Goal: Information Seeking & Learning: Learn about a topic

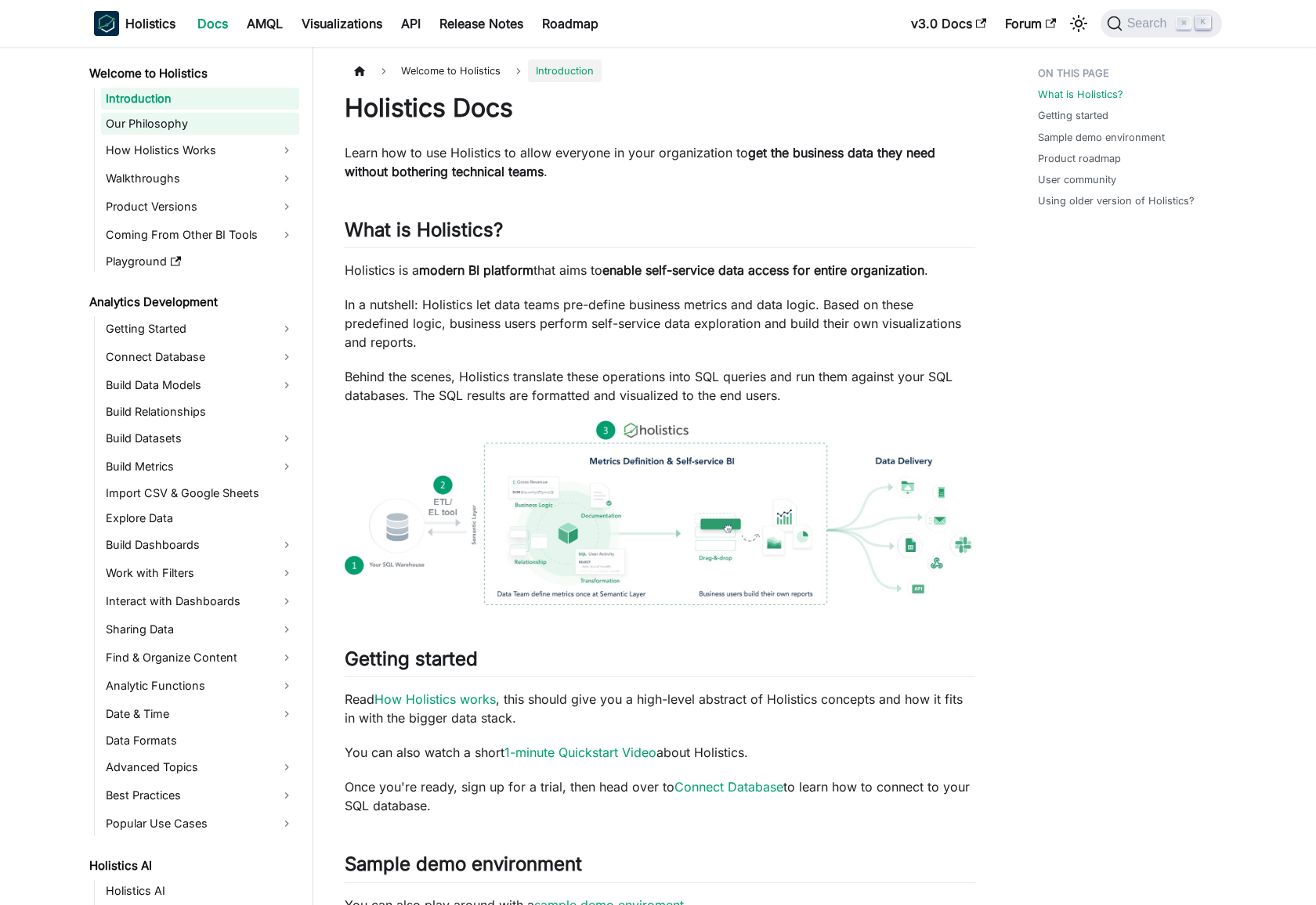
click at [227, 119] on link "Our Philosophy" at bounding box center [200, 124] width 198 height 22
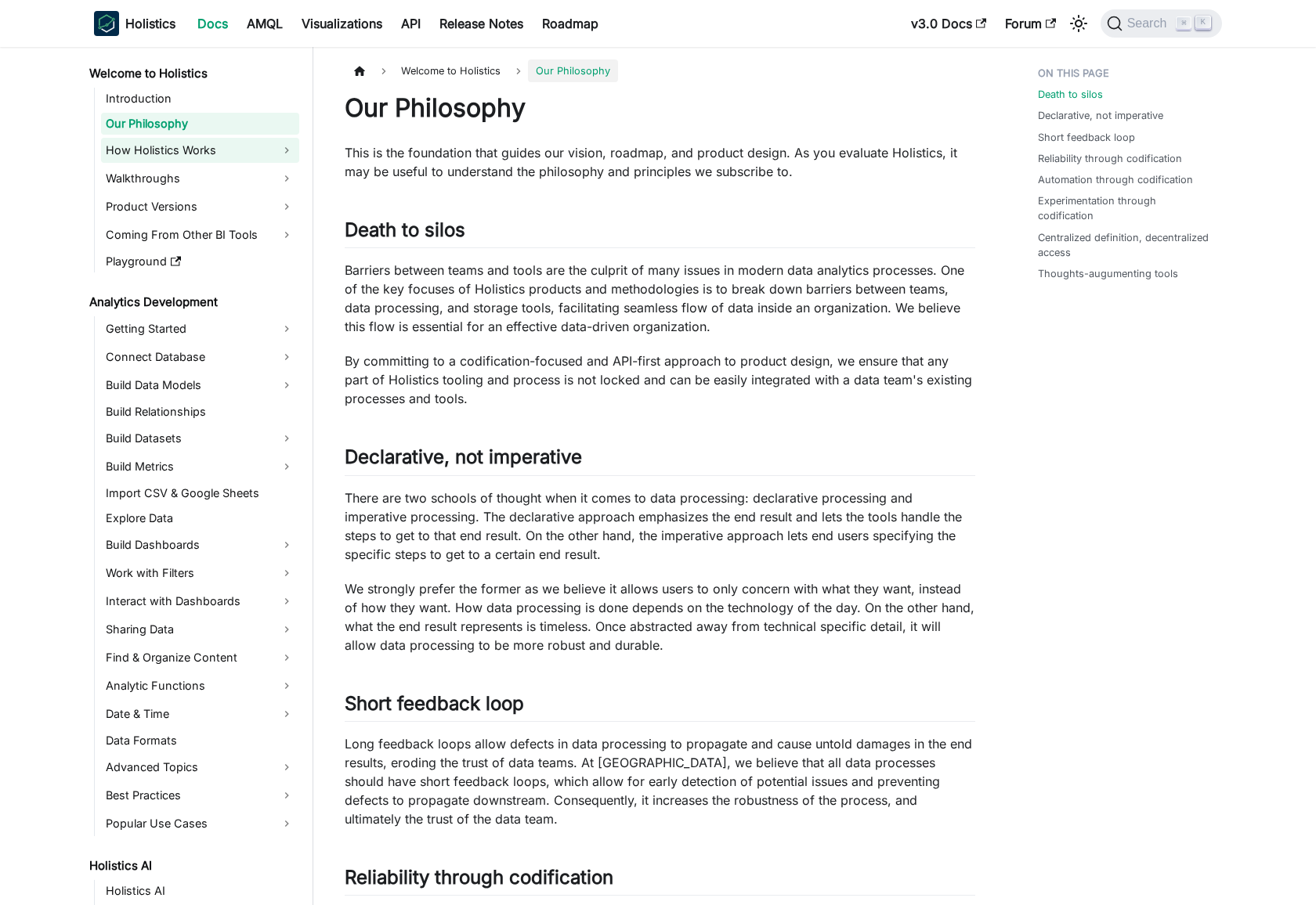
click at [215, 158] on link "How Holistics Works" at bounding box center [200, 150] width 198 height 25
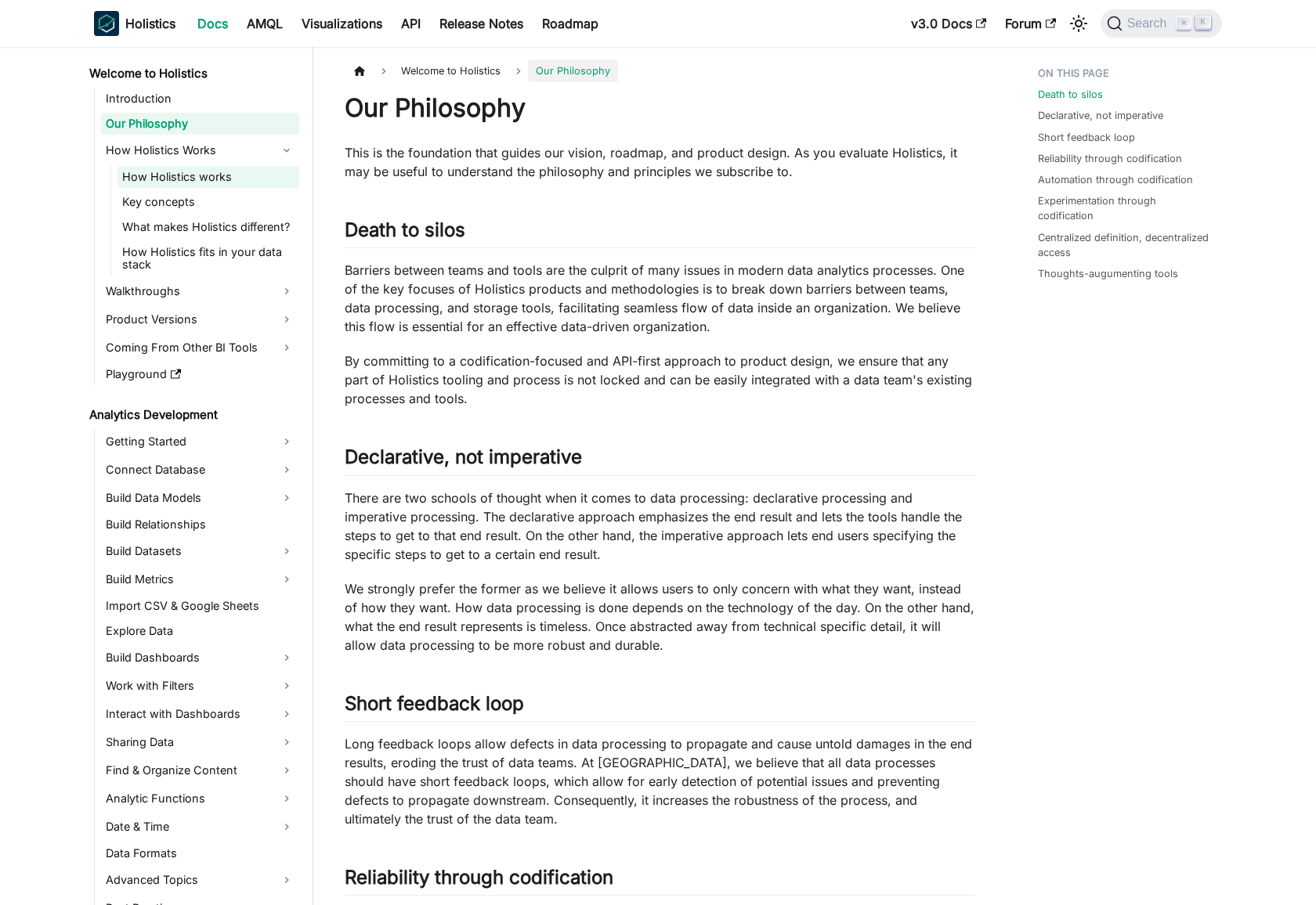
click at [211, 179] on link "How Holistics works" at bounding box center [209, 177] width 182 height 22
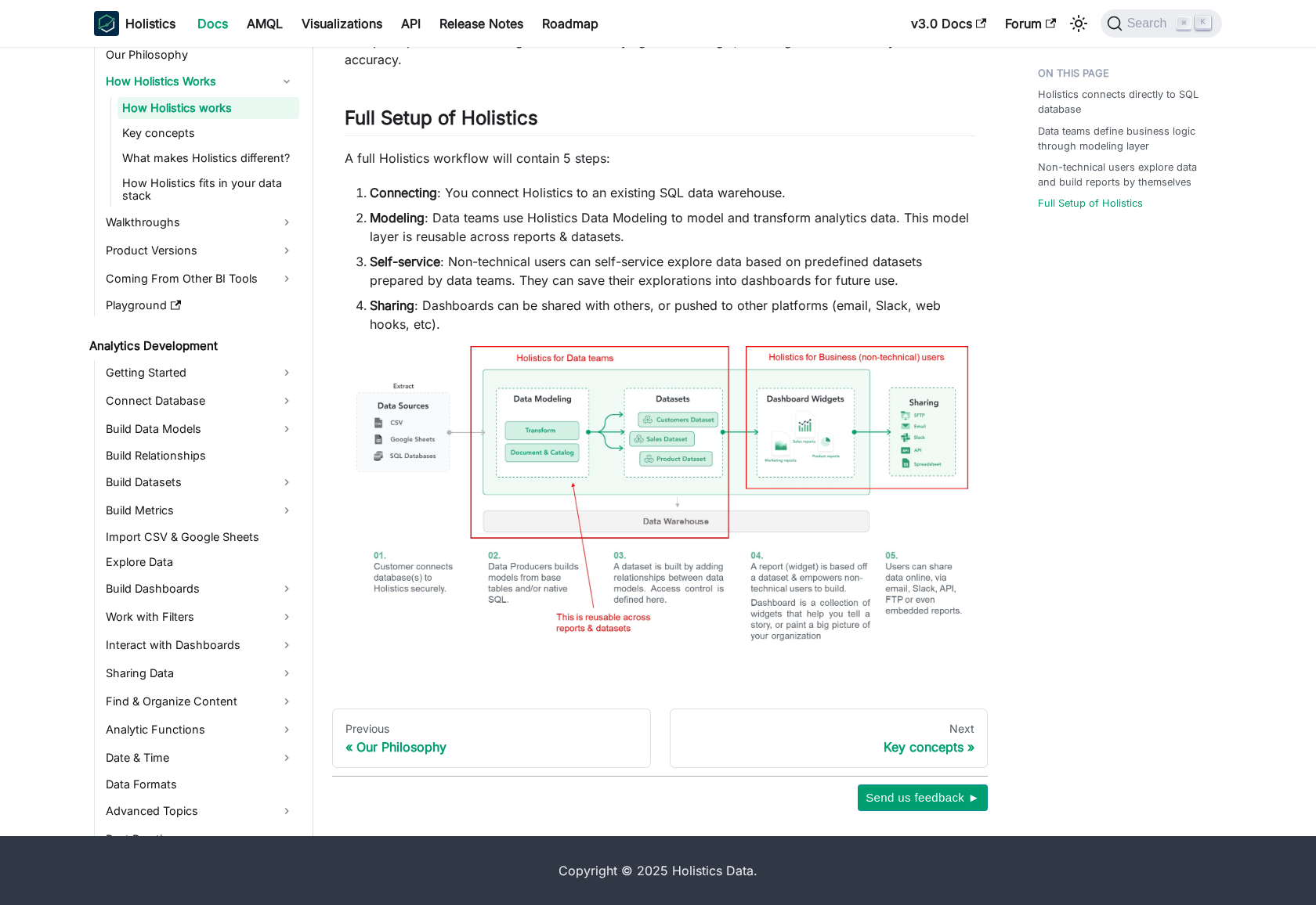
scroll to position [825, 0]
click at [586, 409] on img at bounding box center [659, 507] width 631 height 321
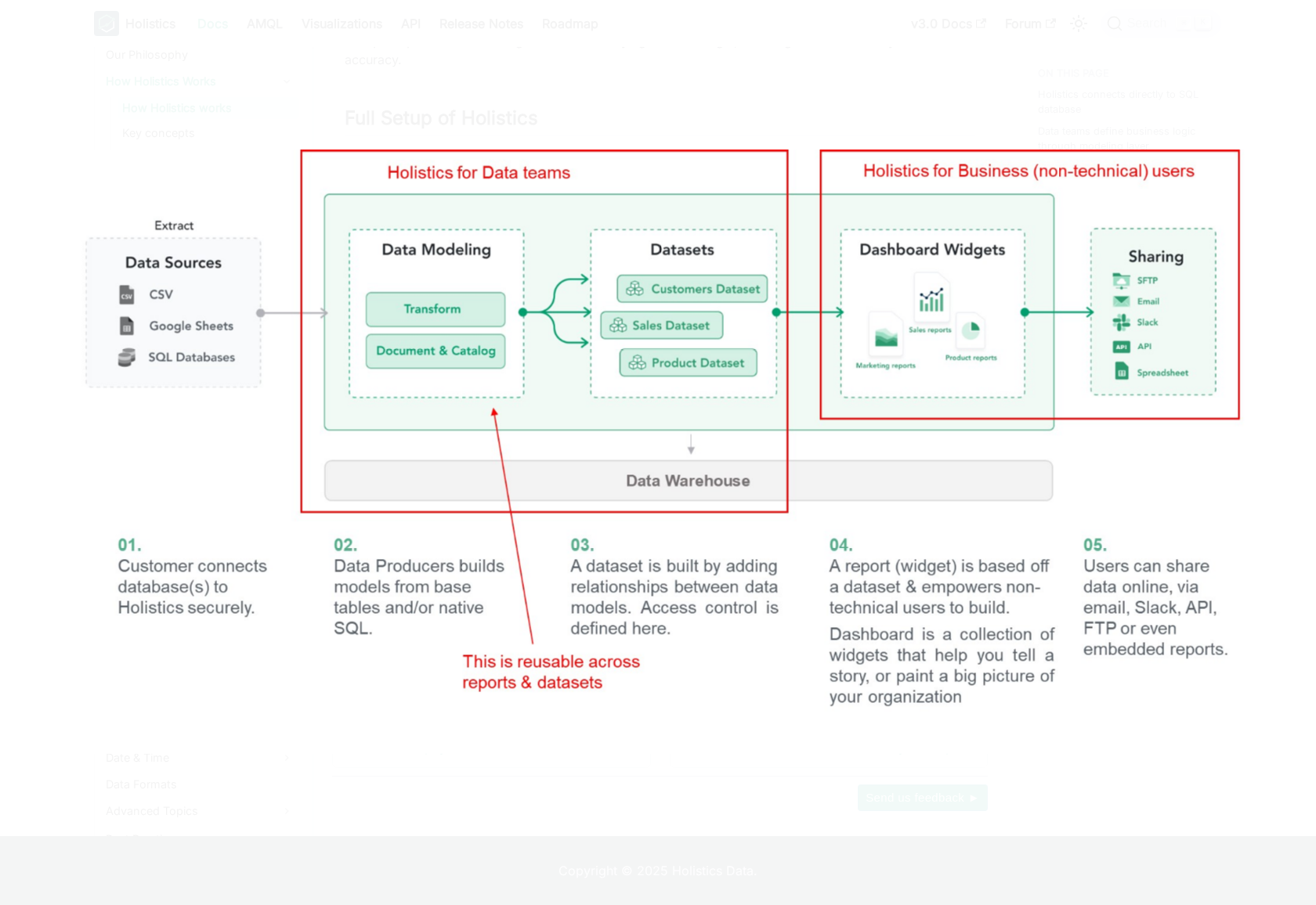
click at [718, 280] on img at bounding box center [658, 452] width 1190 height 605
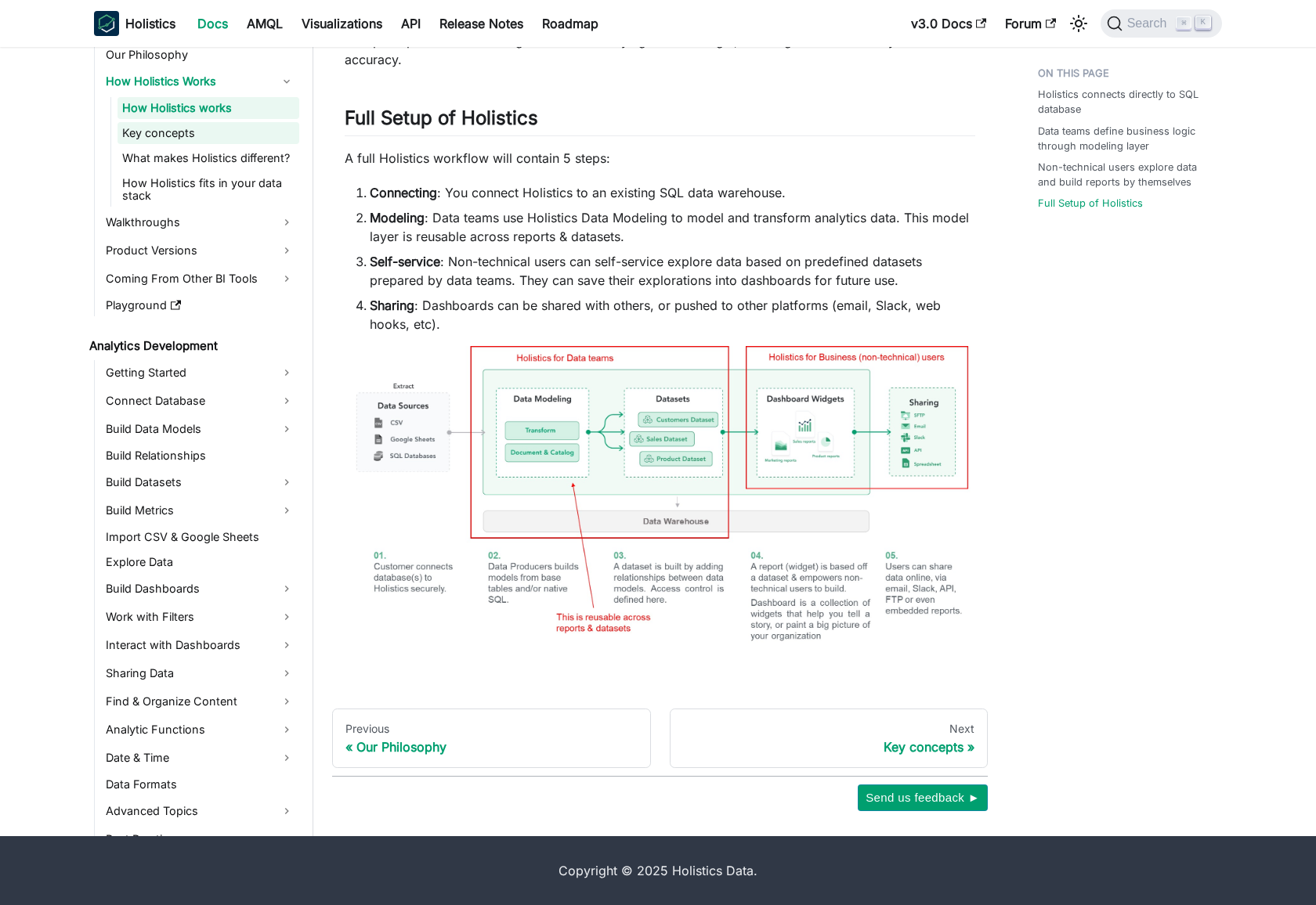
click at [220, 128] on link "Key concepts" at bounding box center [209, 133] width 182 height 22
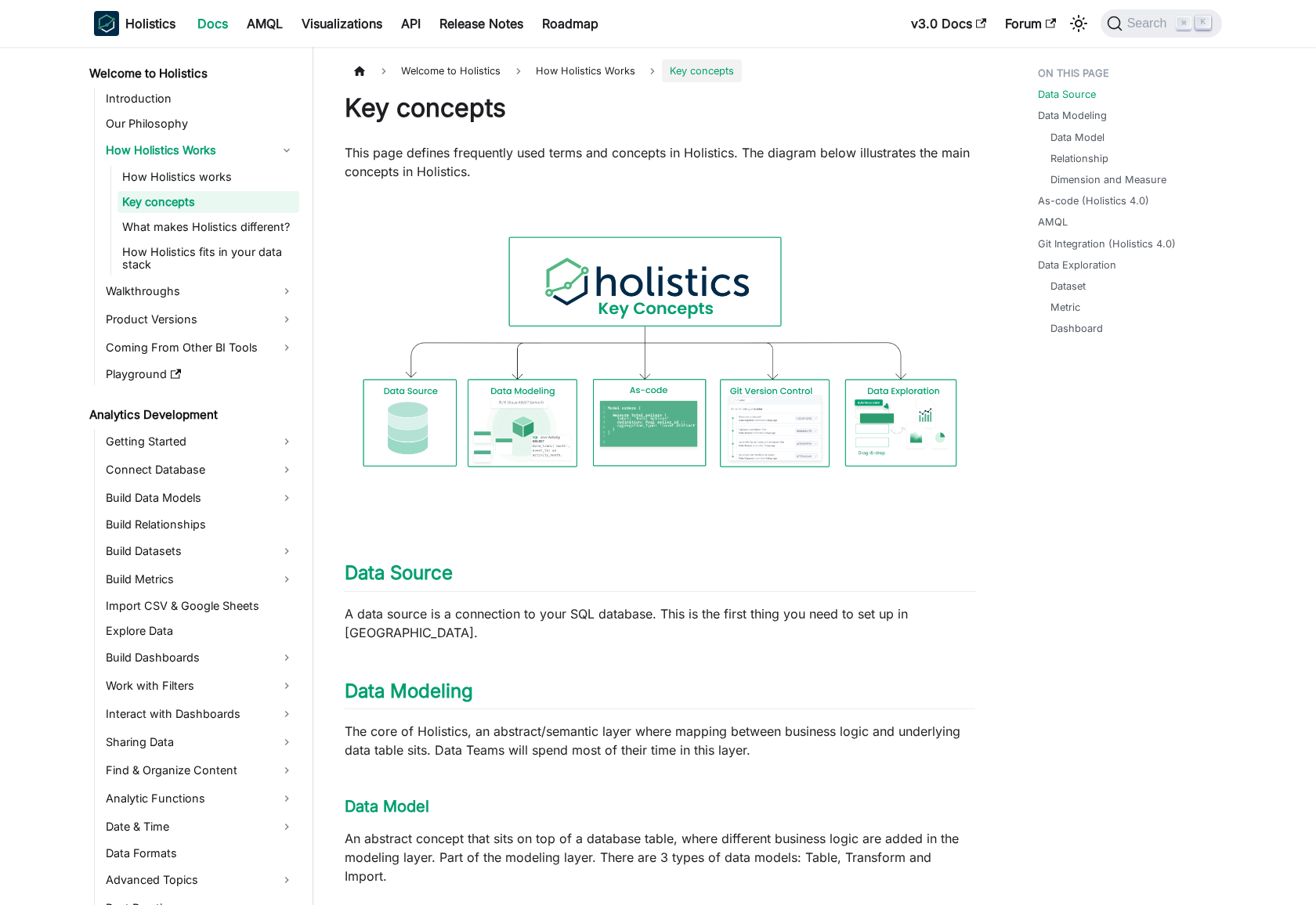
click at [189, 212] on link "Key concepts" at bounding box center [209, 202] width 182 height 22
click at [195, 229] on link "What makes Holistics different?" at bounding box center [209, 227] width 182 height 22
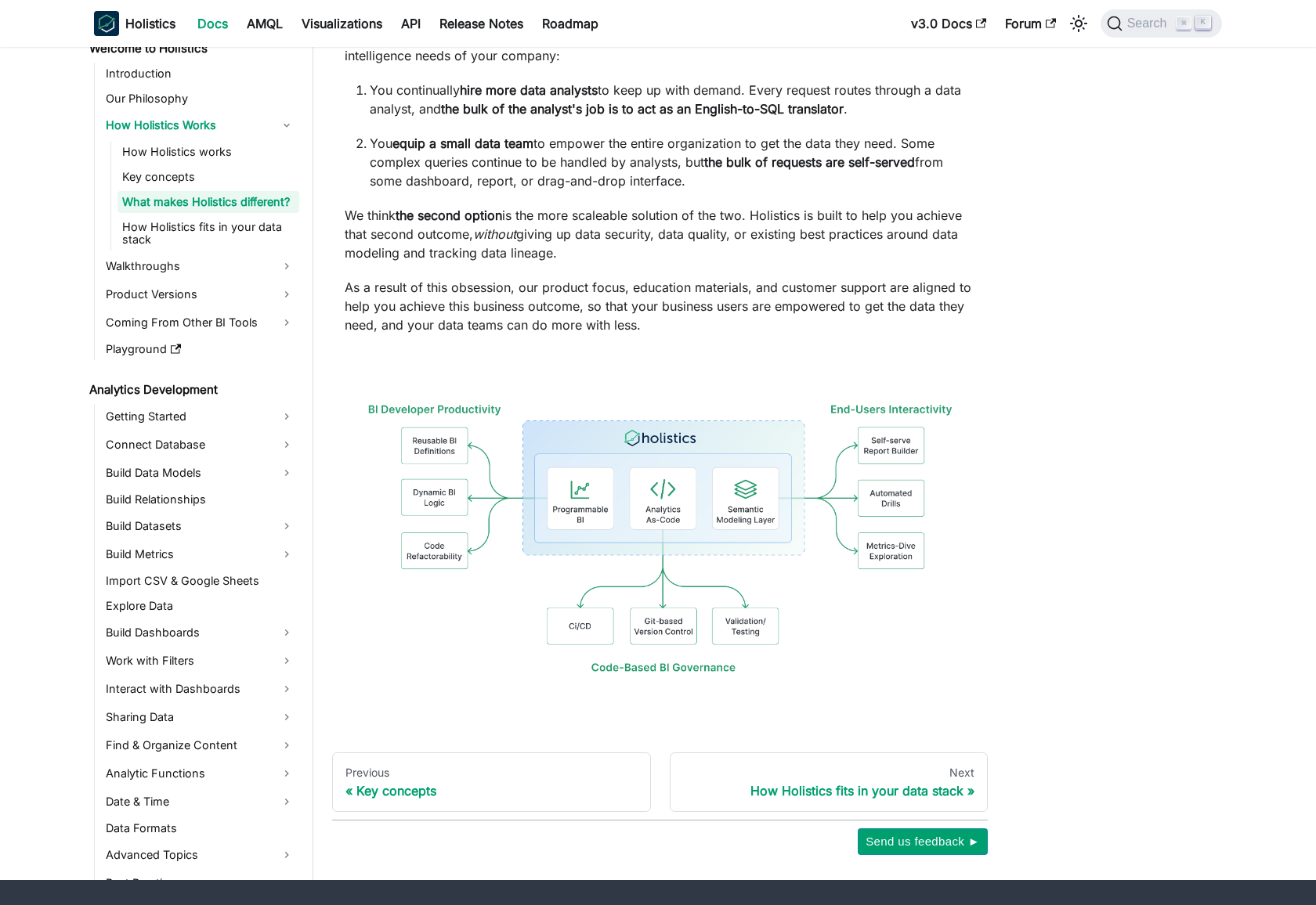
scroll to position [170, 0]
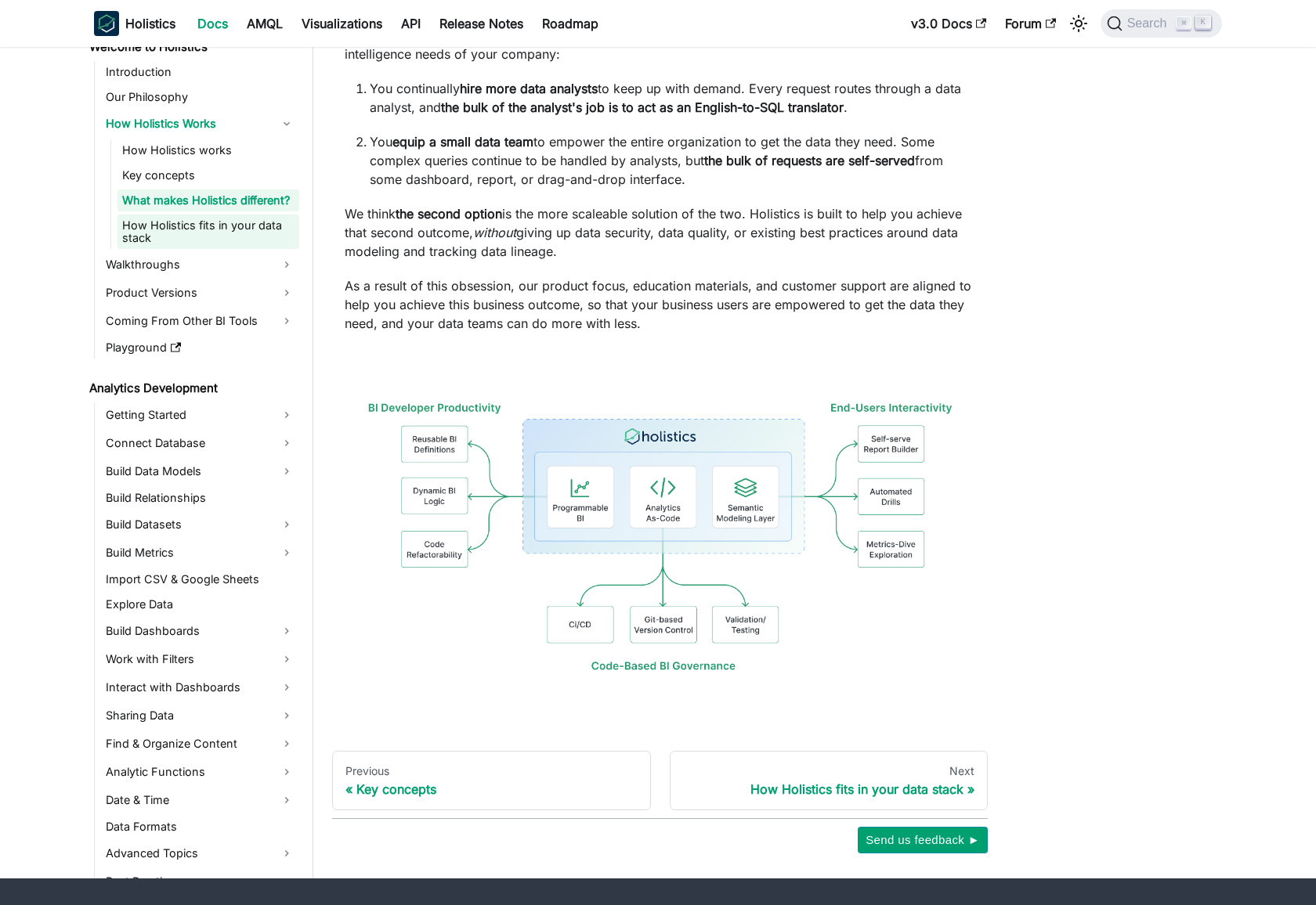
click at [223, 238] on link "How Holistics fits in your data stack" at bounding box center [209, 232] width 182 height 35
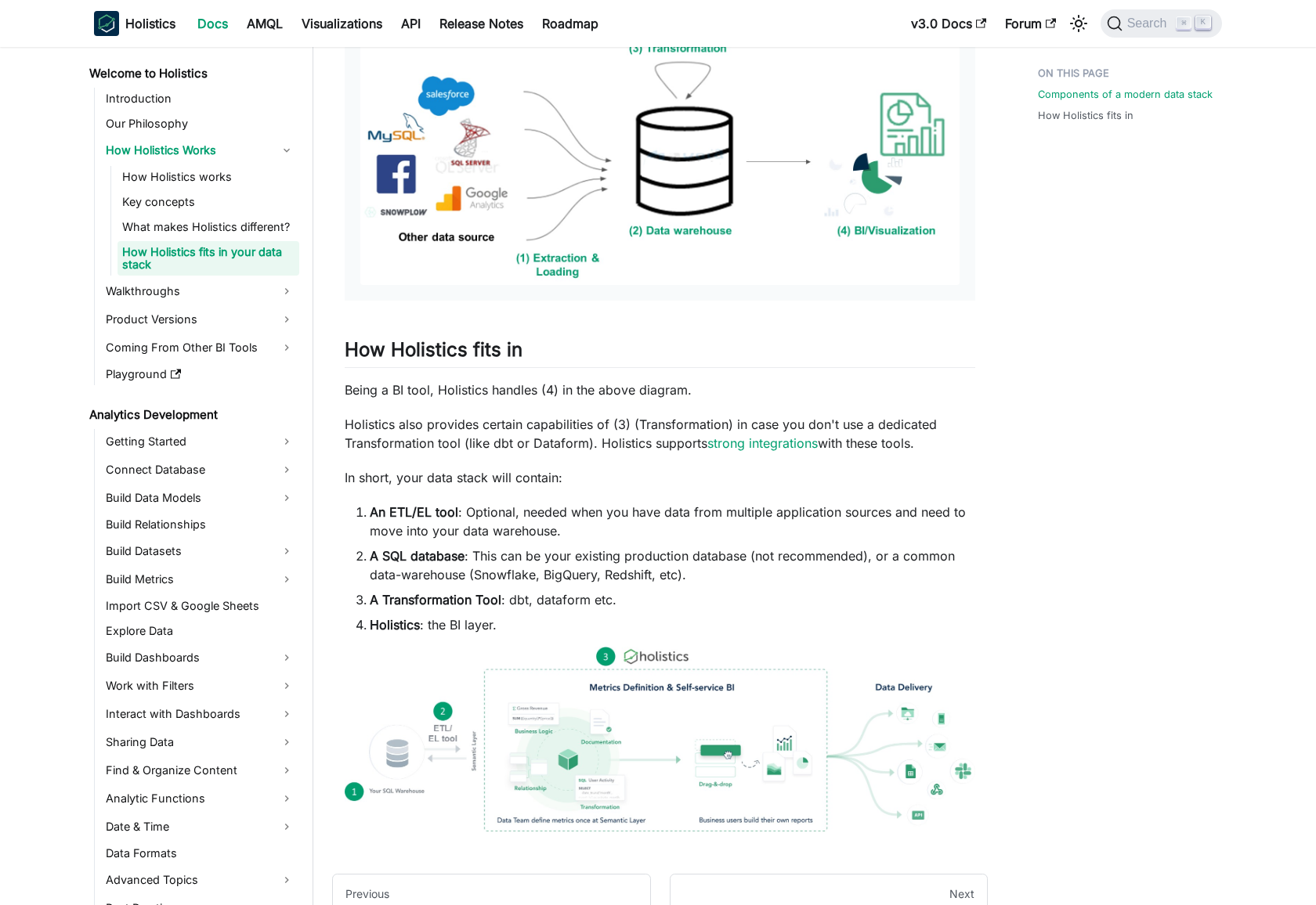
scroll to position [681, 0]
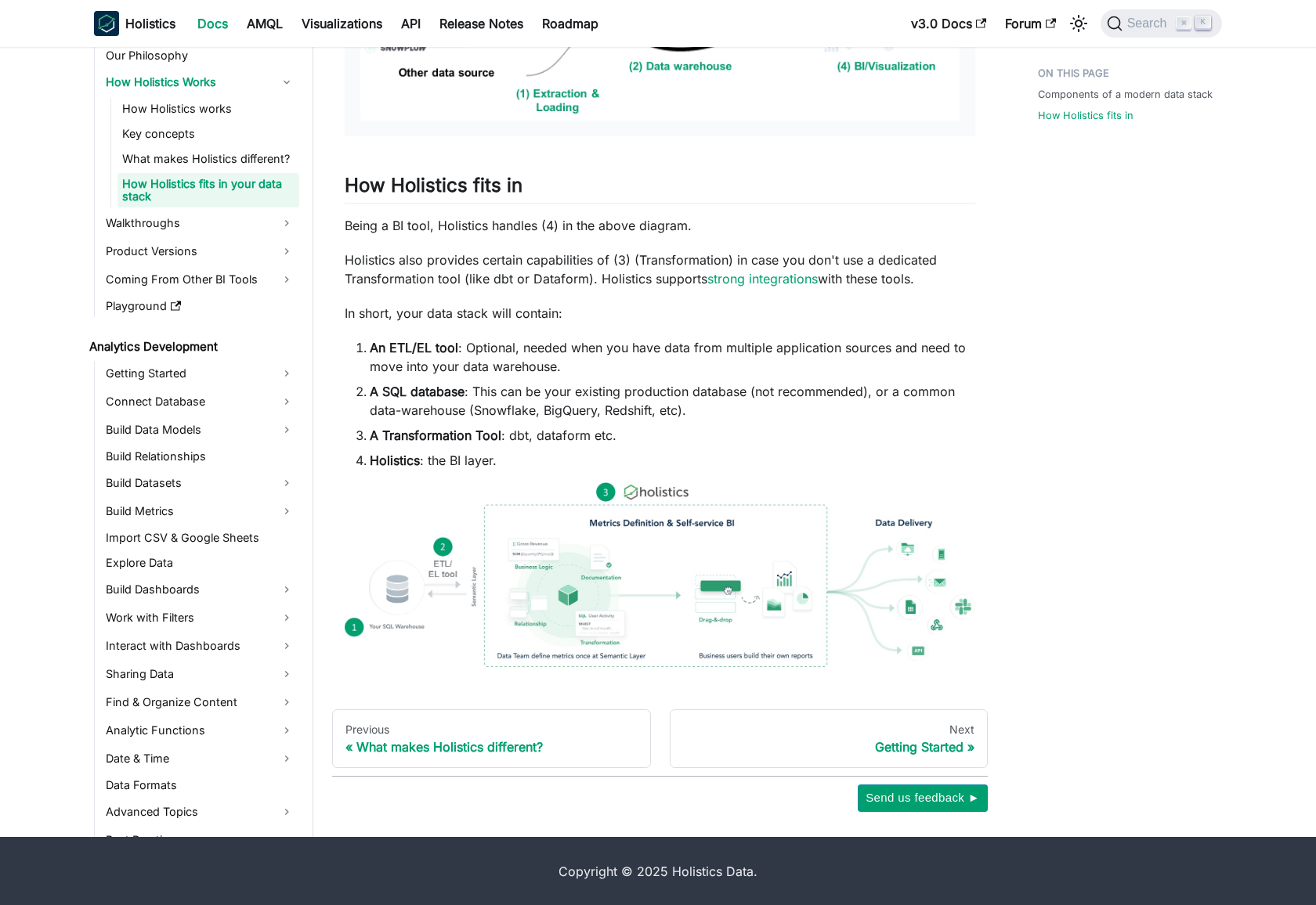
click at [651, 525] on img at bounding box center [659, 574] width 631 height 185
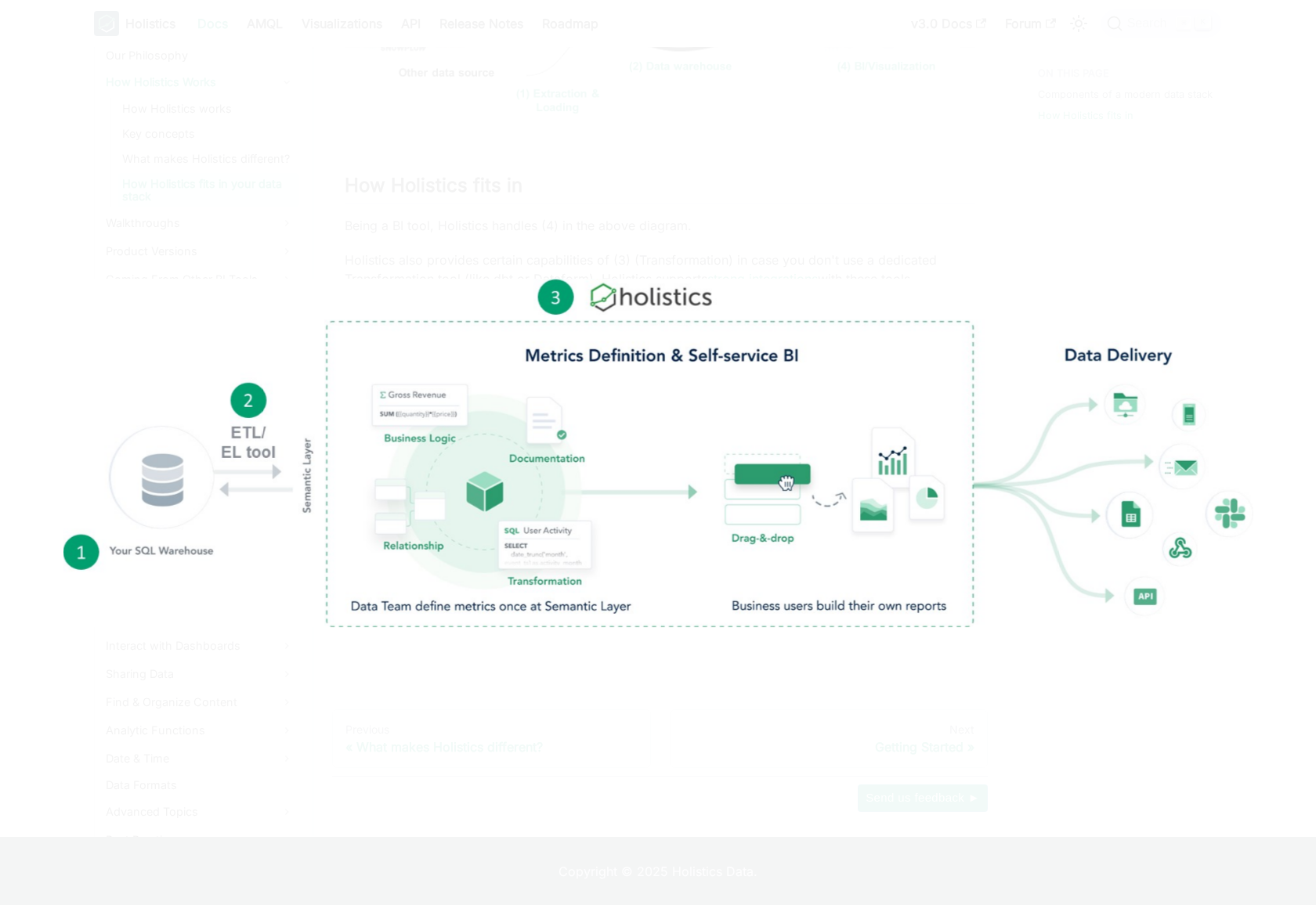
click at [684, 444] on img at bounding box center [658, 453] width 1190 height 349
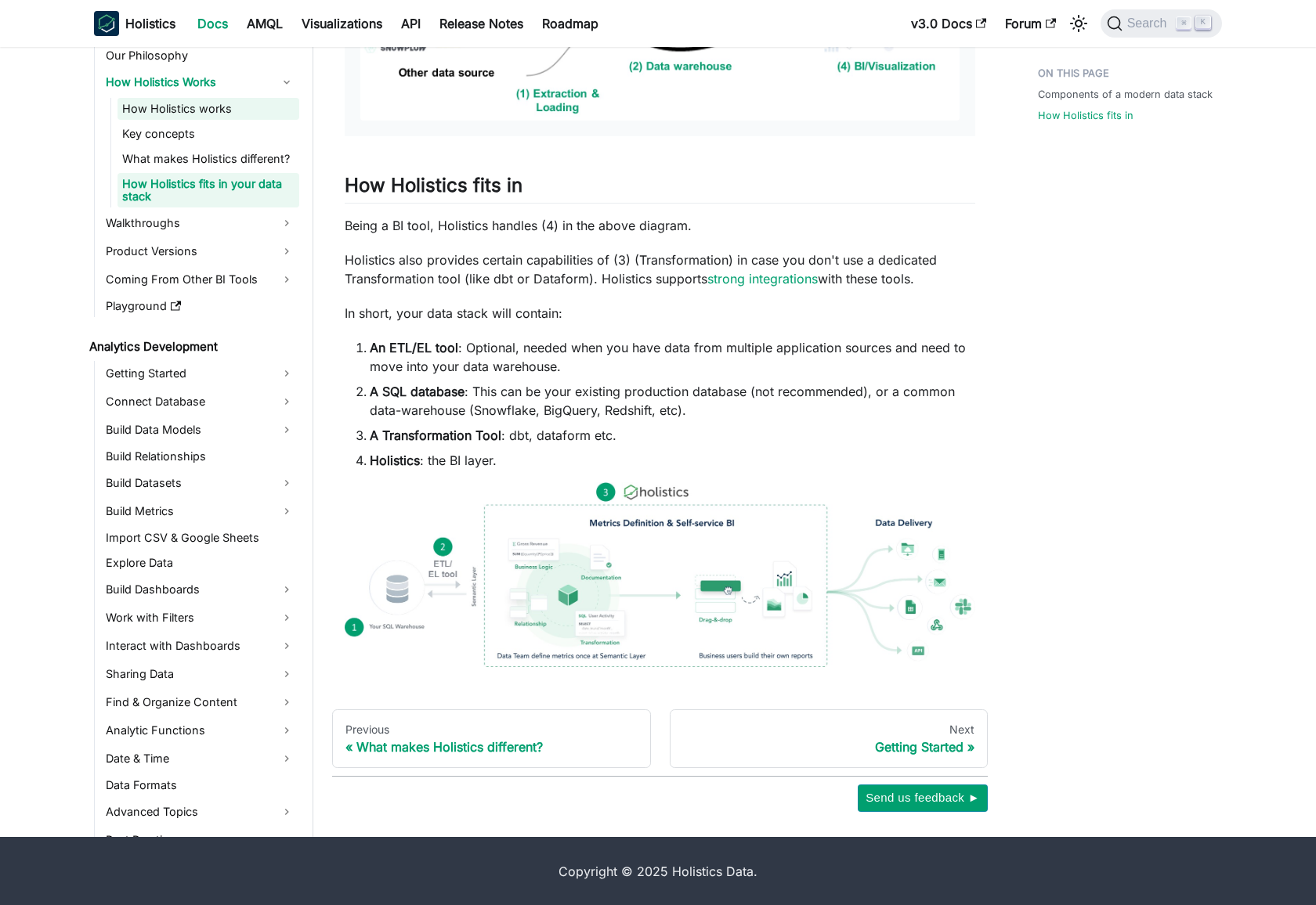
click at [223, 113] on link "How Holistics works" at bounding box center [209, 109] width 182 height 22
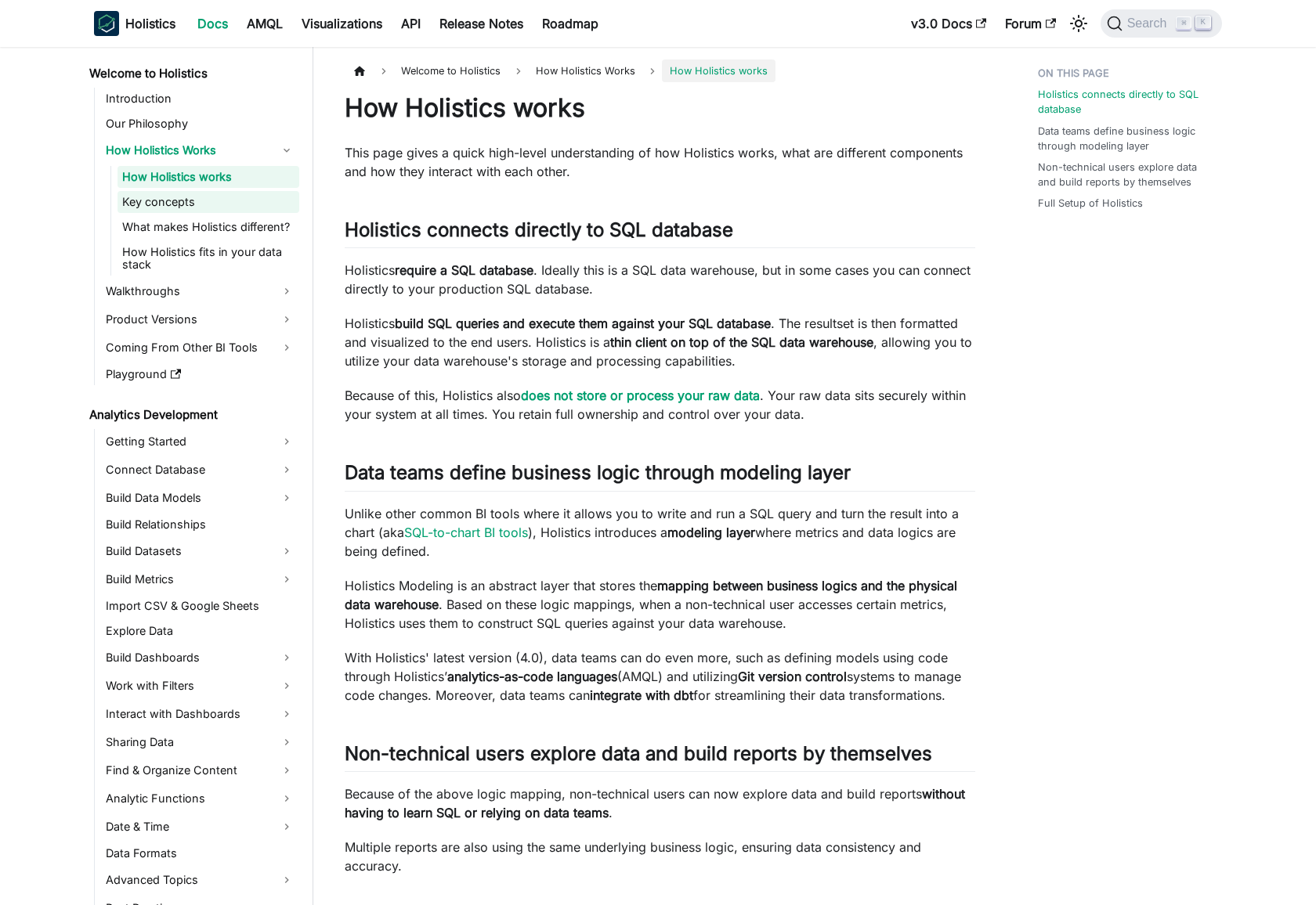
click at [199, 208] on link "Key concepts" at bounding box center [209, 202] width 182 height 22
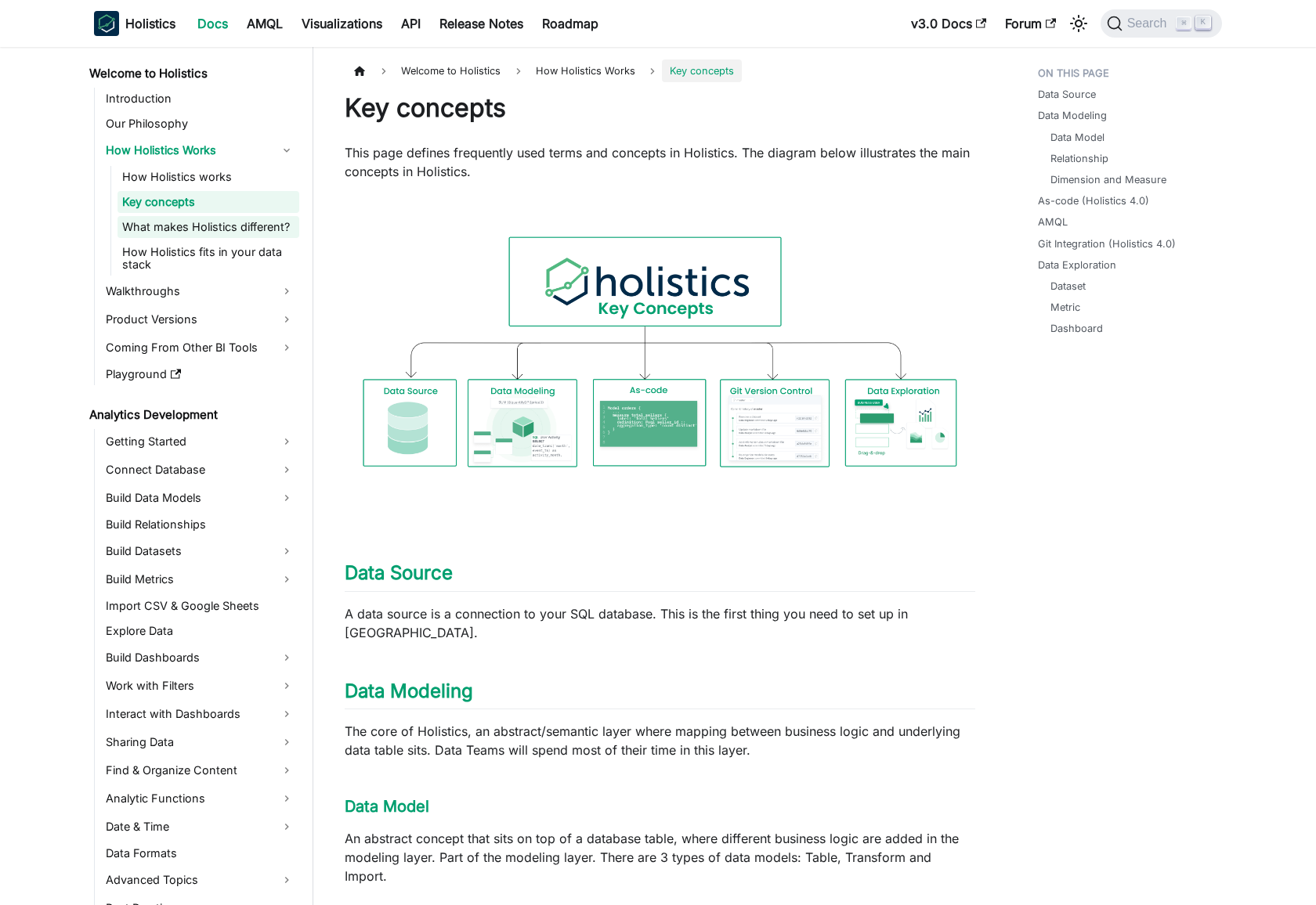
click at [212, 234] on link "What makes Holistics different?" at bounding box center [209, 227] width 182 height 22
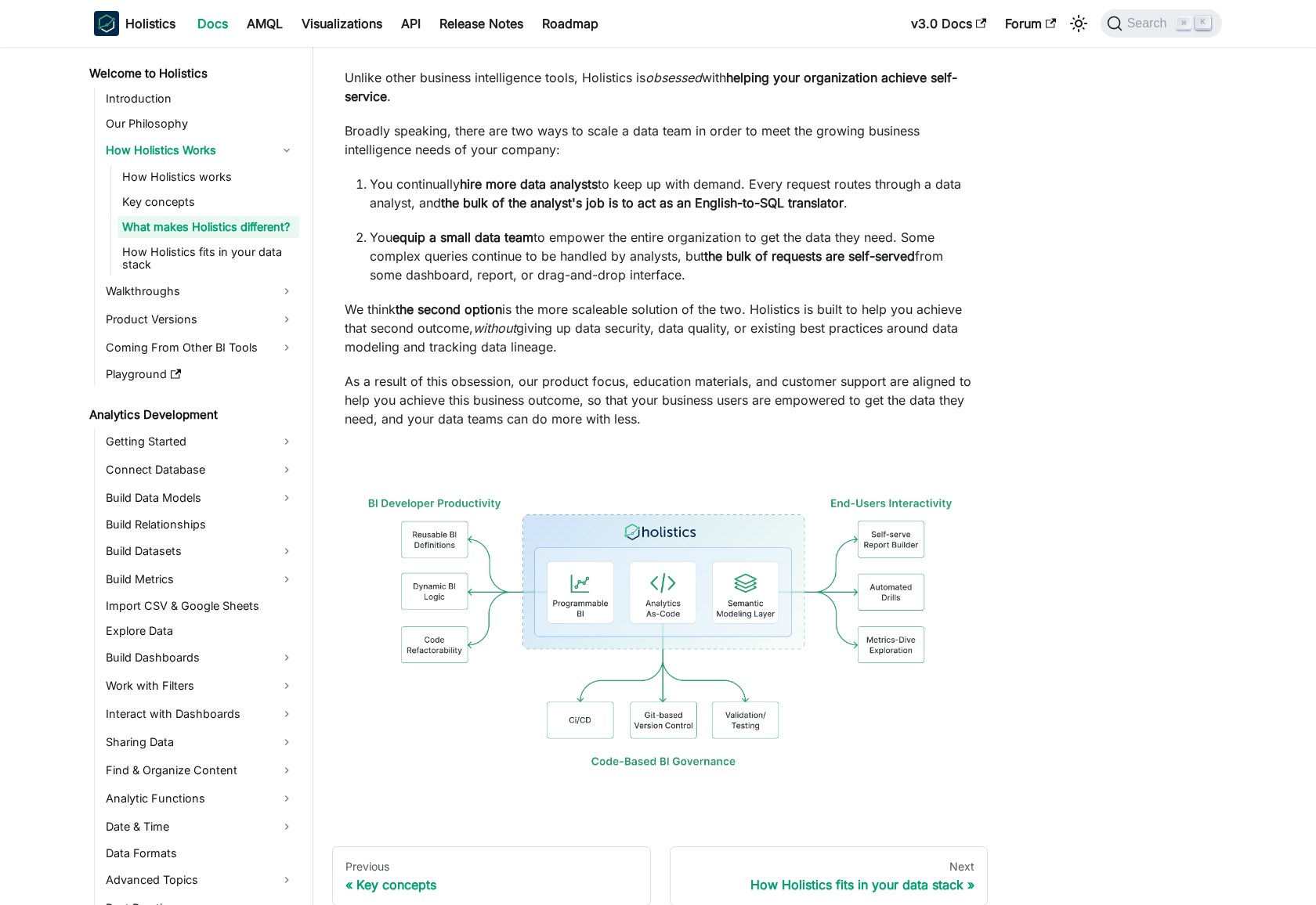
scroll to position [212, 0]
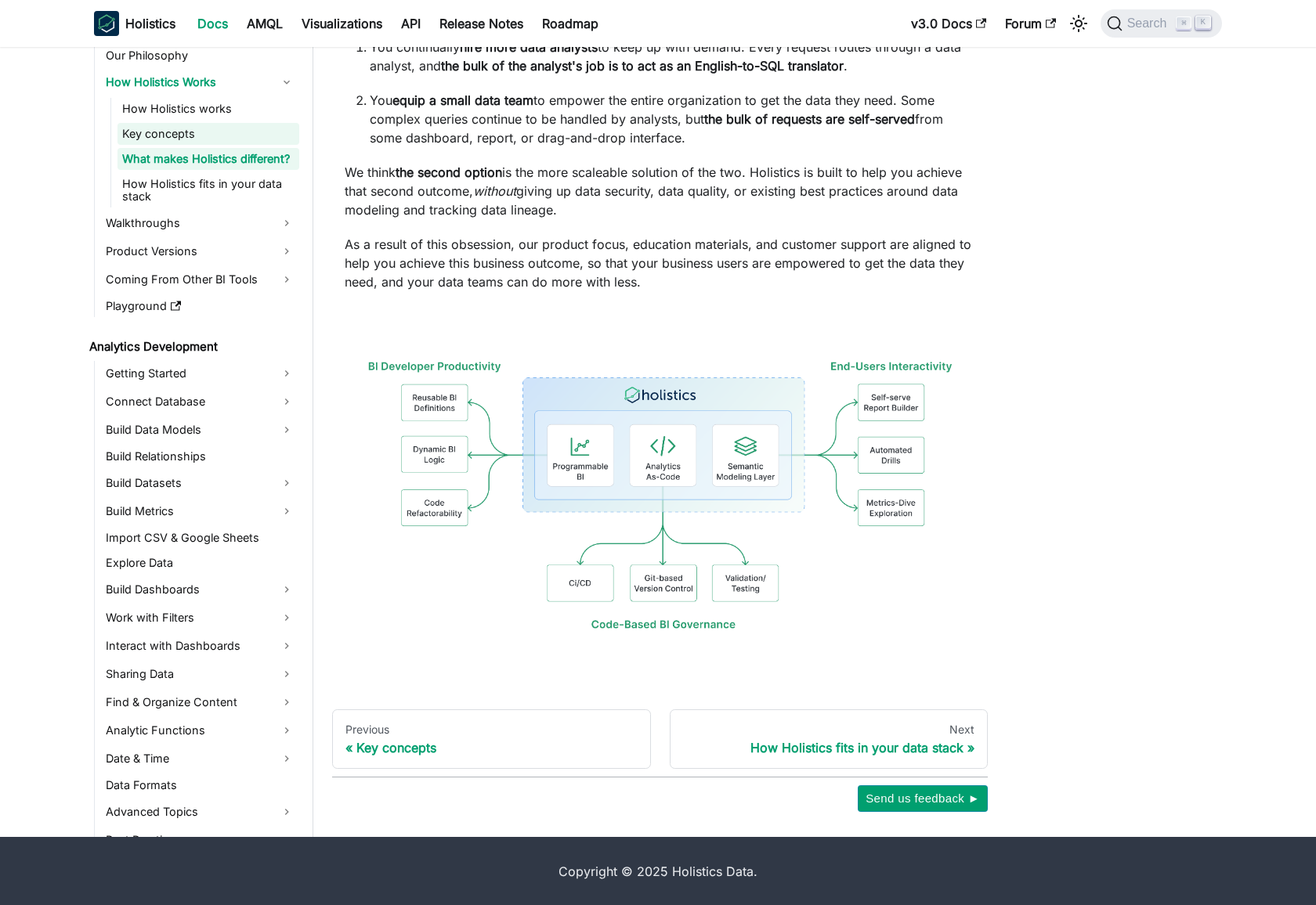
click at [199, 126] on link "Key concepts" at bounding box center [209, 134] width 182 height 22
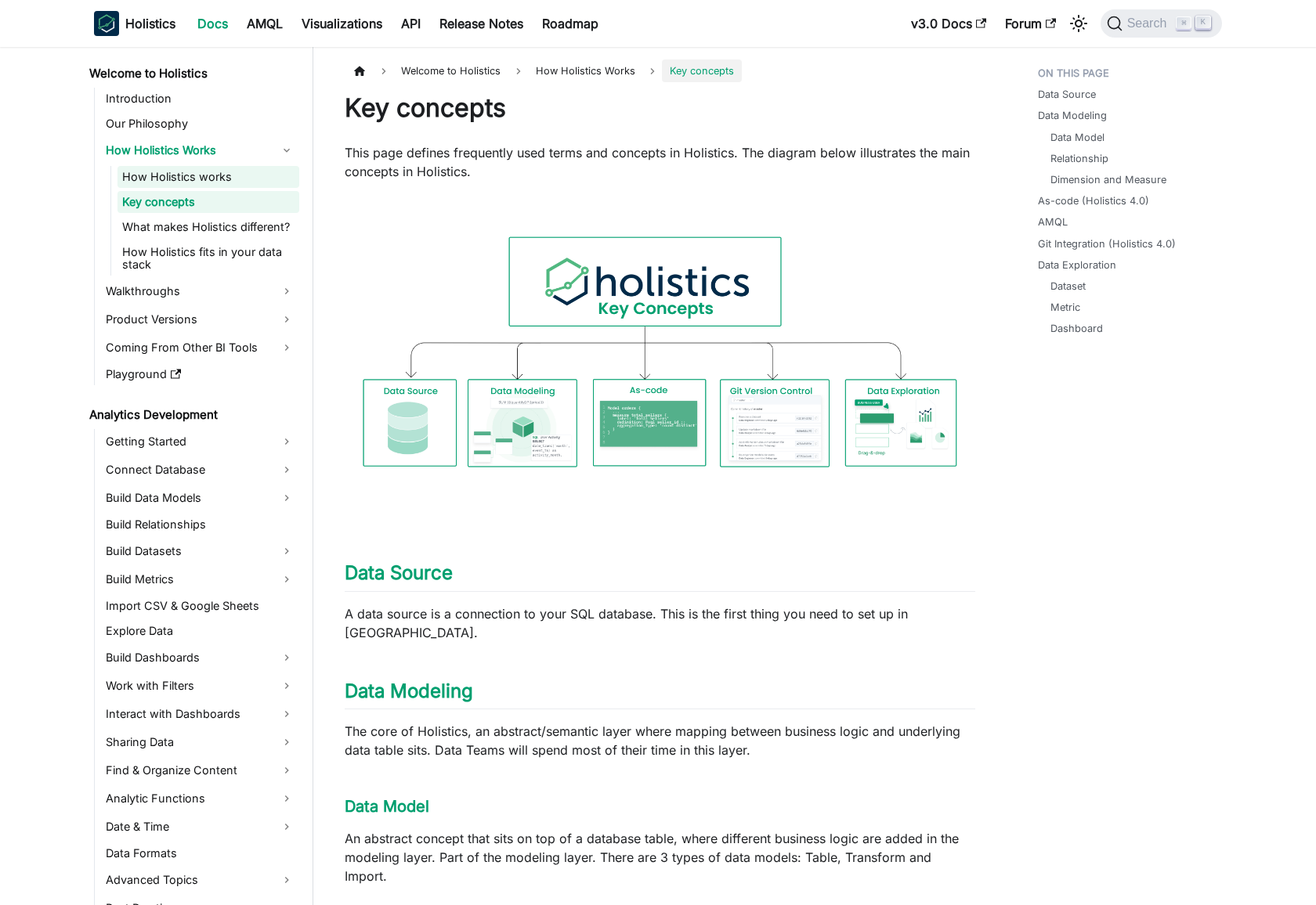
click at [232, 172] on link "How Holistics works" at bounding box center [209, 177] width 182 height 22
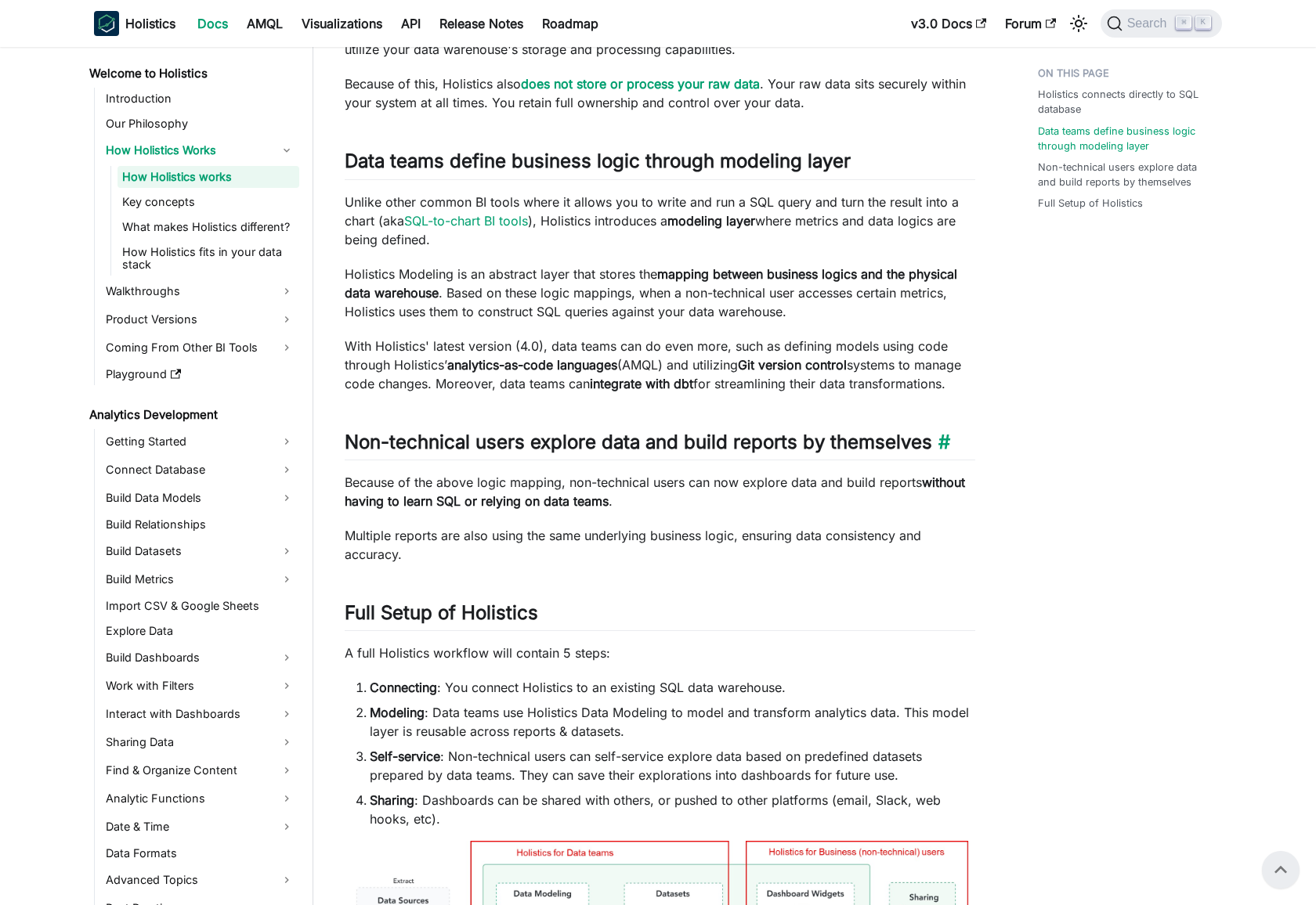
scroll to position [825, 0]
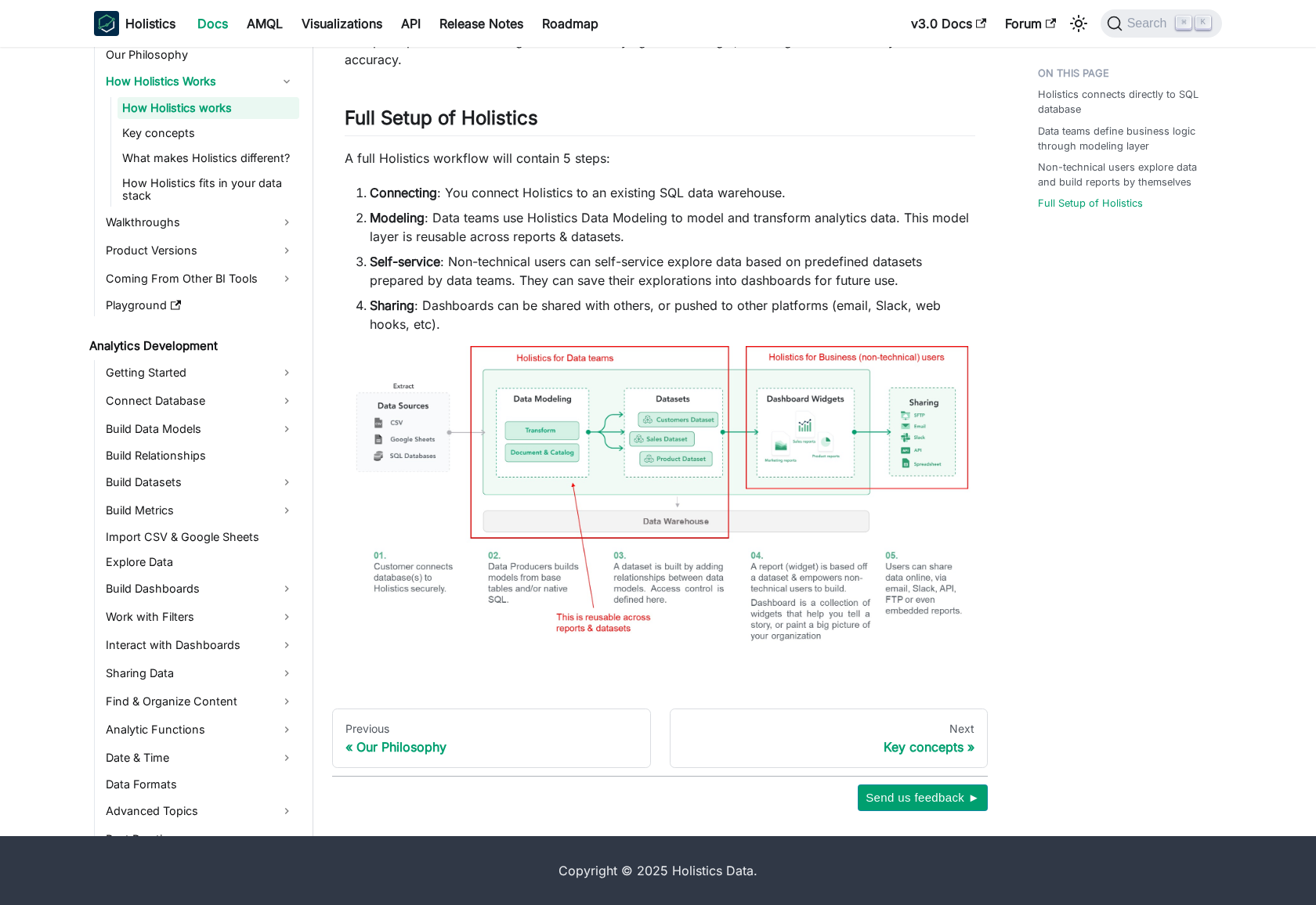
click at [606, 463] on img at bounding box center [659, 507] width 631 height 321
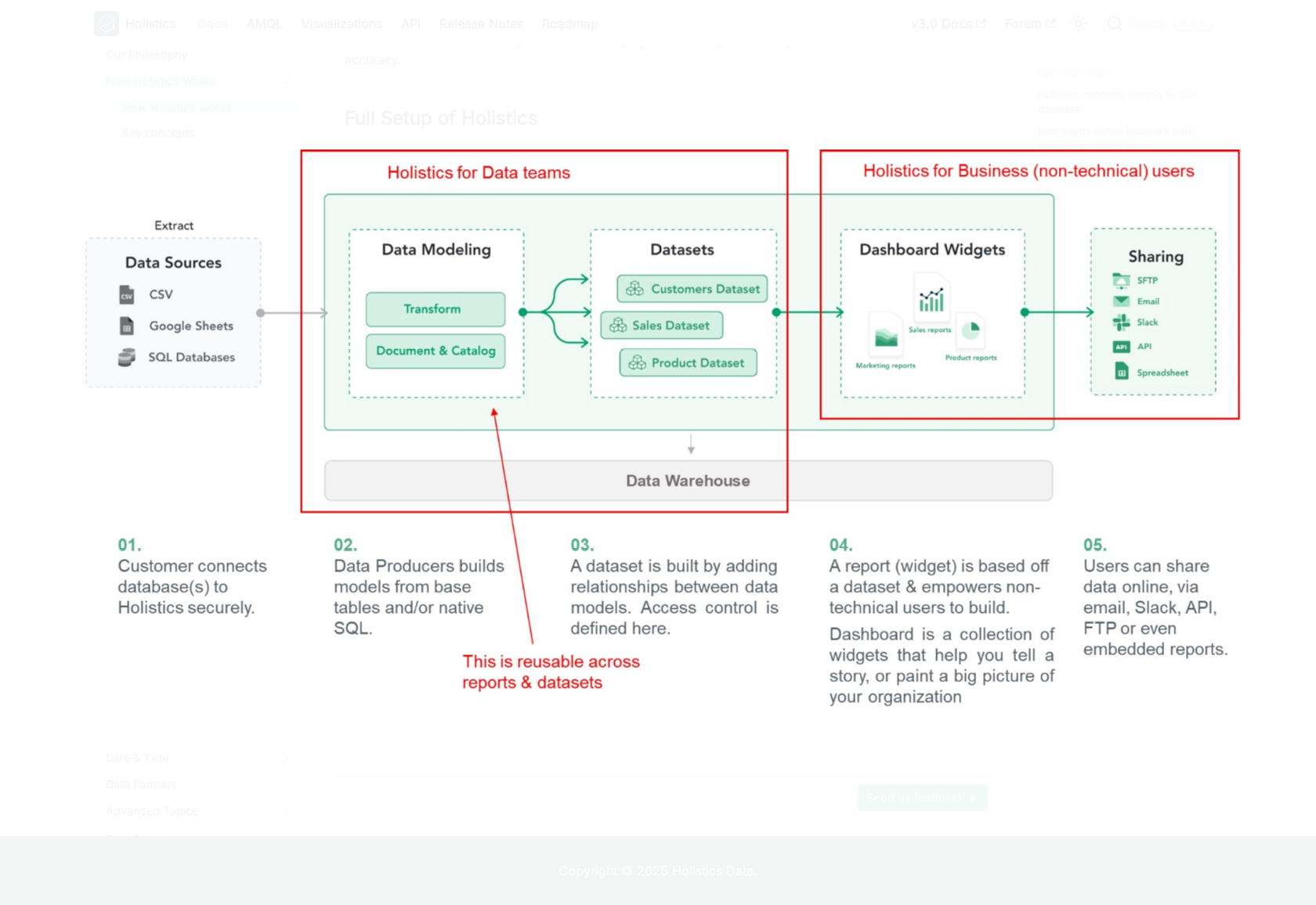
click at [424, 424] on img at bounding box center [658, 452] width 1190 height 605
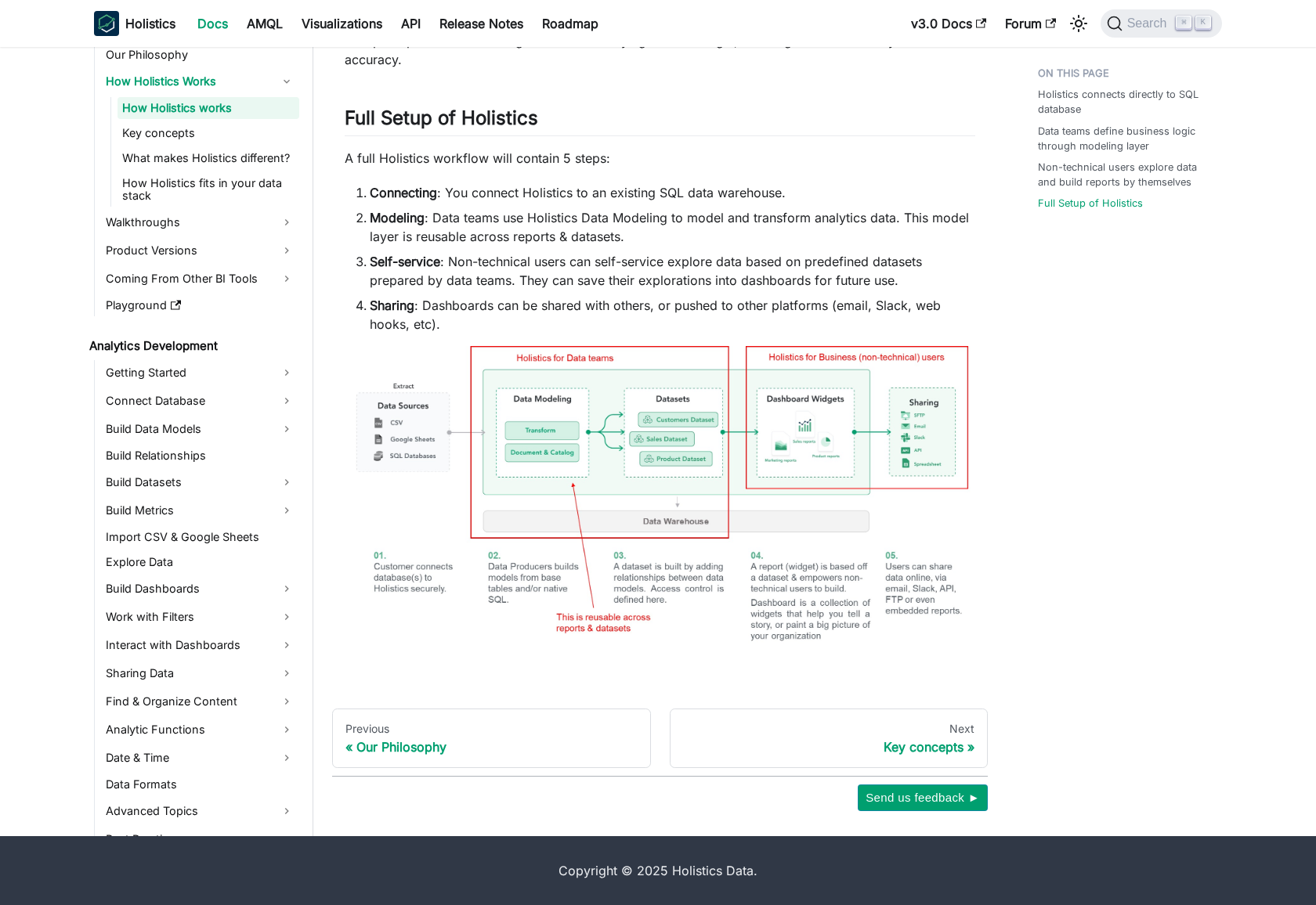
click at [502, 320] on li "Sharing : Dashboards can be shared with others, or pushed to other platforms (e…" at bounding box center [672, 315] width 606 height 38
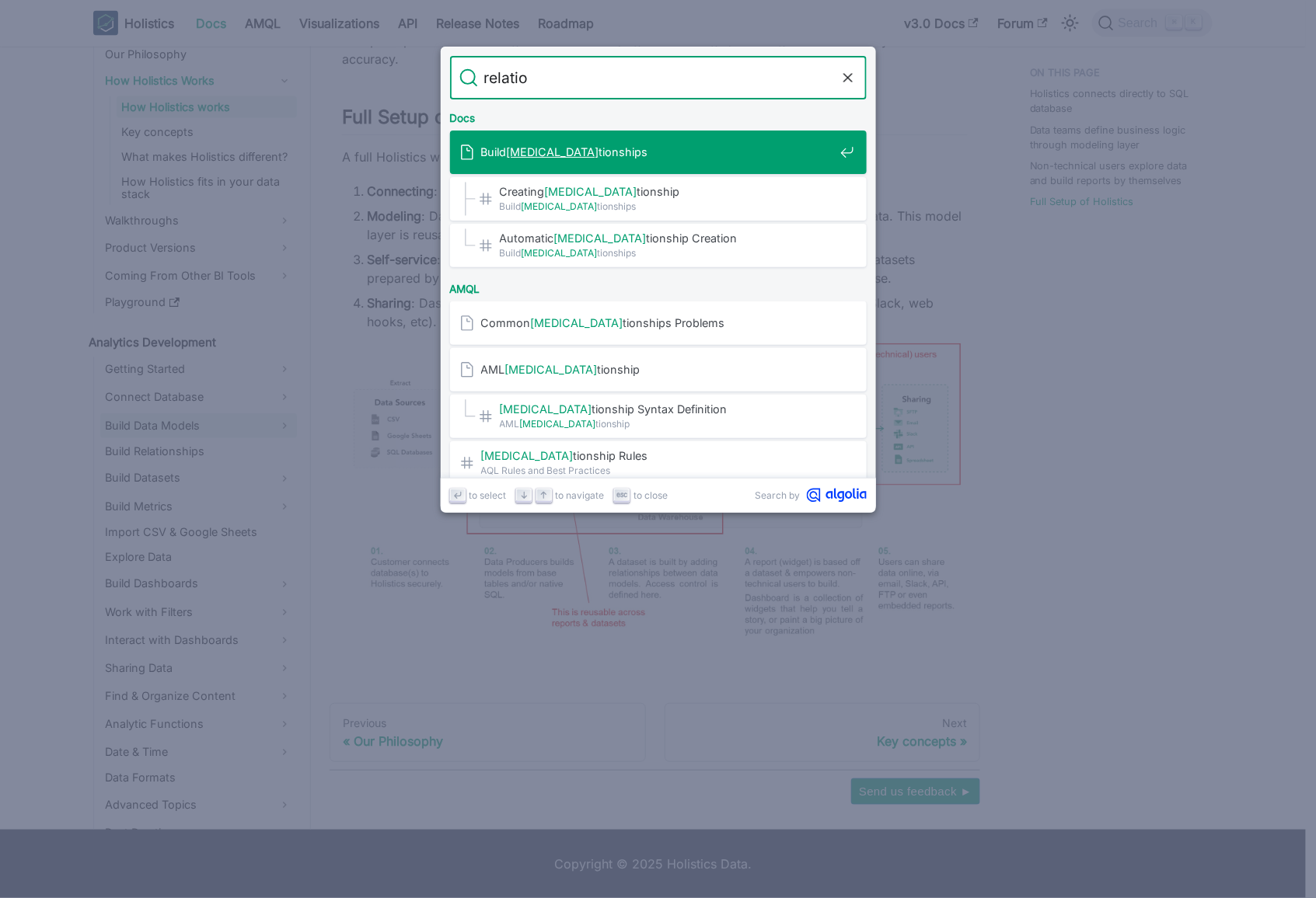
type input "relation"
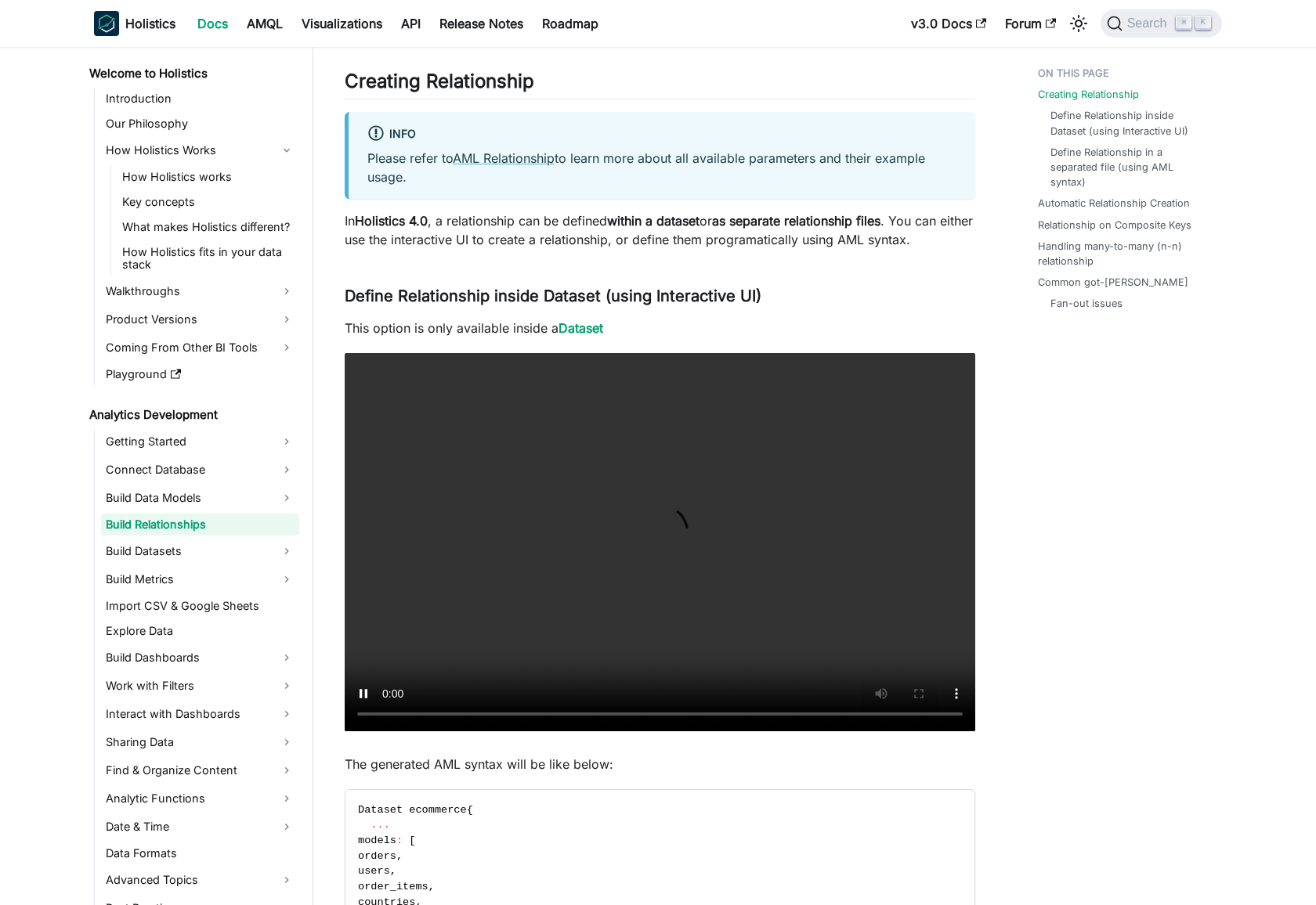
scroll to position [344, 0]
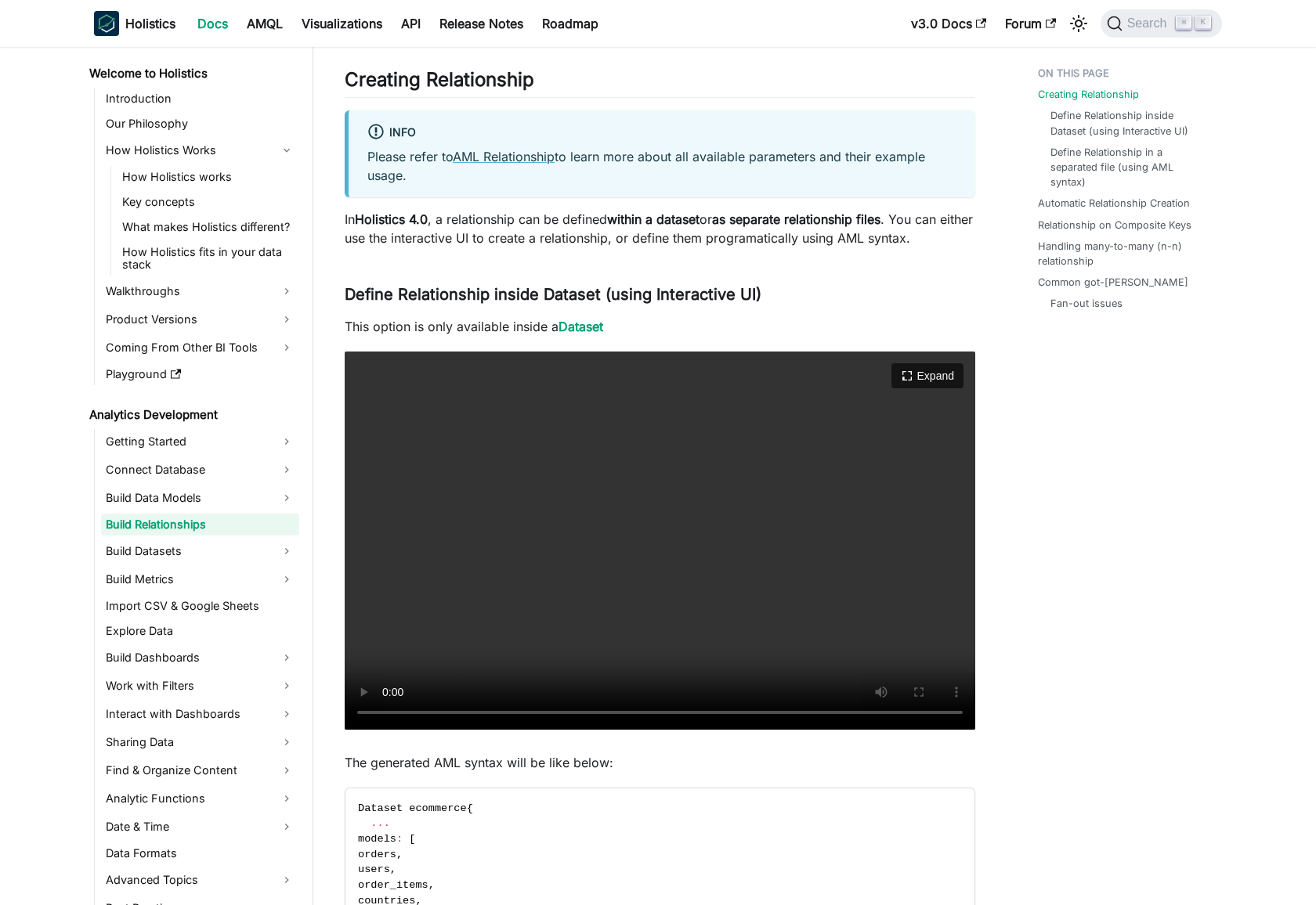
click at [703, 520] on video "Your browser does not support embedding video, but you can download it ." at bounding box center [659, 541] width 631 height 378
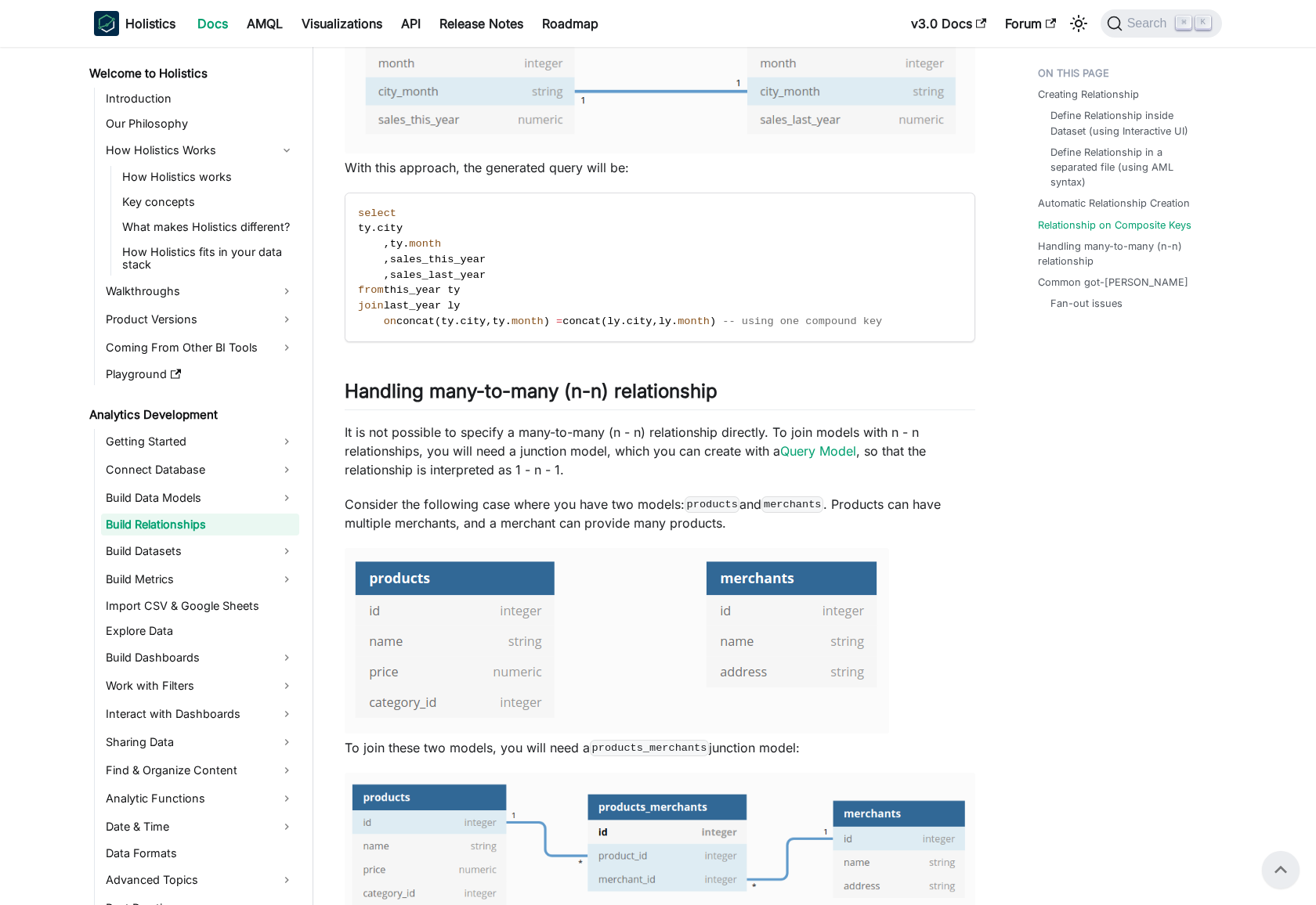
scroll to position [2727, 0]
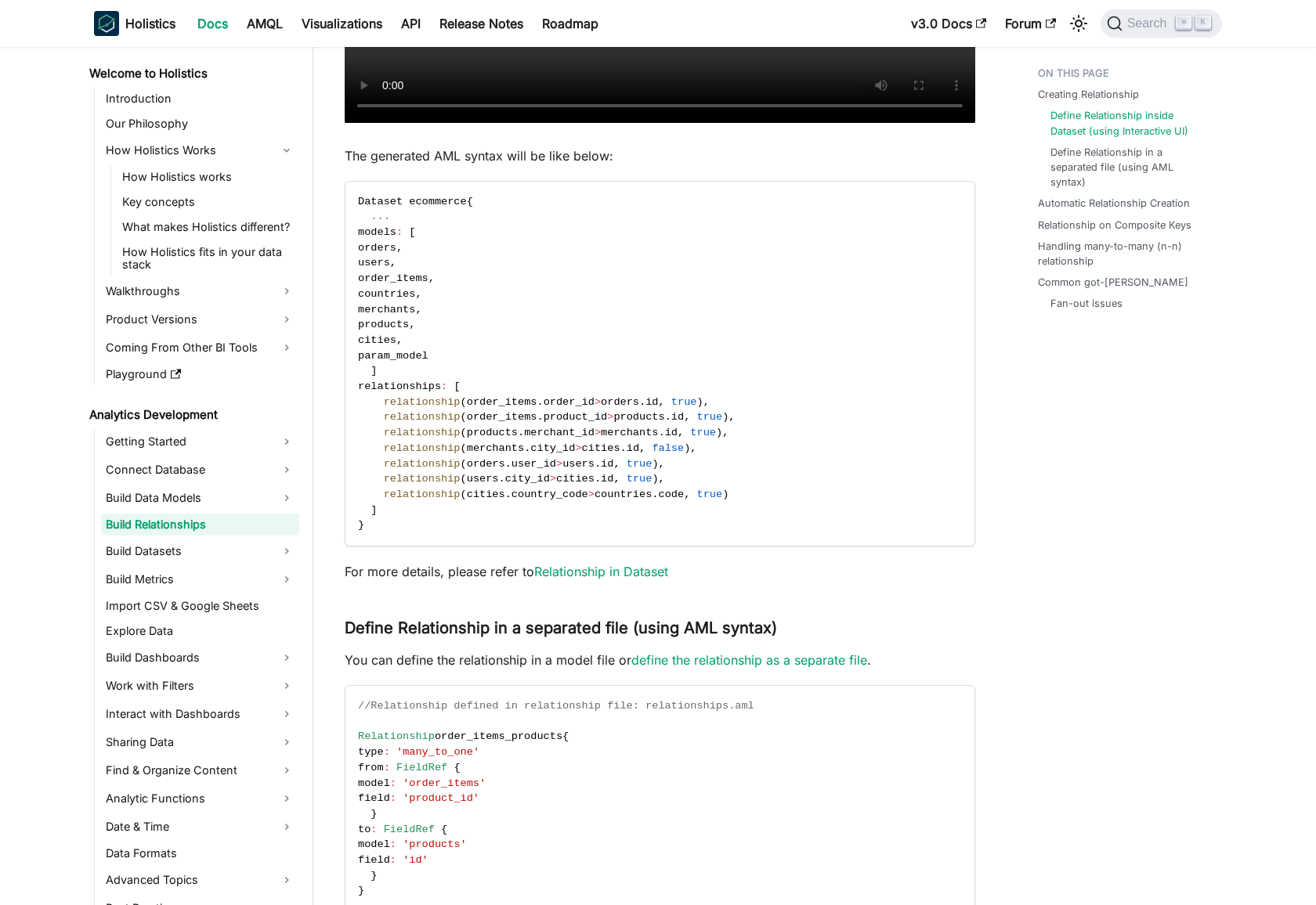
scroll to position [960, 0]
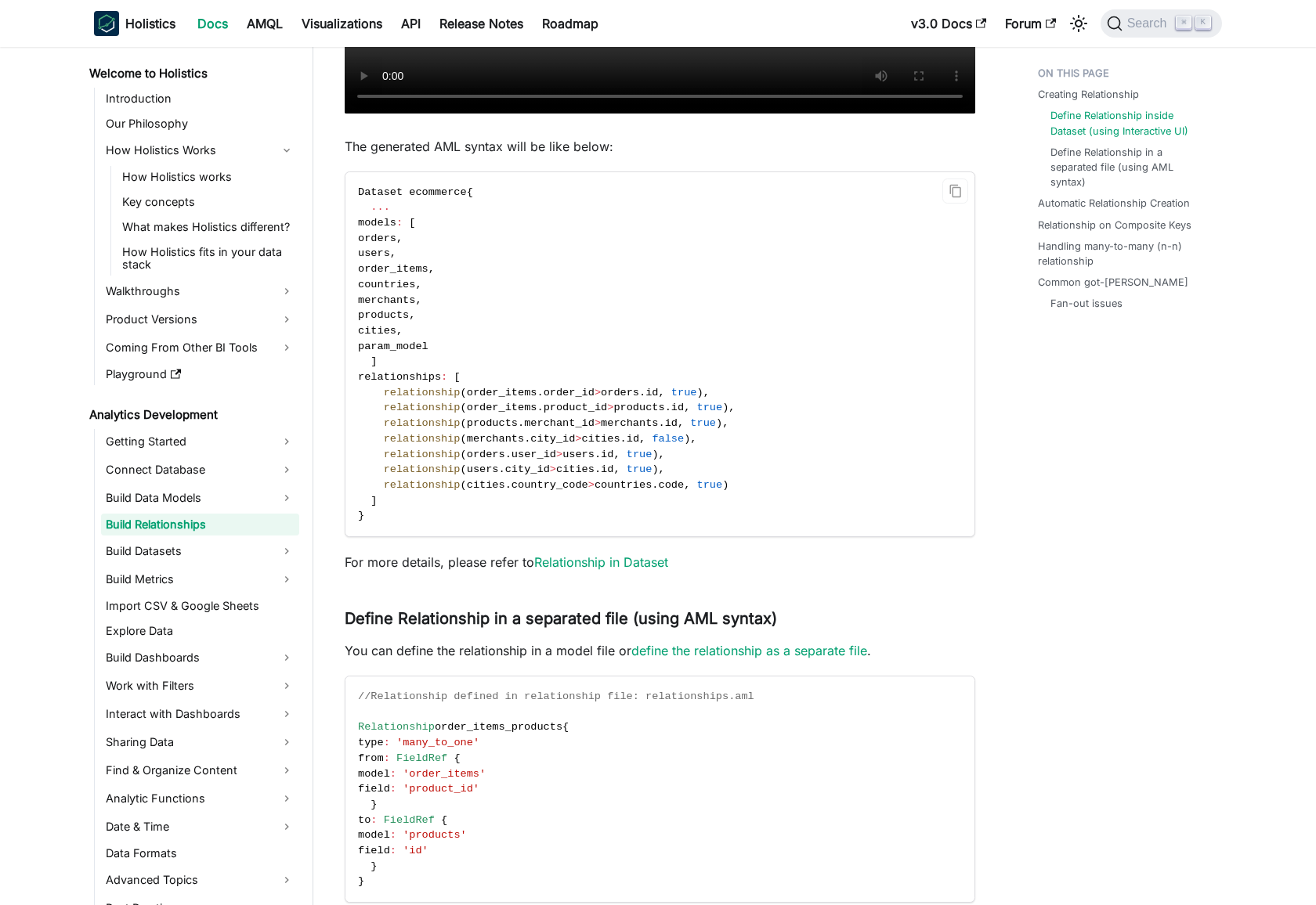
click at [393, 389] on span "relationship" at bounding box center [423, 393] width 77 height 12
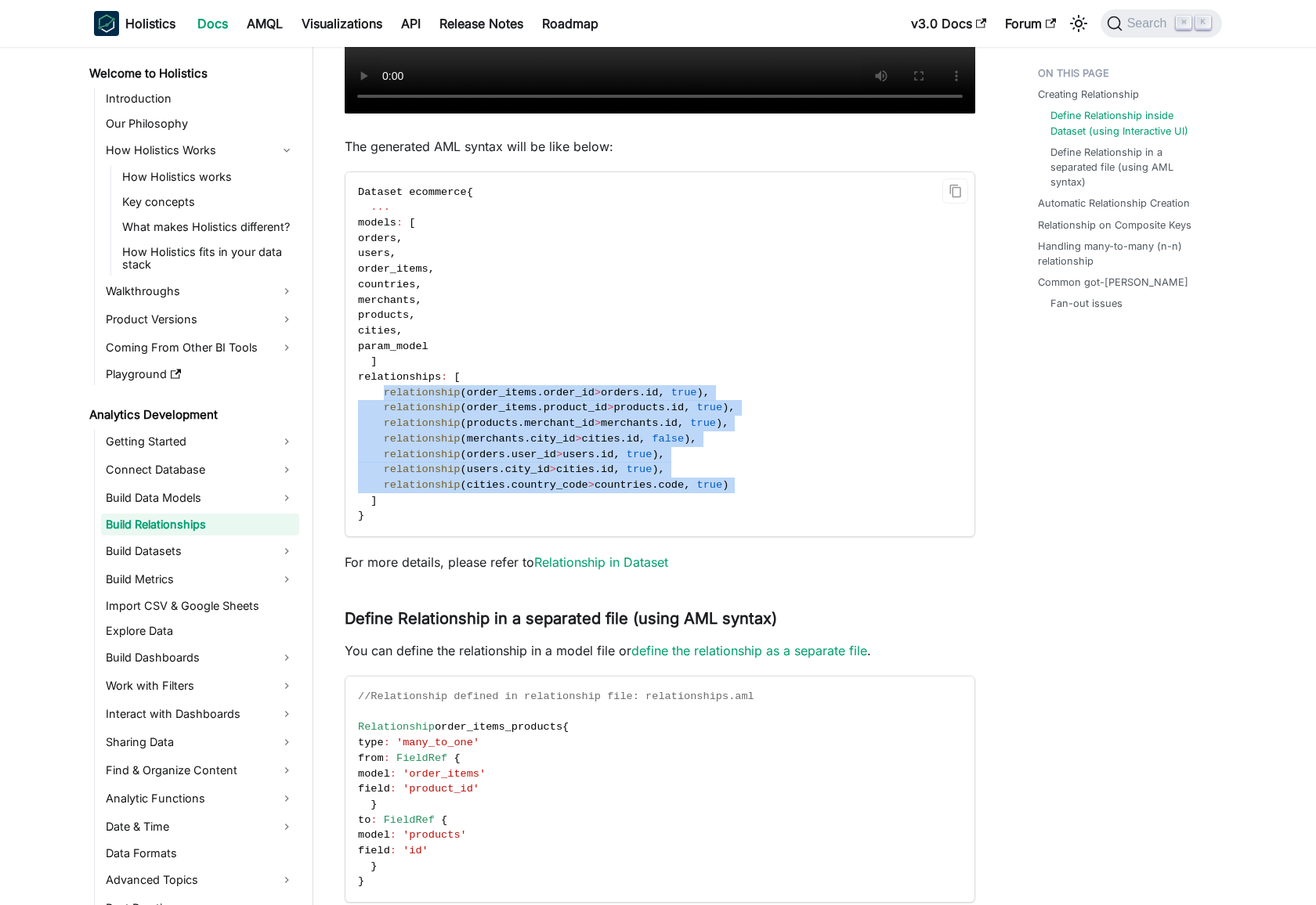
drag, startPoint x: 393, startPoint y: 389, endPoint x: 774, endPoint y: 483, distance: 392.4
click at [774, 483] on code "Dataset ecommerce { ... models : [ orders , users , order_items , countries , m…" at bounding box center [658, 354] width 627 height 364
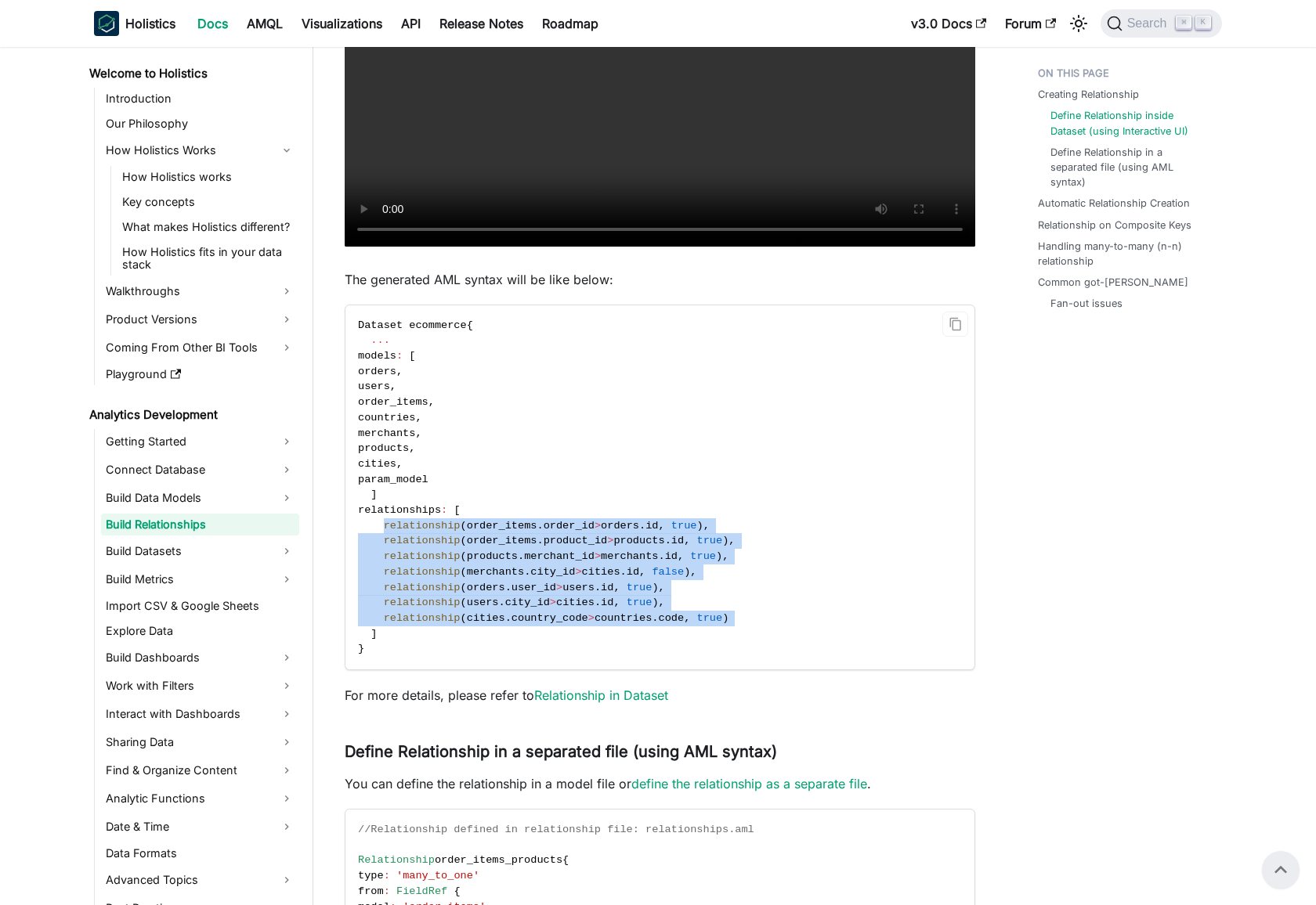
scroll to position [824, 0]
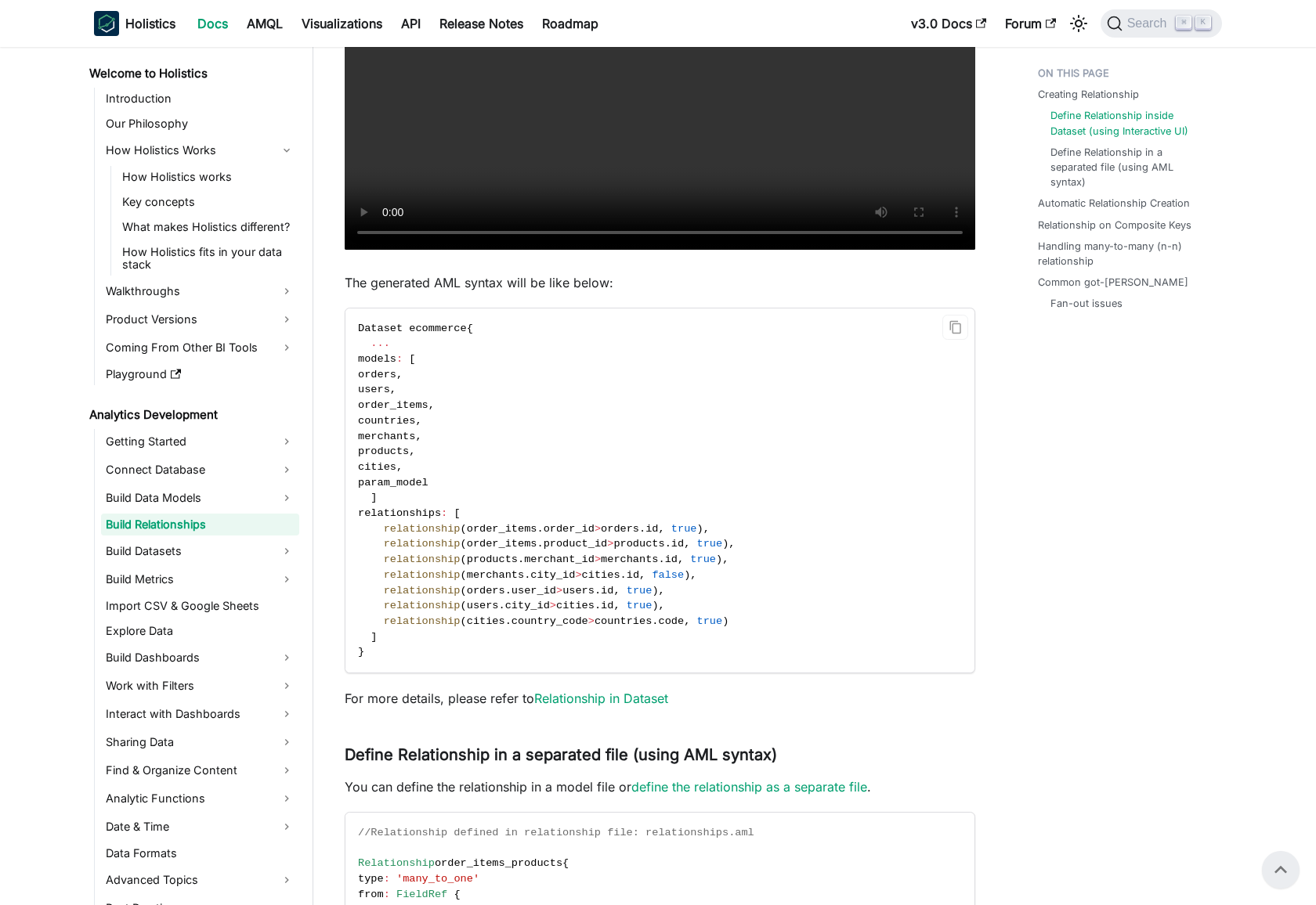
click at [723, 439] on code "Dataset ecommerce { ... models : [ orders , users , order_items , countries , m…" at bounding box center [658, 491] width 627 height 364
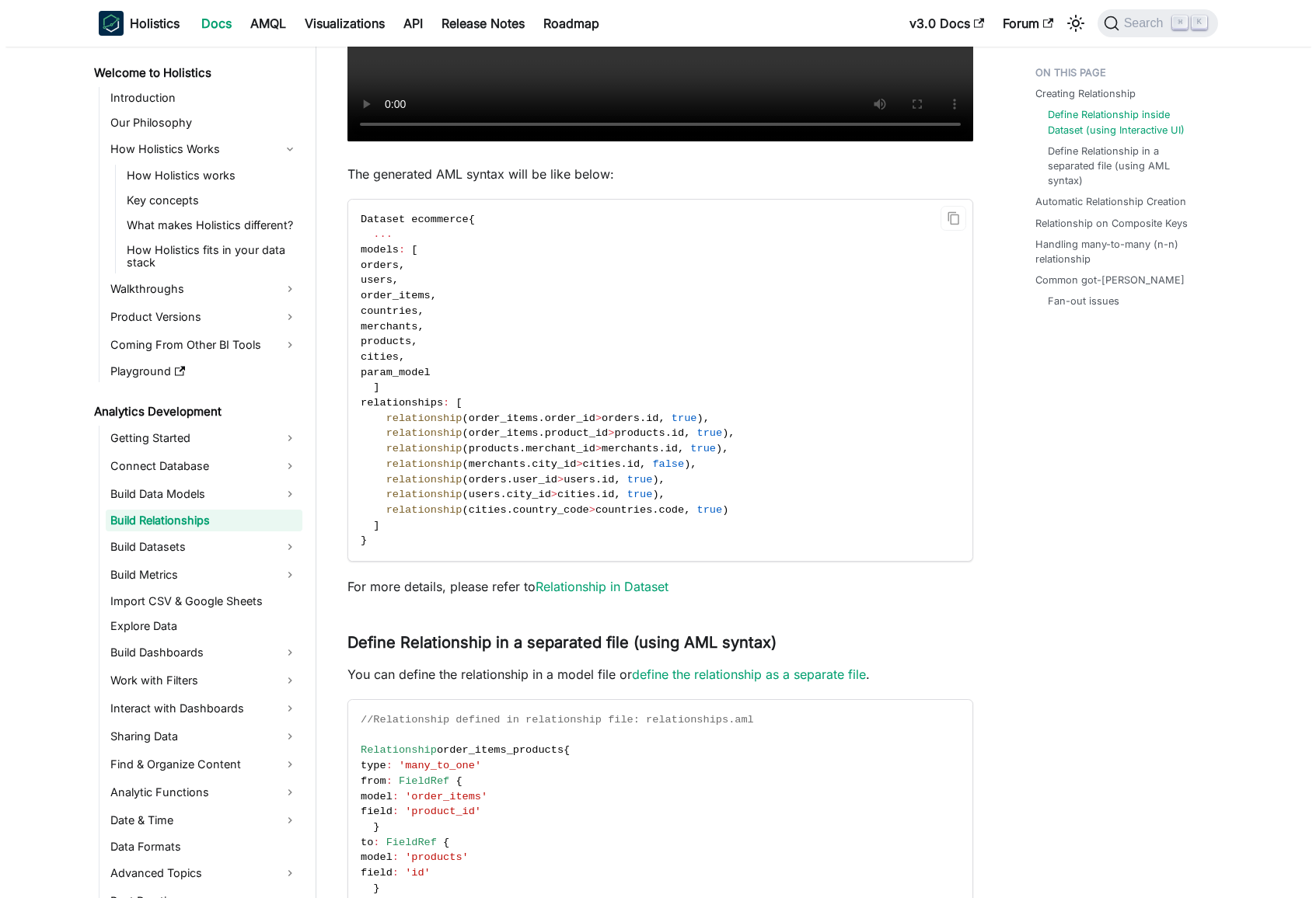
scroll to position [928, 0]
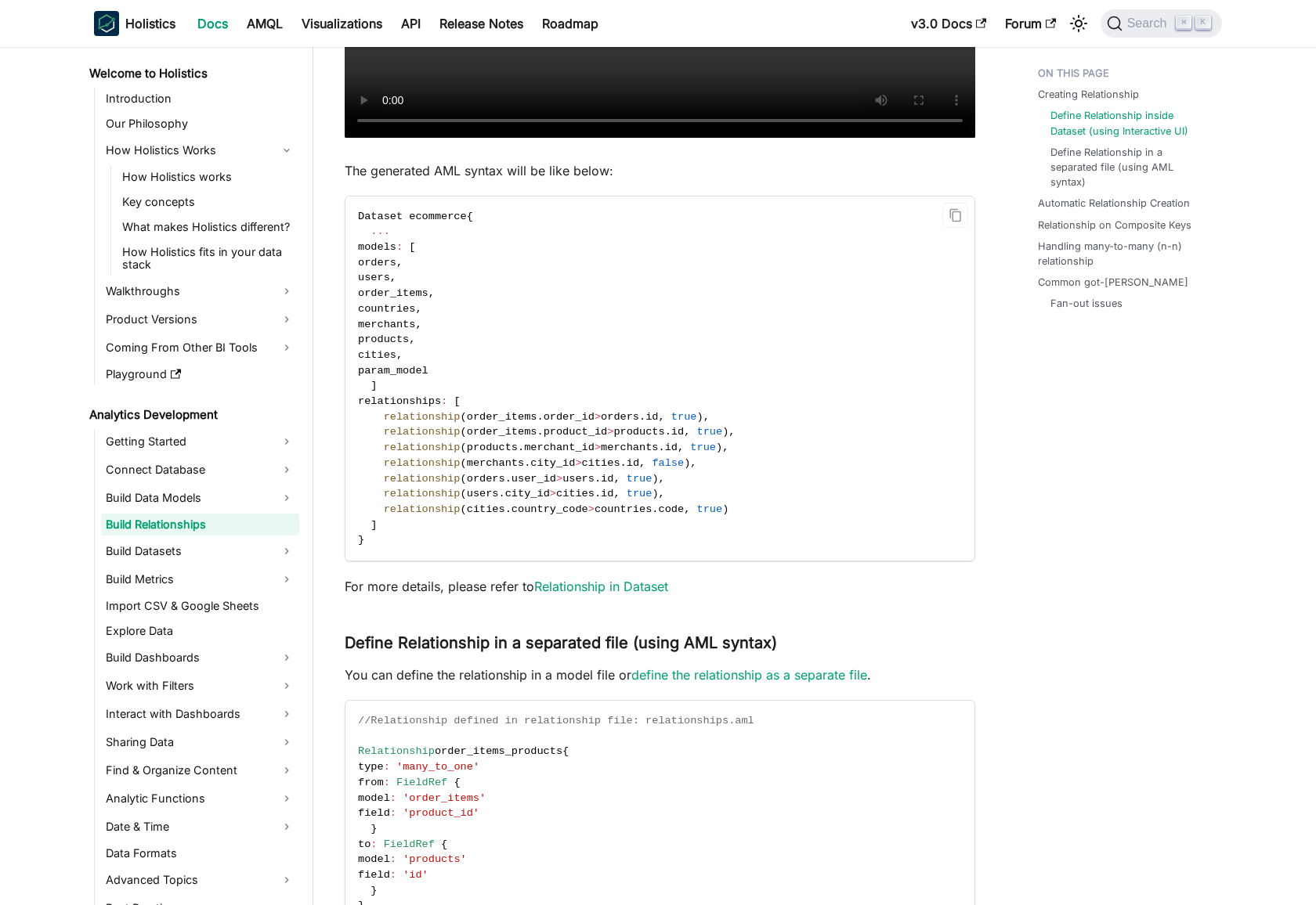
click at [398, 416] on span "relationship" at bounding box center [423, 417] width 77 height 12
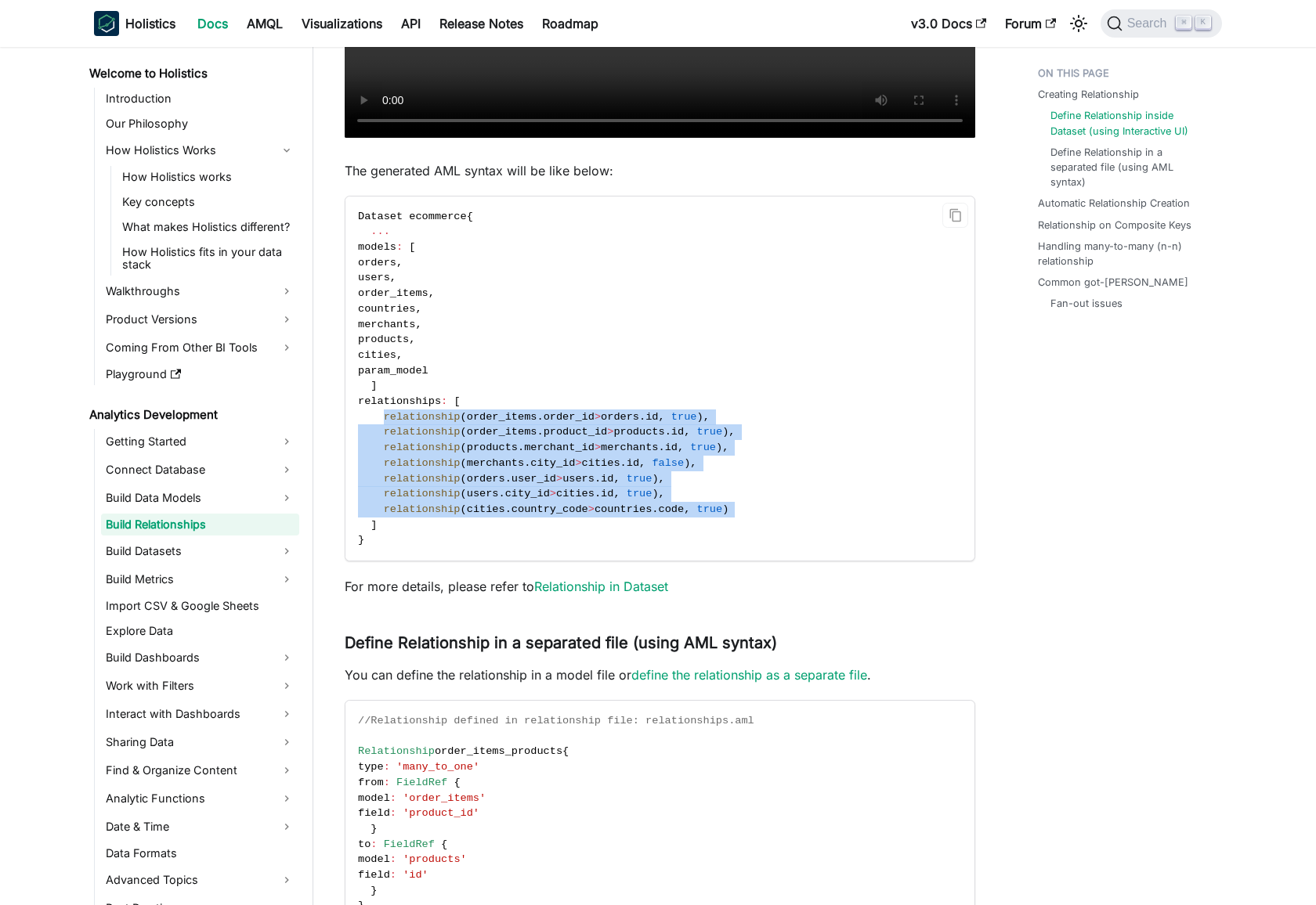
drag, startPoint x: 398, startPoint y: 416, endPoint x: 756, endPoint y: 506, distance: 369.1
click at [756, 506] on code "Dataset ecommerce { ... models : [ orders , users , order_items , countries , m…" at bounding box center [658, 379] width 627 height 364
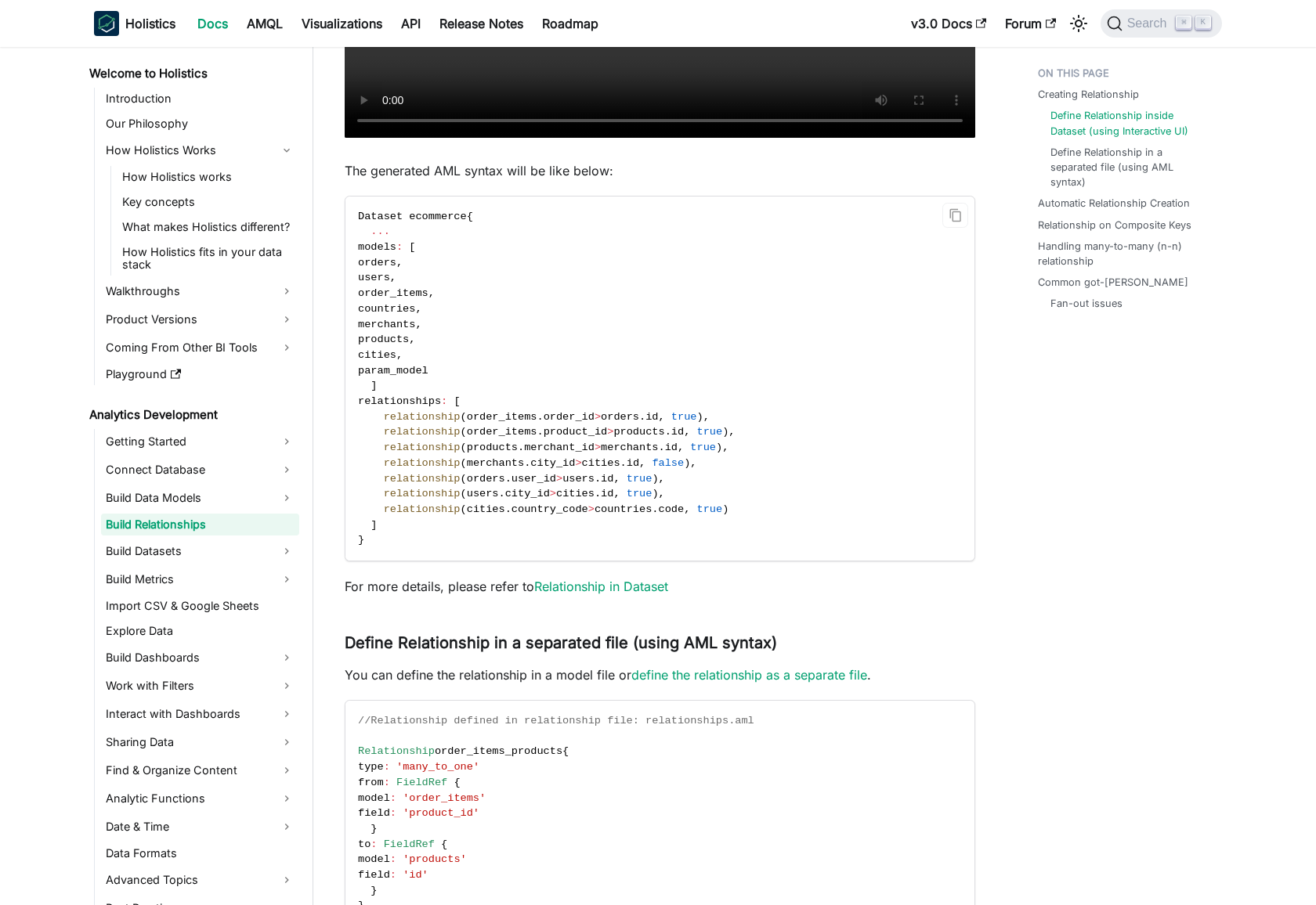
click at [816, 479] on code "Dataset ecommerce { ... models : [ orders , users , order_items , countries , m…" at bounding box center [658, 379] width 627 height 364
click at [716, 357] on code "Dataset ecommerce { ... models : [ orders , users , order_items , countries , m…" at bounding box center [658, 379] width 627 height 364
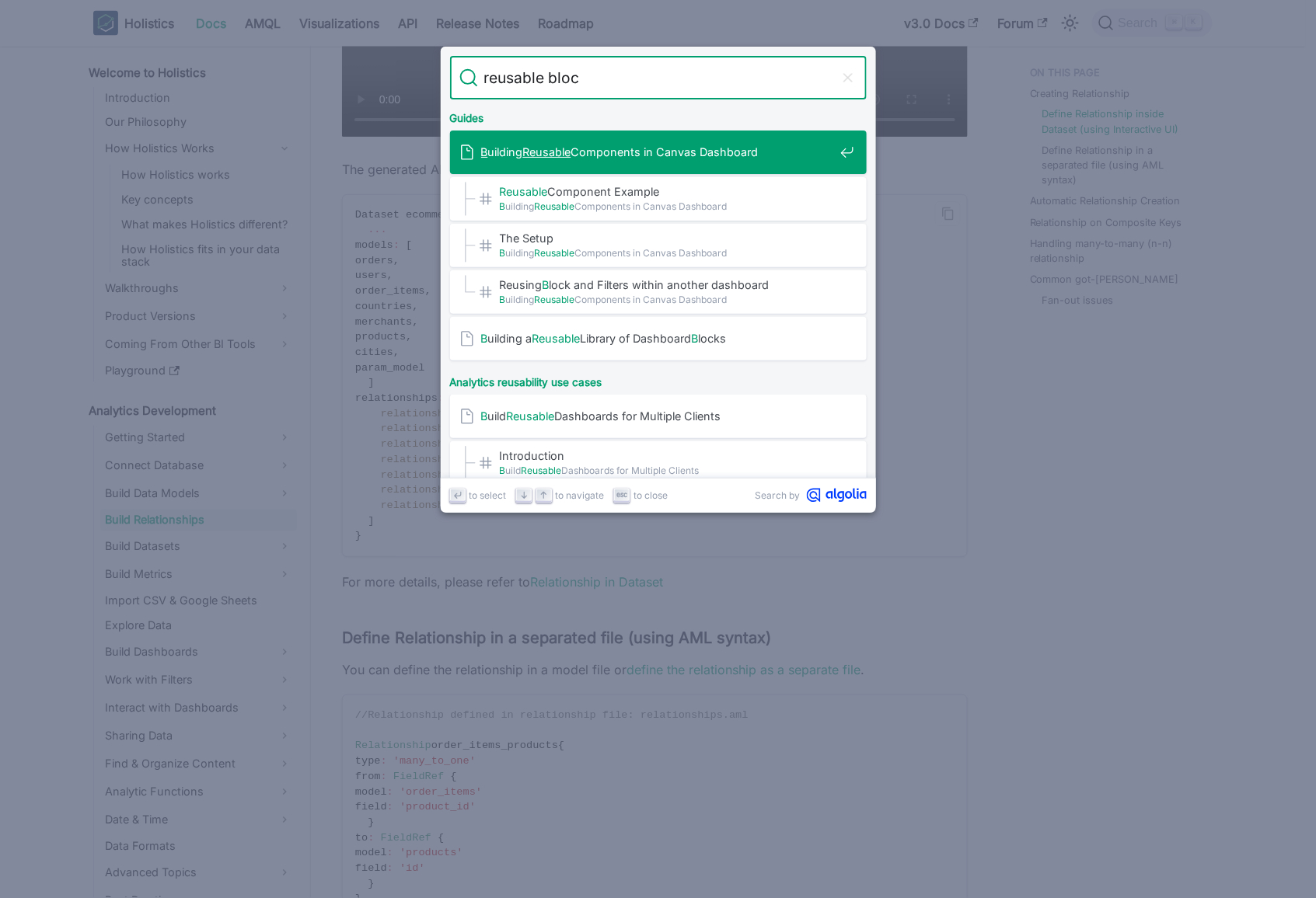
type input "reusable block"
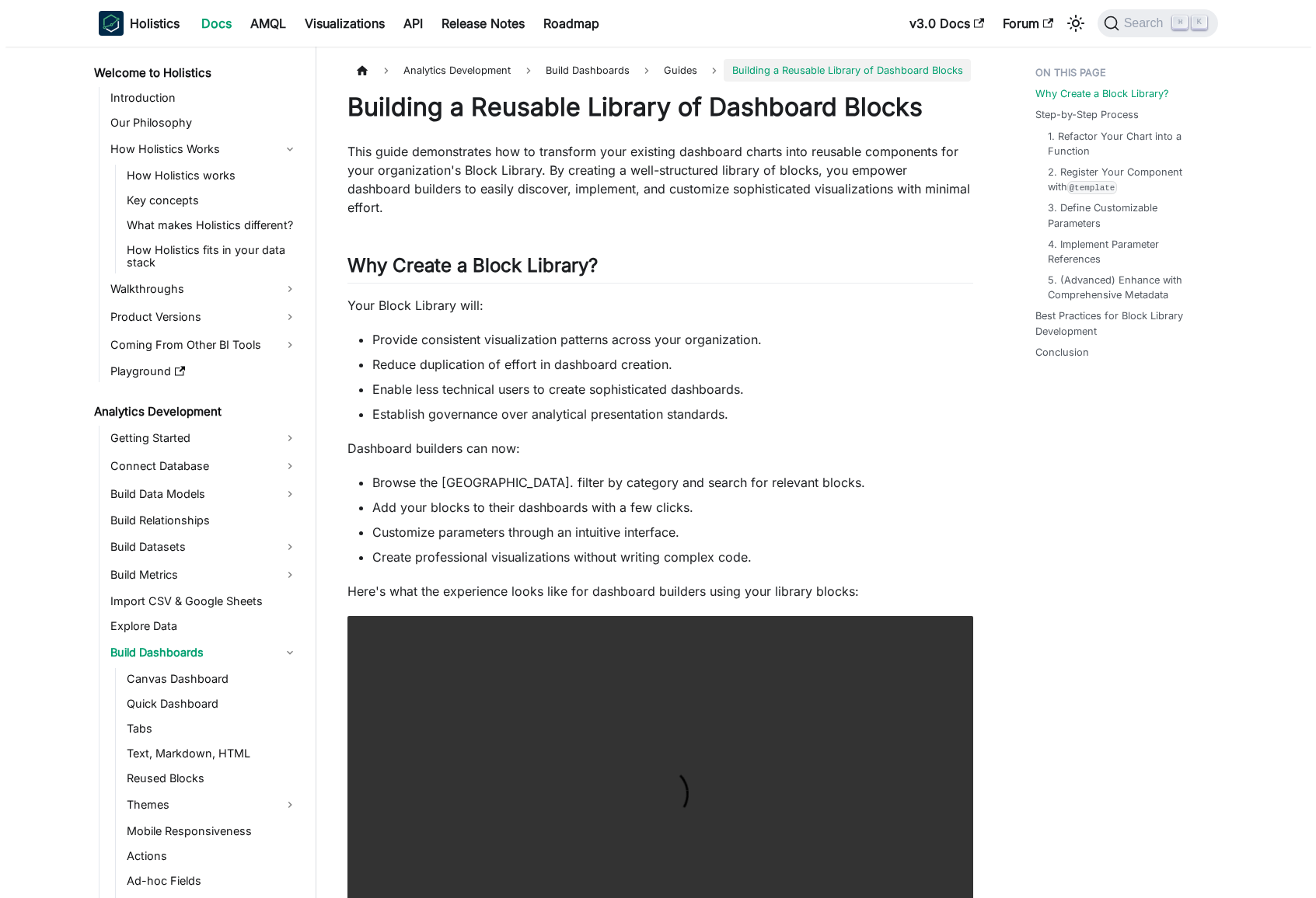
scroll to position [37, 0]
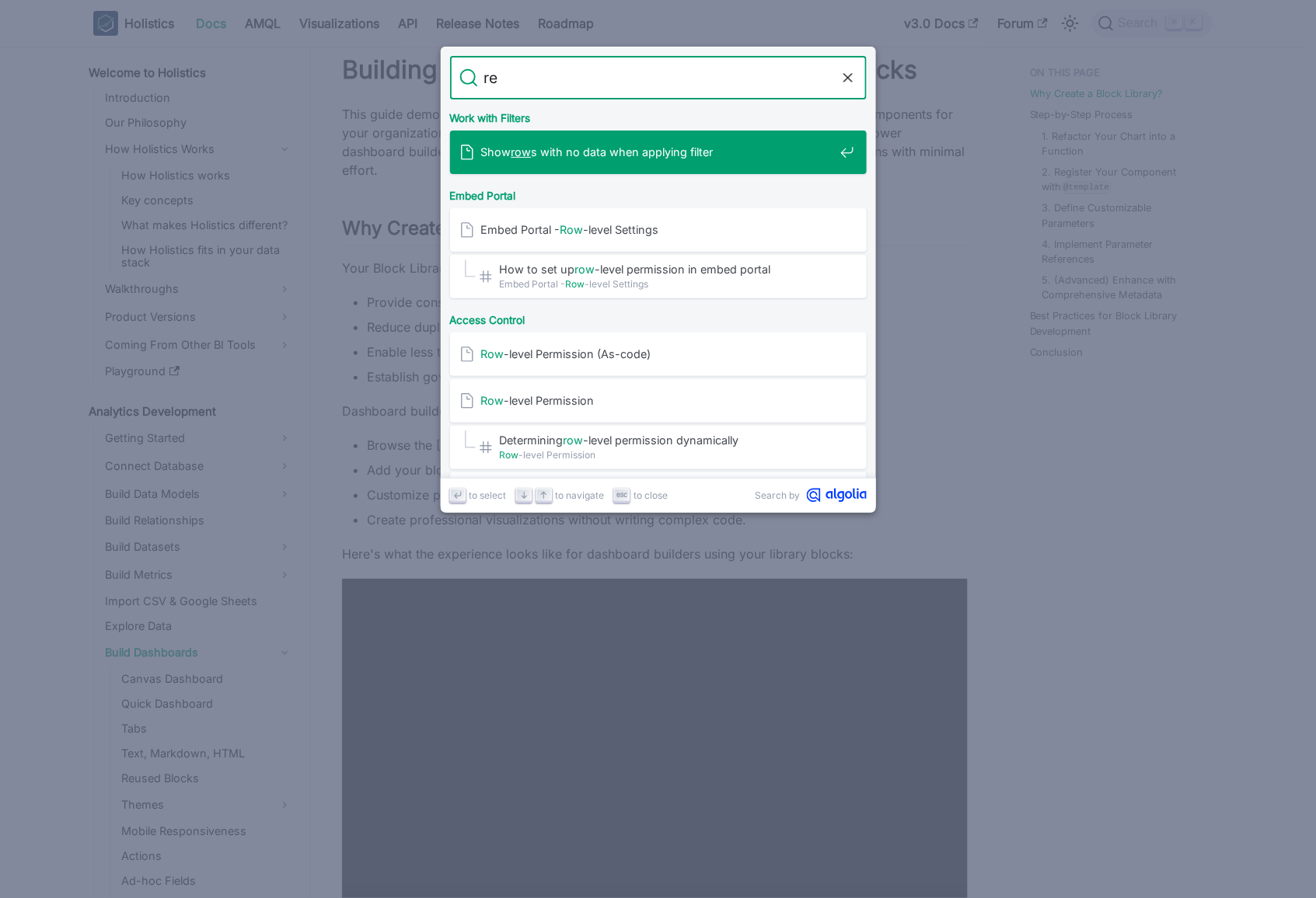
type input "r"
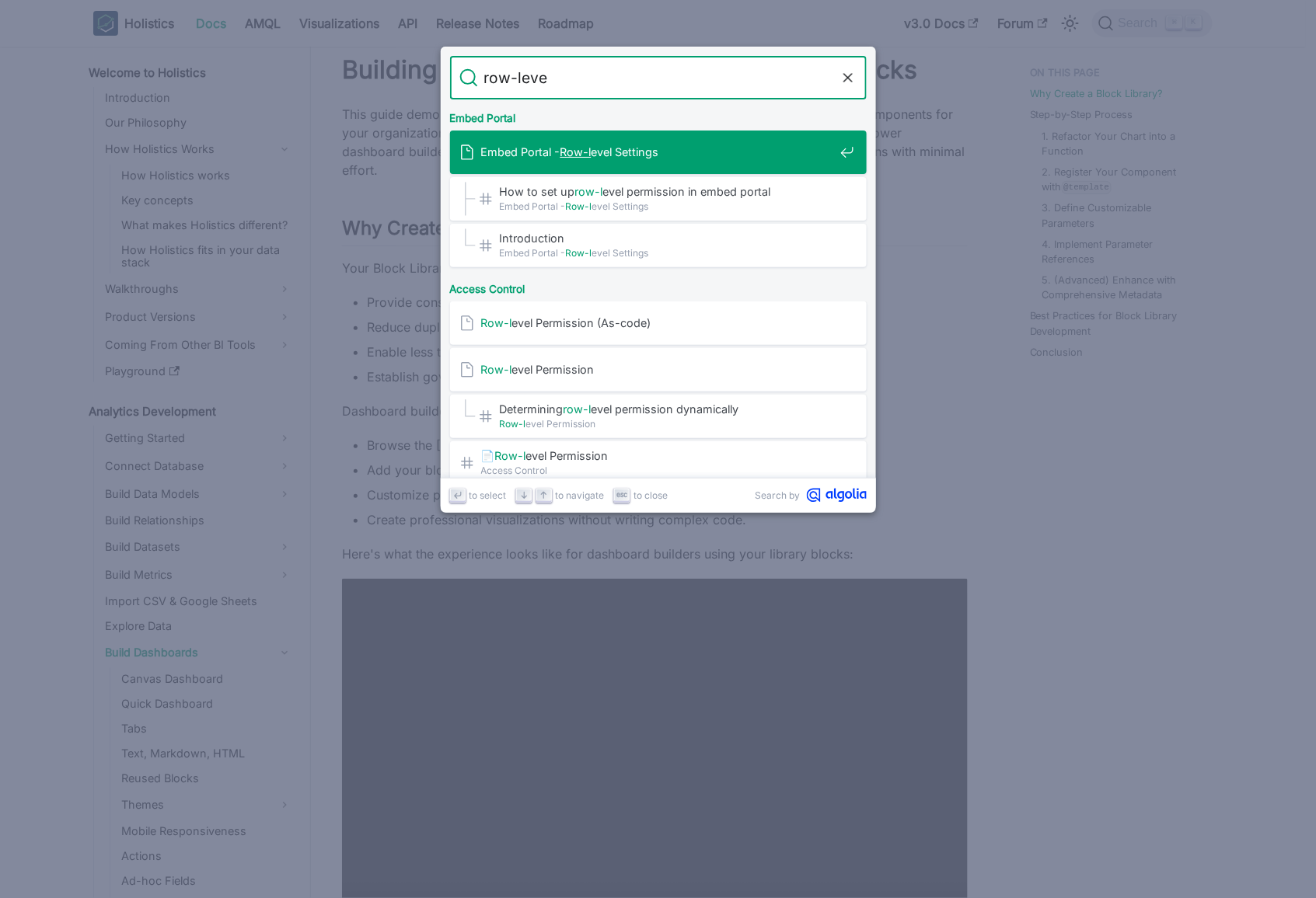
type input "row-level"
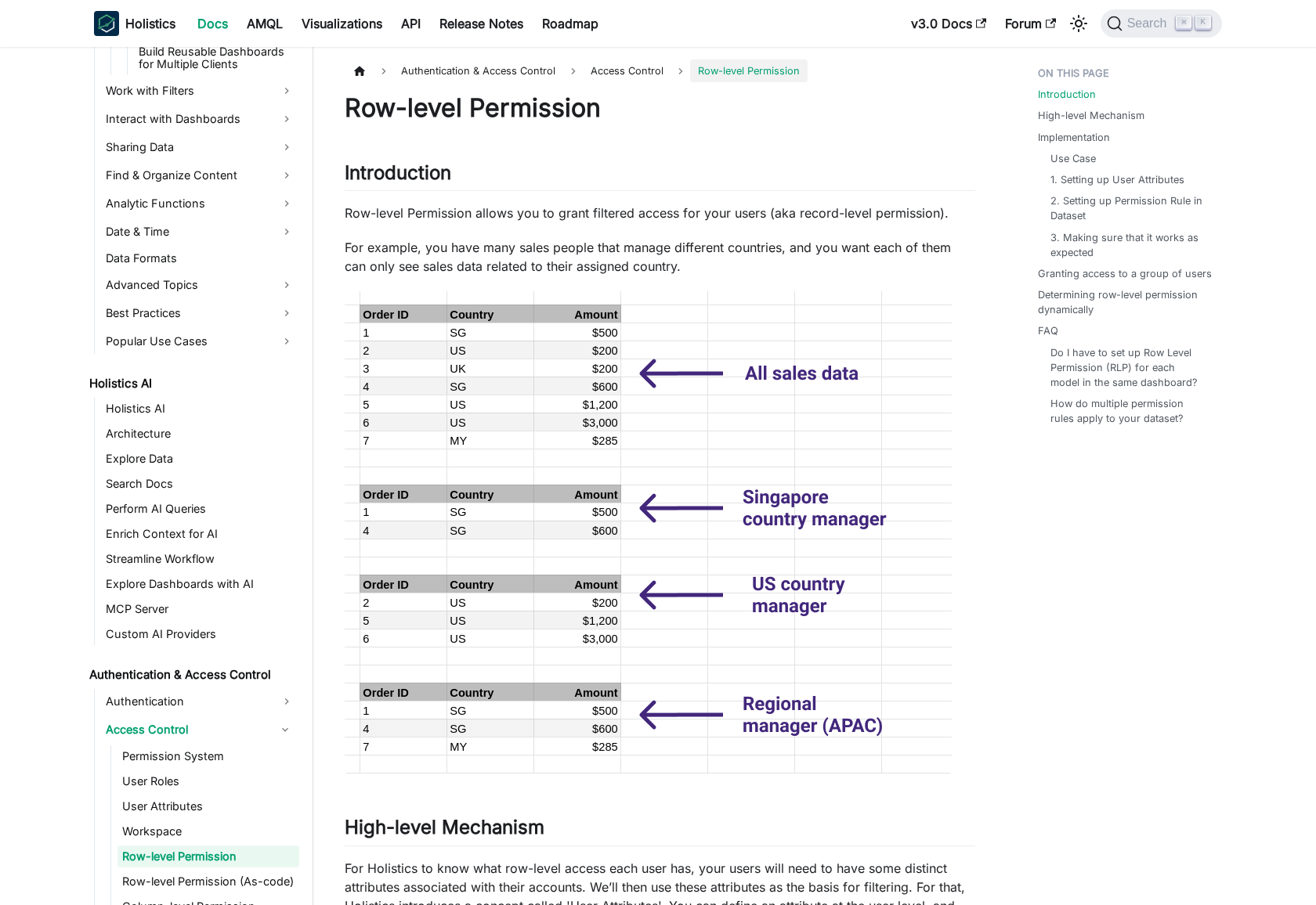
scroll to position [1073, 0]
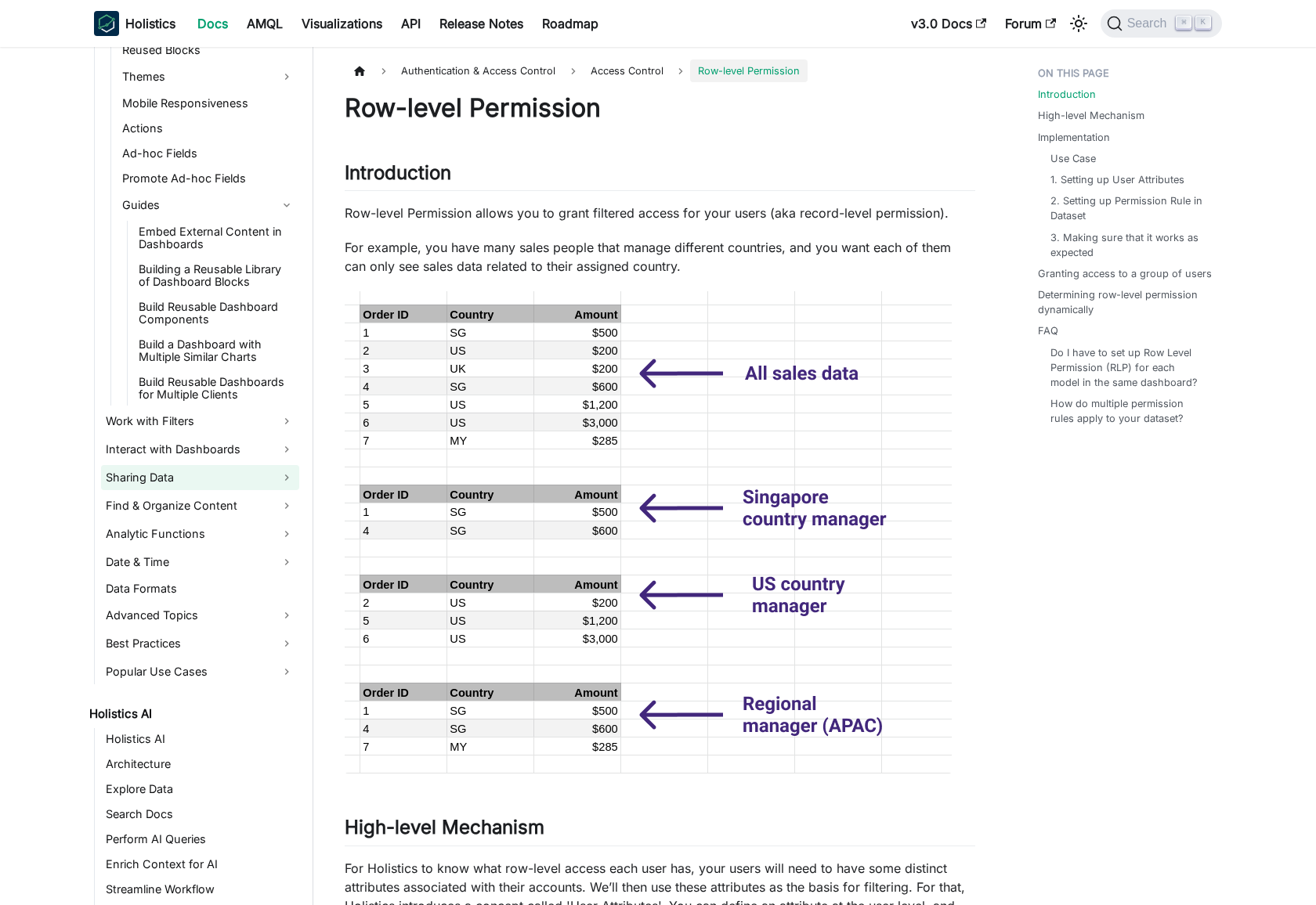
scroll to position [0, 0]
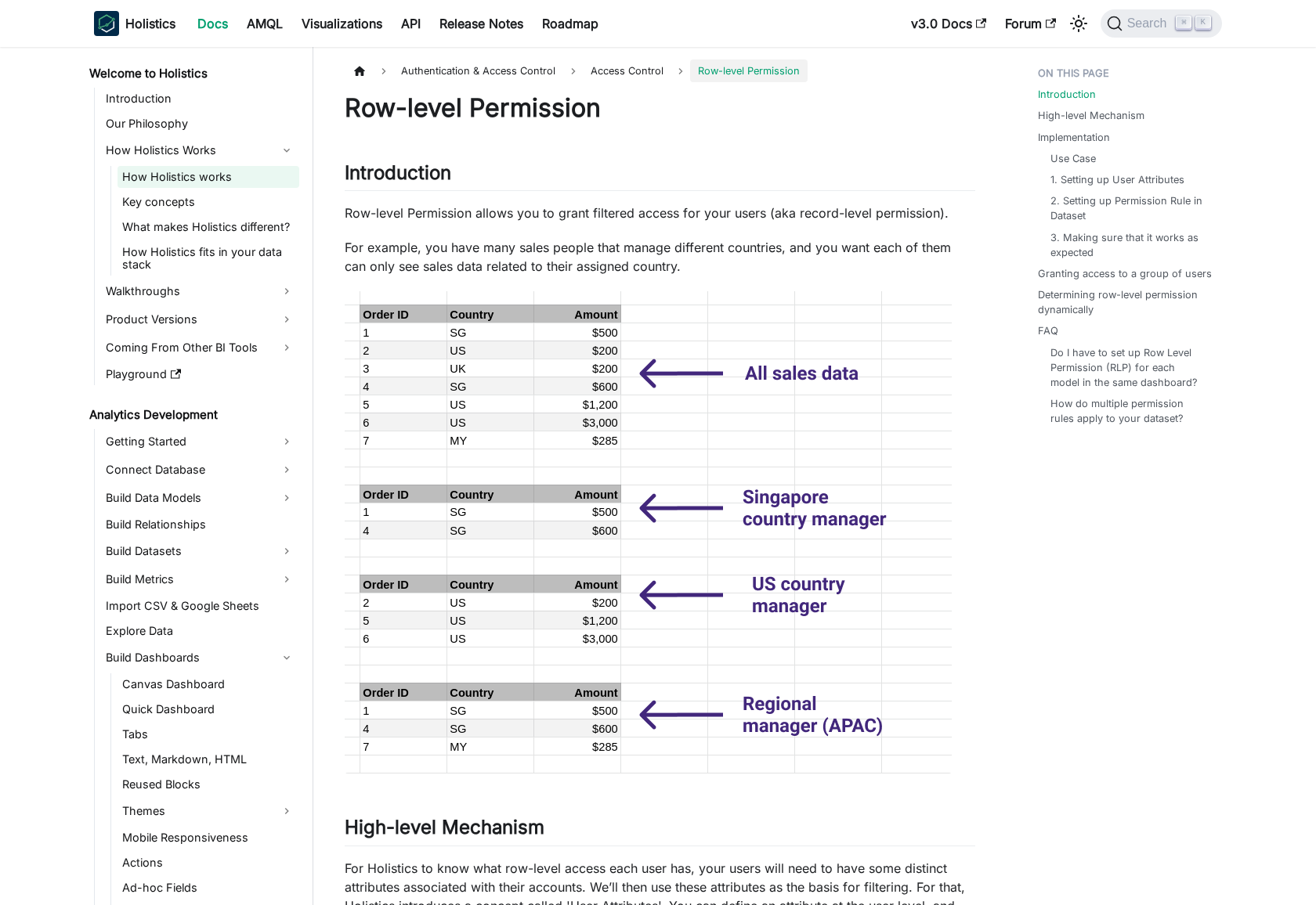
click at [189, 181] on link "How Holistics works" at bounding box center [209, 177] width 182 height 22
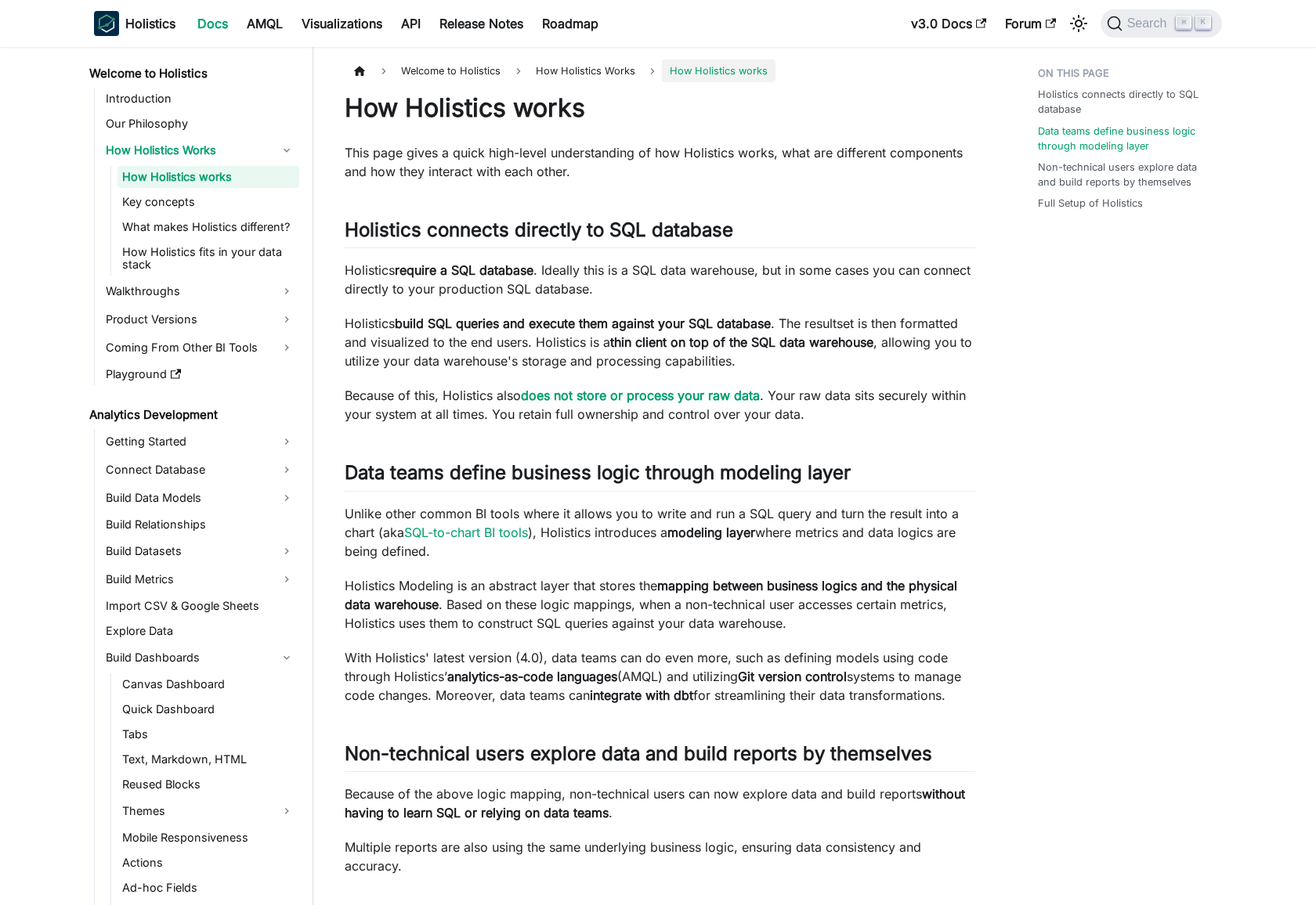
scroll to position [825, 0]
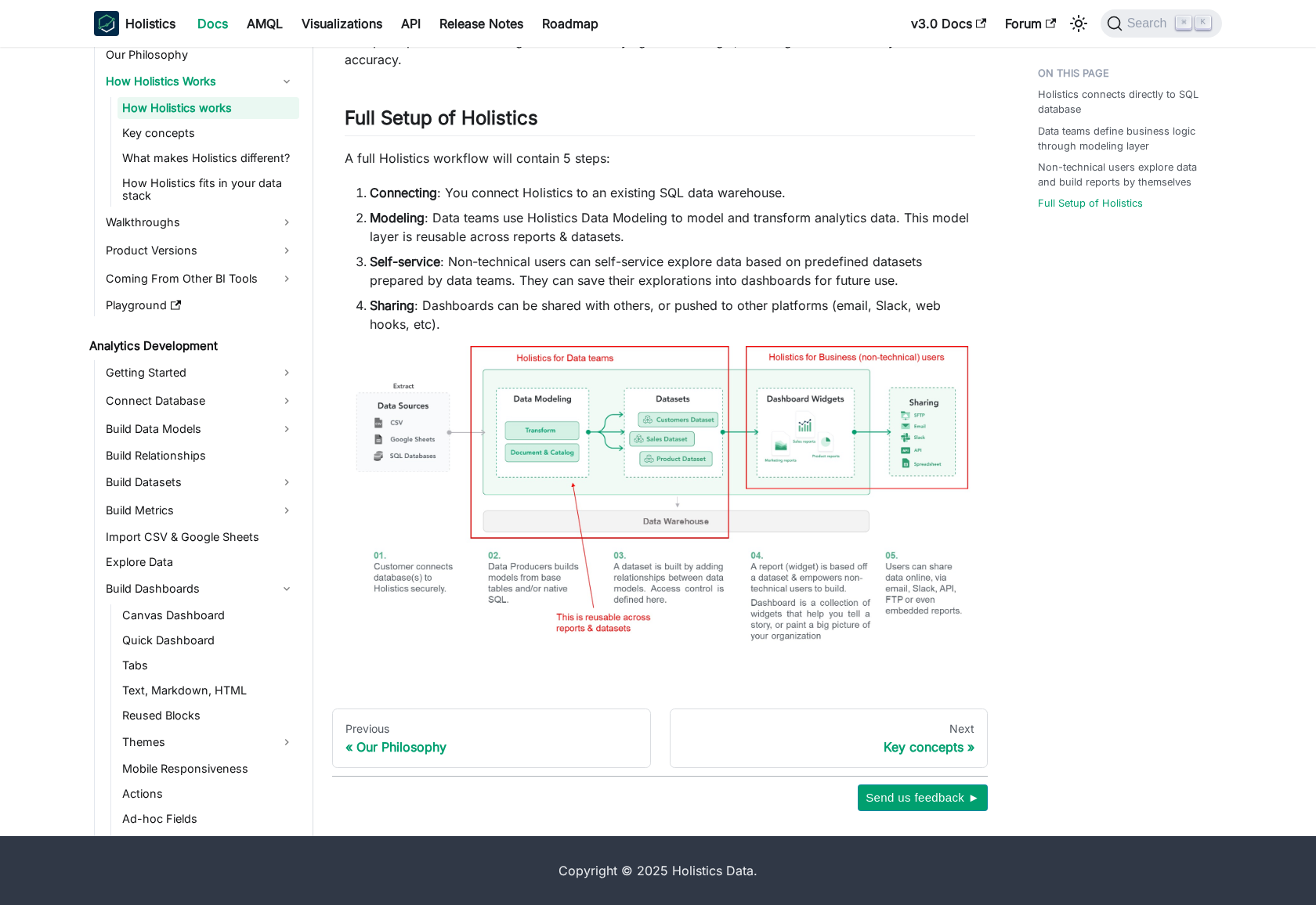
click at [665, 463] on img at bounding box center [659, 507] width 631 height 321
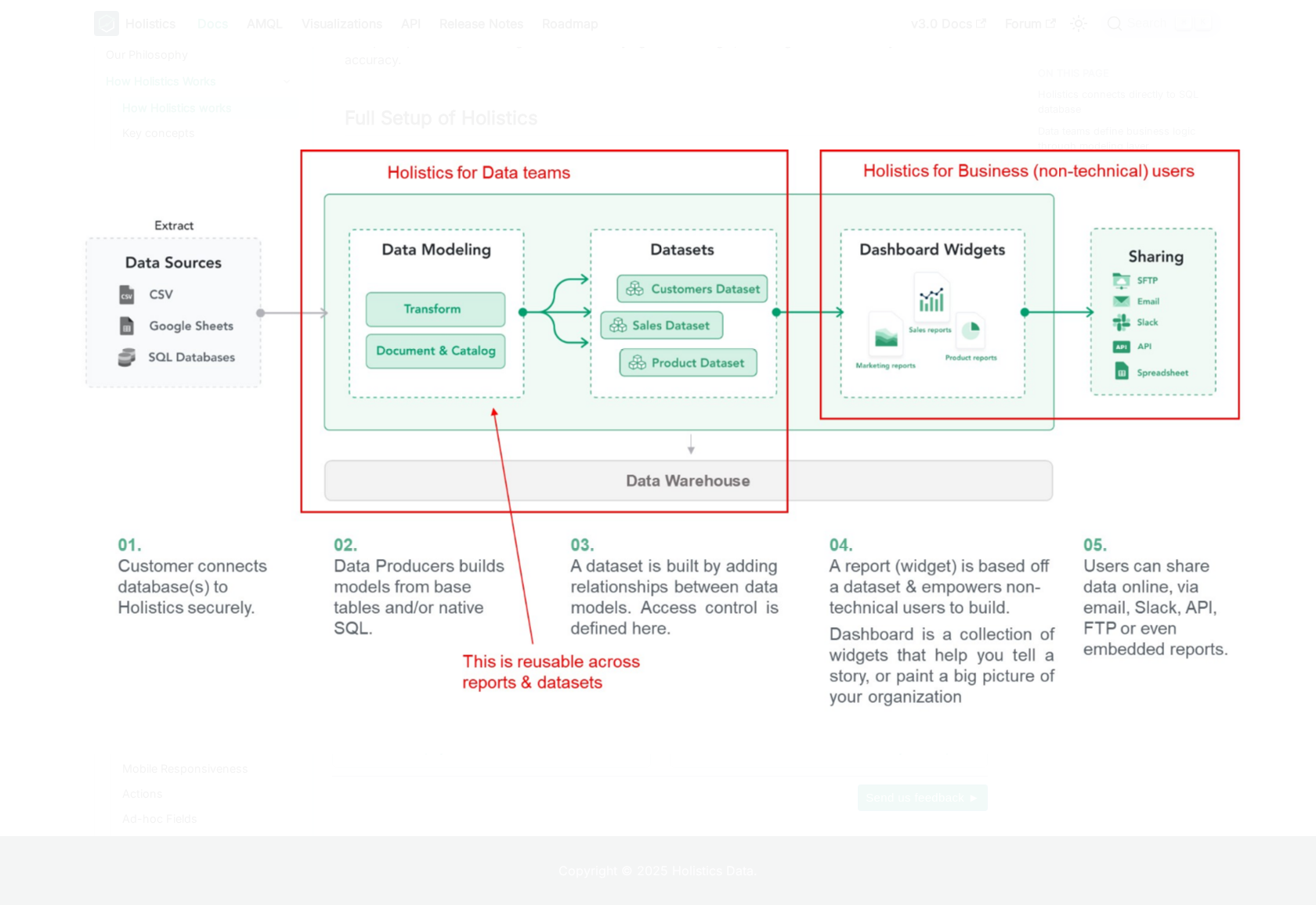
click at [638, 388] on img at bounding box center [658, 452] width 1190 height 605
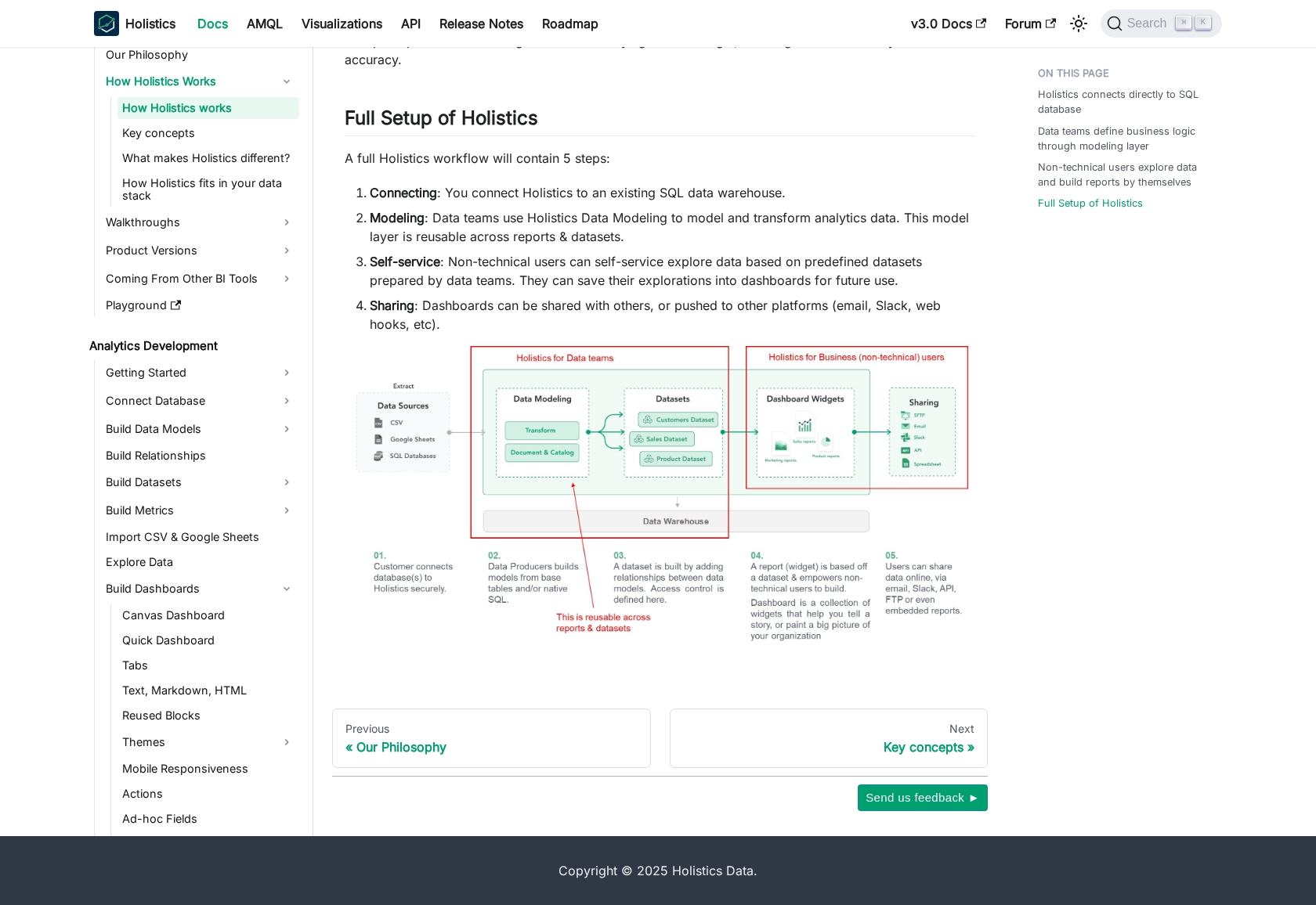
click at [647, 536] on img at bounding box center [659, 507] width 631 height 321
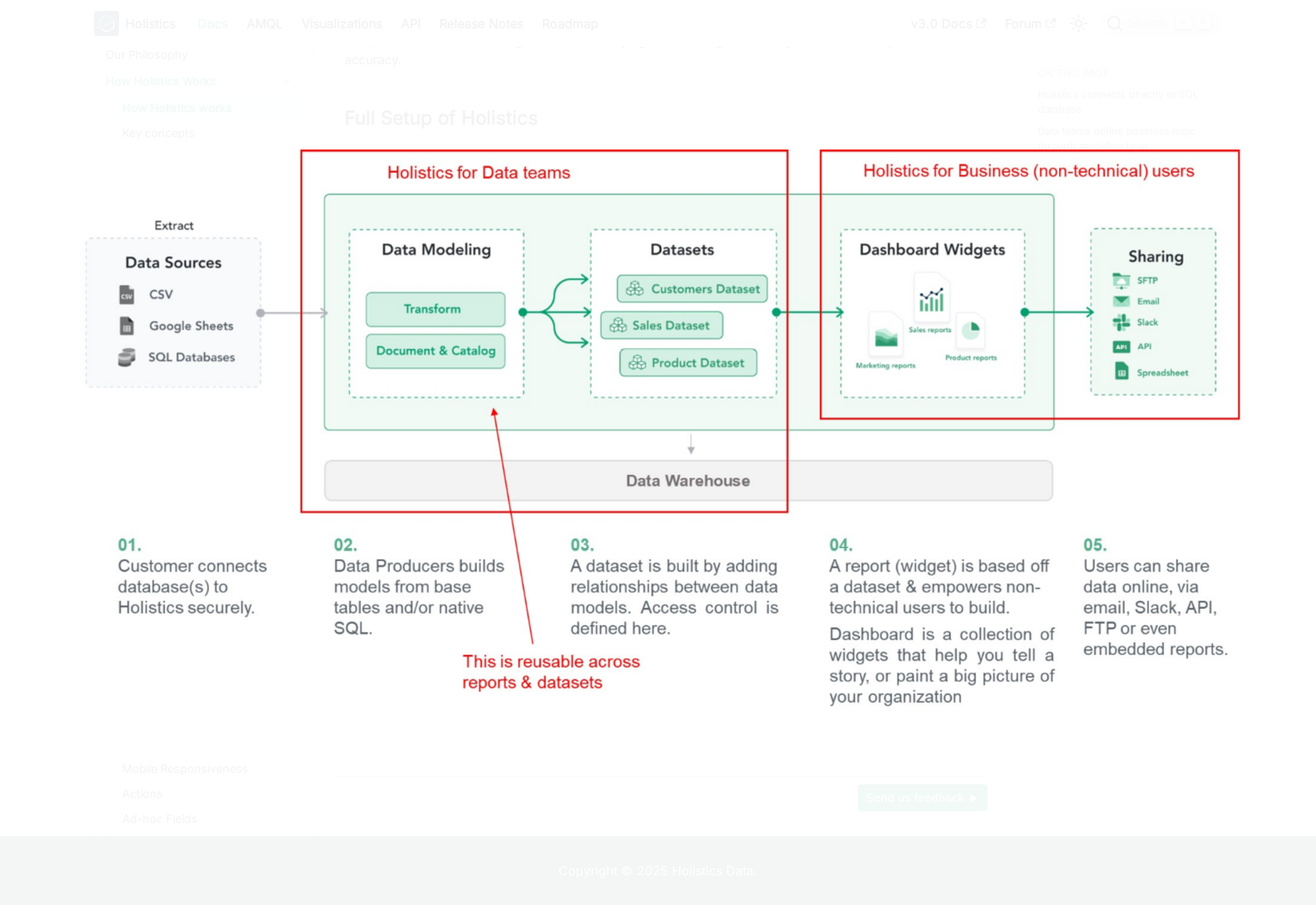
click at [483, 414] on img at bounding box center [658, 452] width 1190 height 605
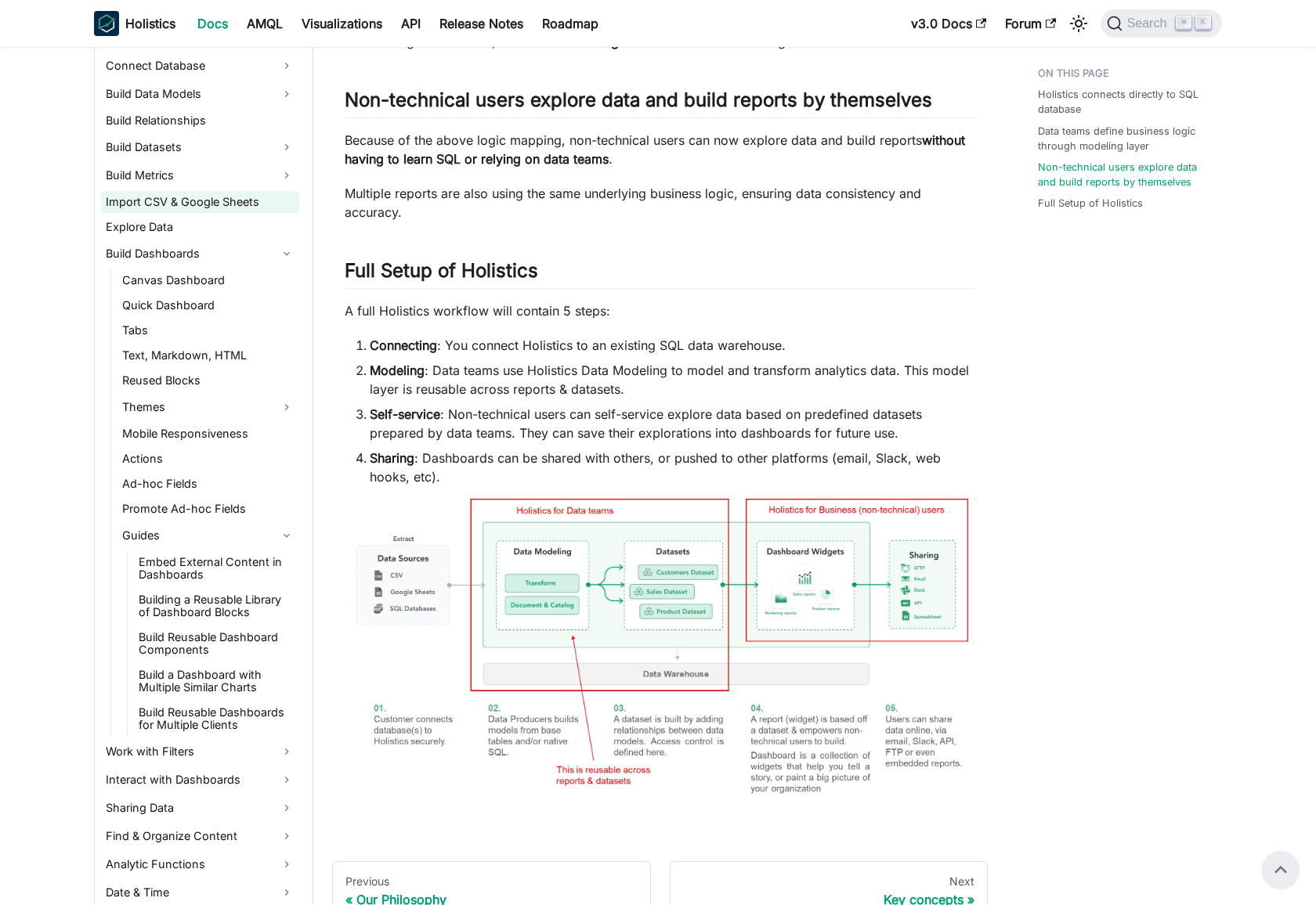
scroll to position [485, 0]
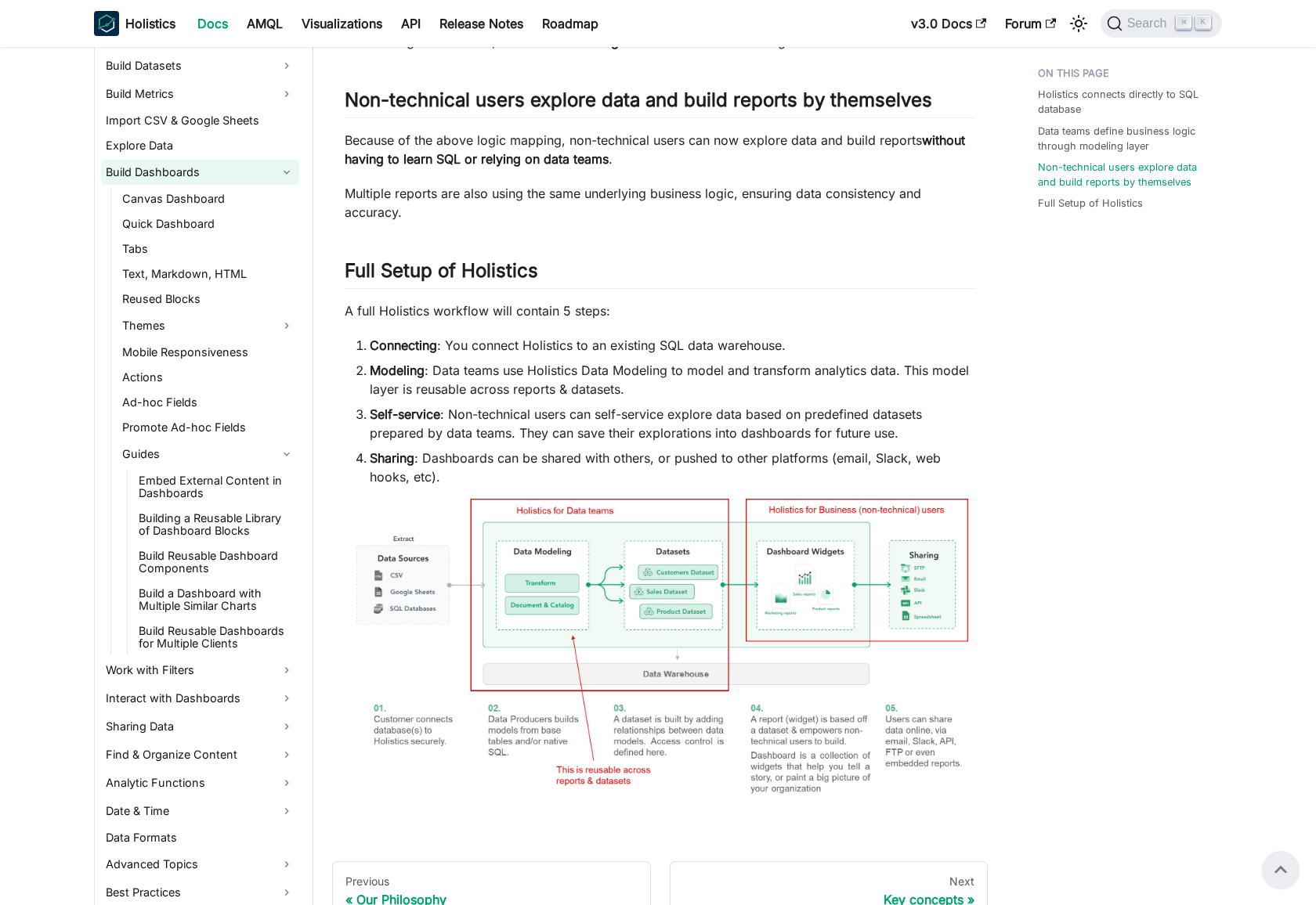
click at [283, 173] on link "Build Dashboards" at bounding box center [200, 171] width 198 height 25
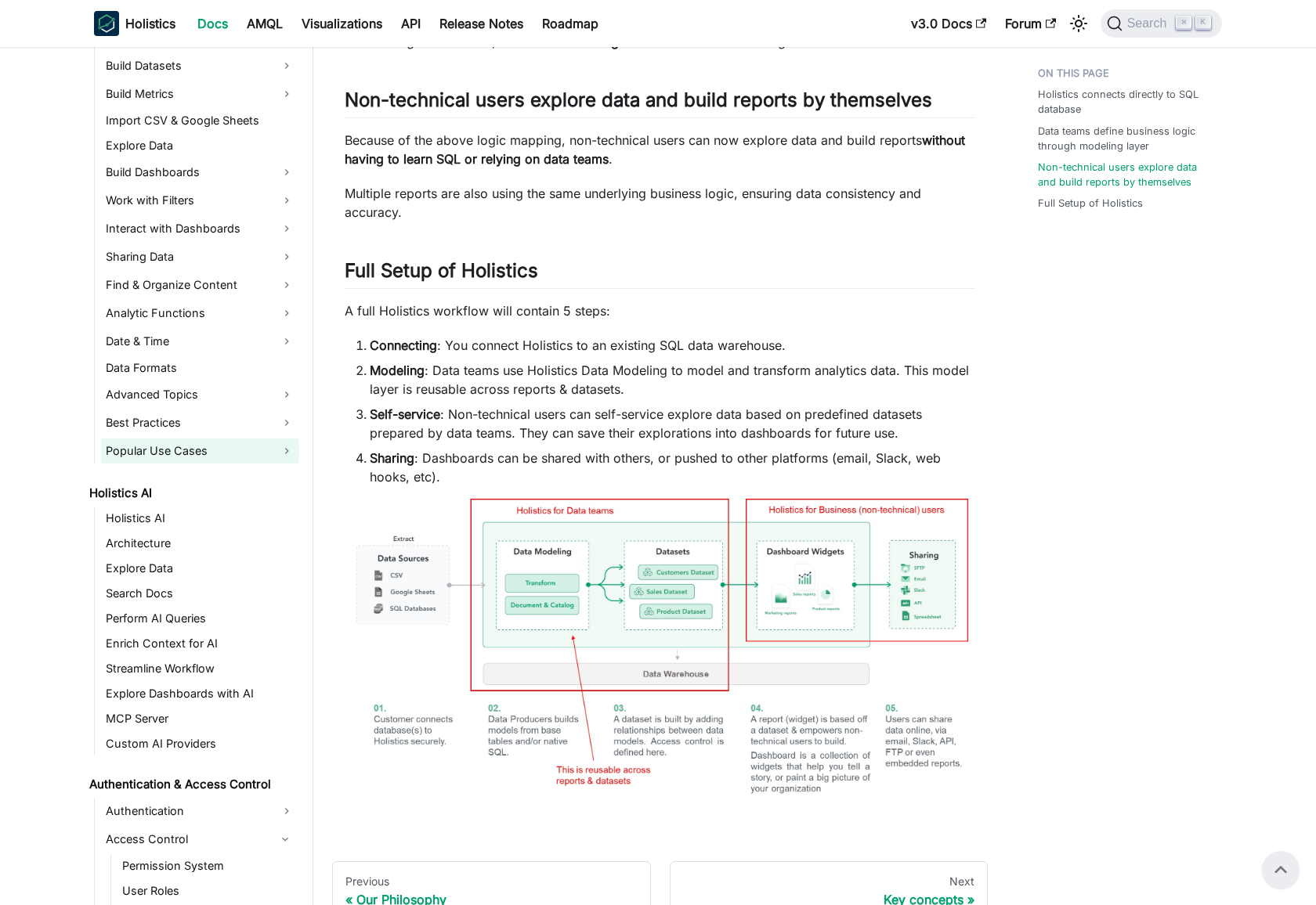
click at [257, 452] on link "Popular Use Cases" at bounding box center [200, 451] width 198 height 25
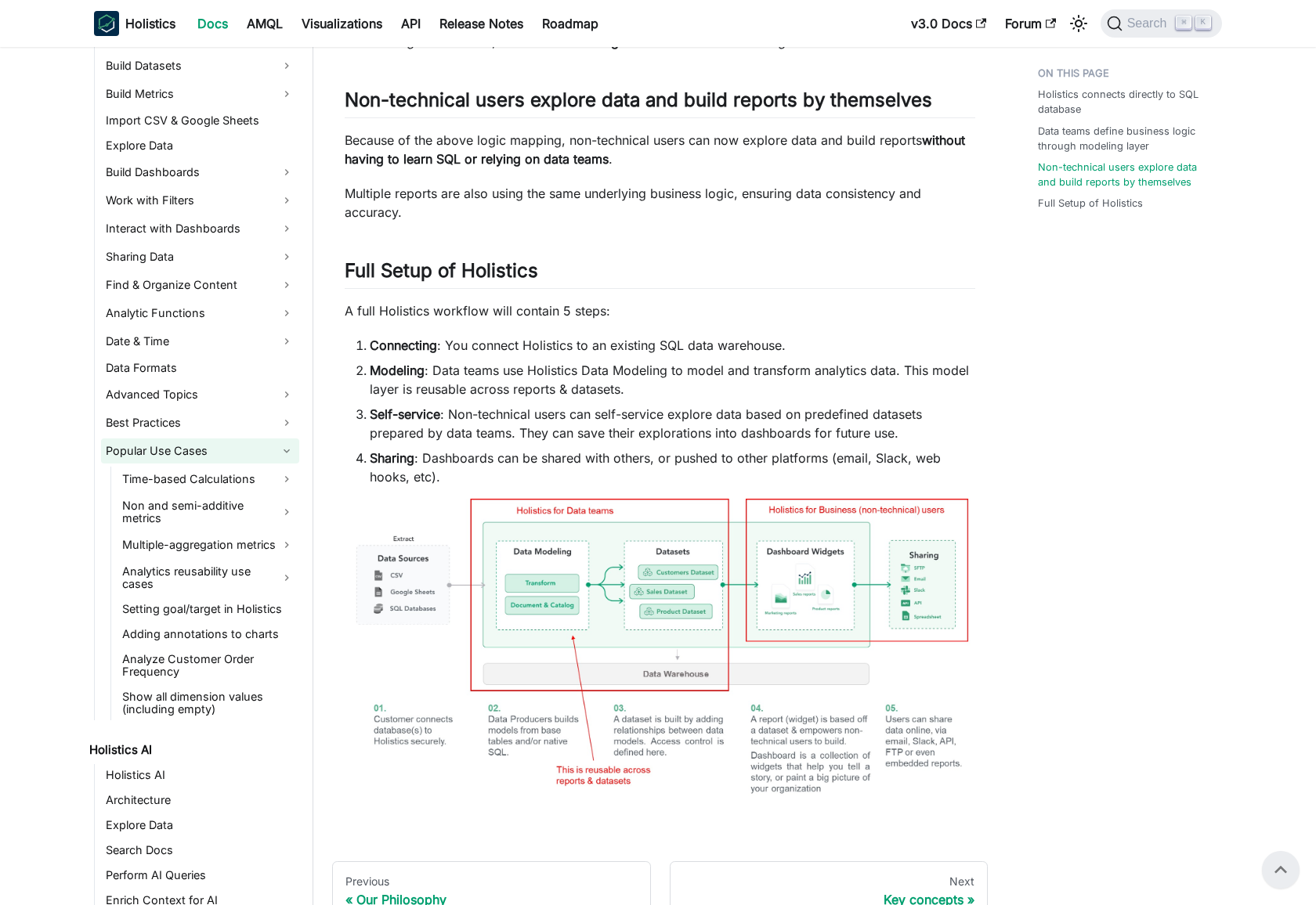
click at [257, 452] on link "Popular Use Cases" at bounding box center [200, 451] width 198 height 25
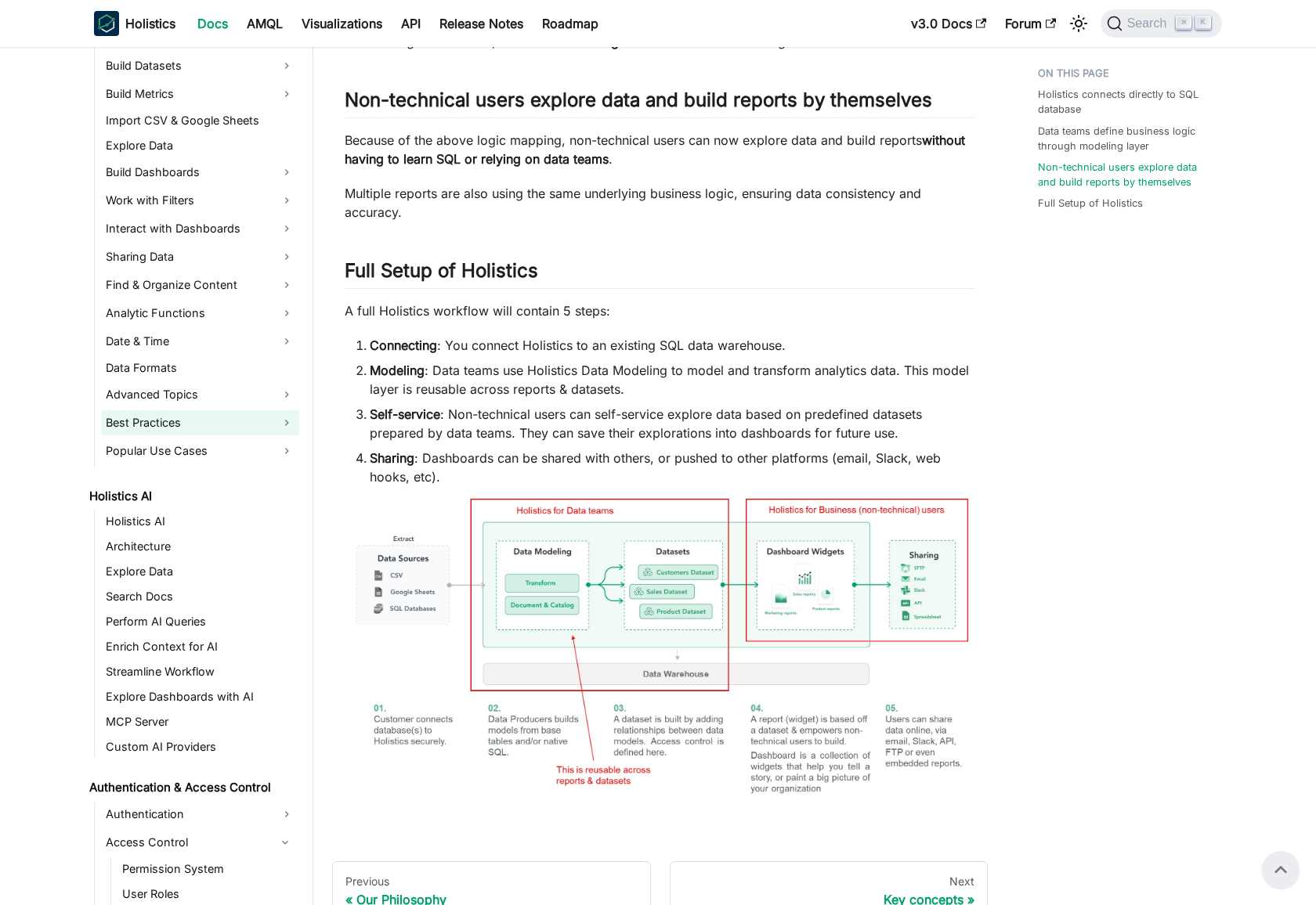
click at [264, 429] on link "Best Practices" at bounding box center [200, 423] width 198 height 25
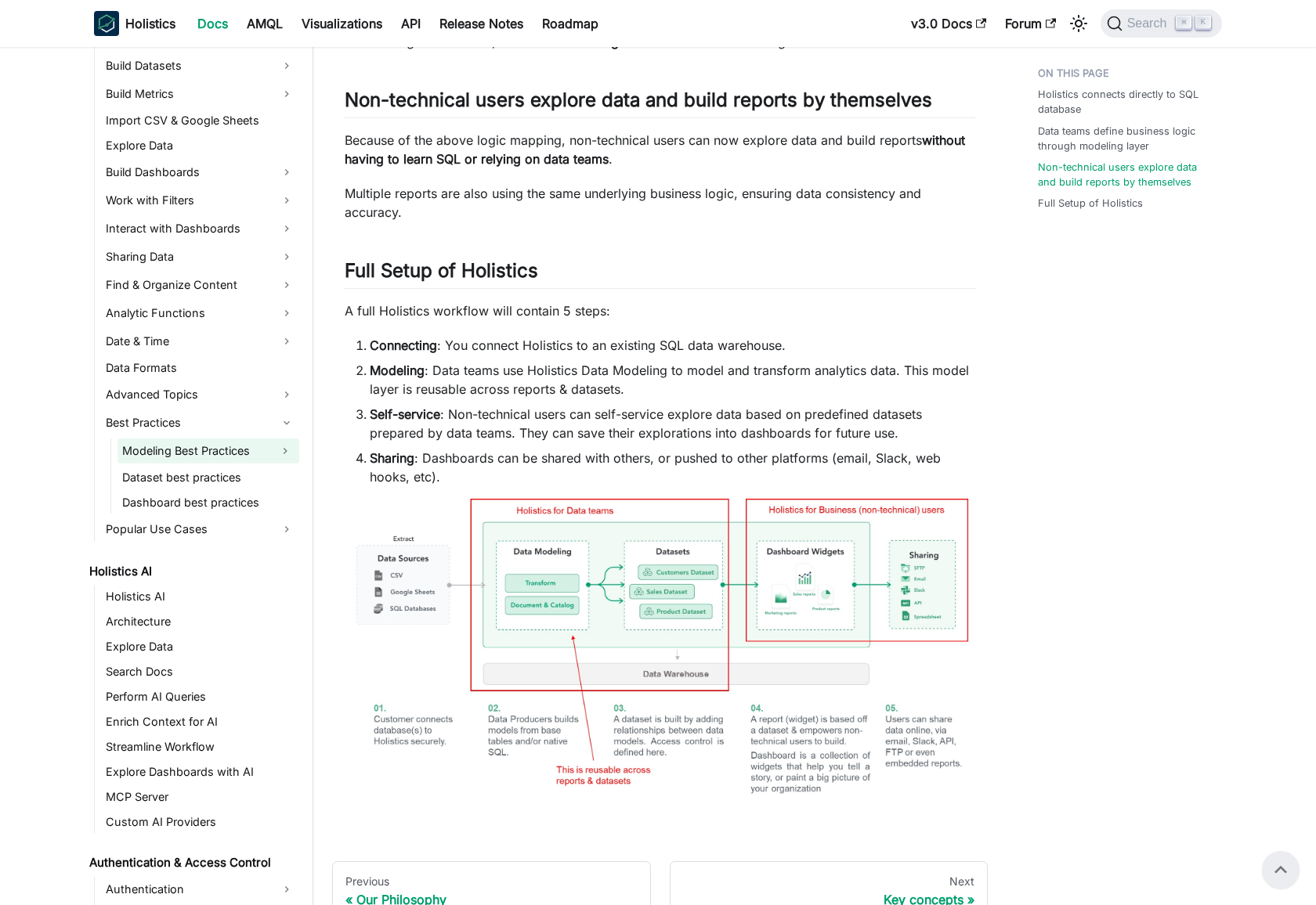
click at [256, 448] on link "Modeling Best Practices" at bounding box center [194, 451] width 153 height 25
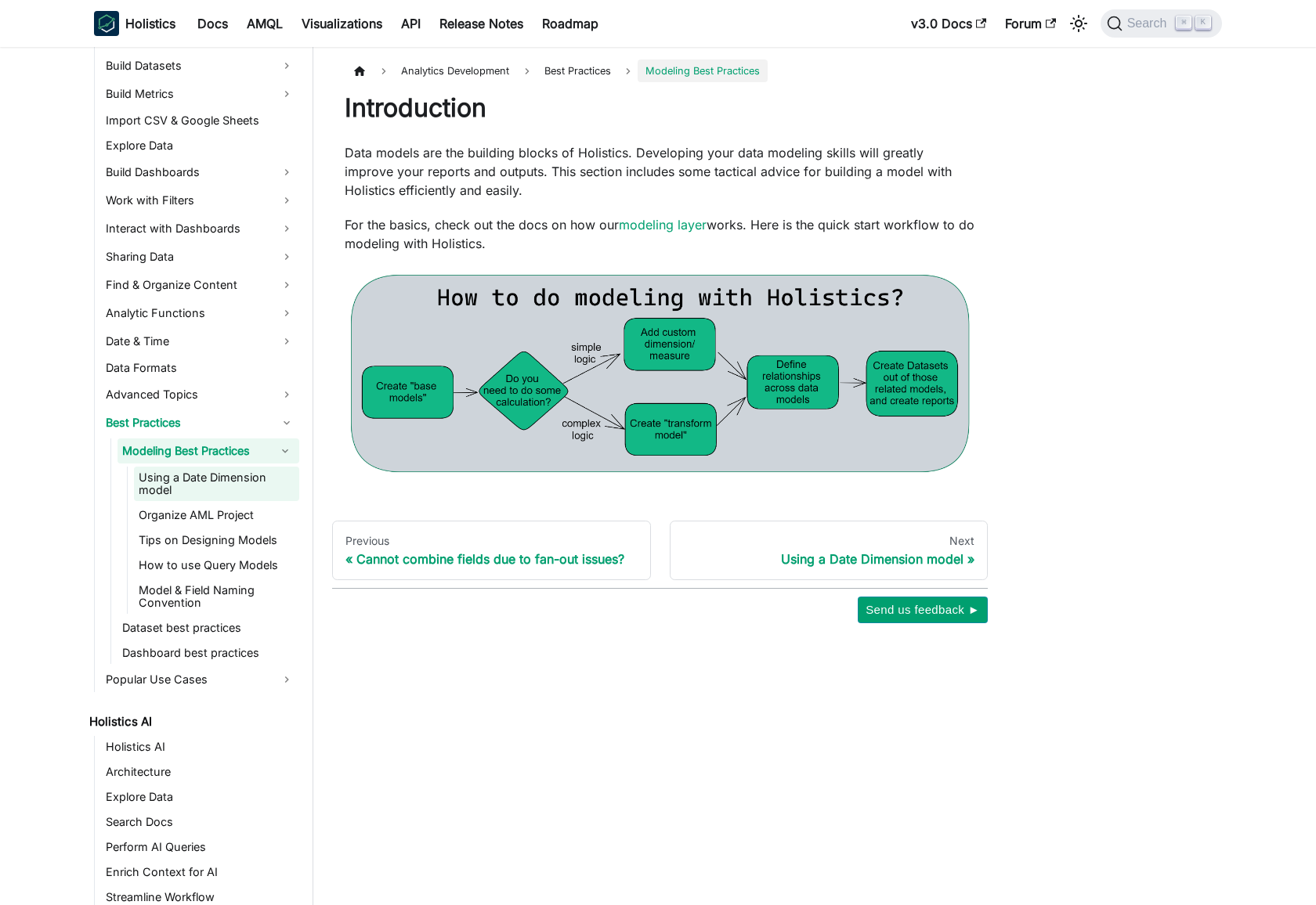
click at [246, 475] on link "Using a Date Dimension model" at bounding box center [216, 483] width 165 height 35
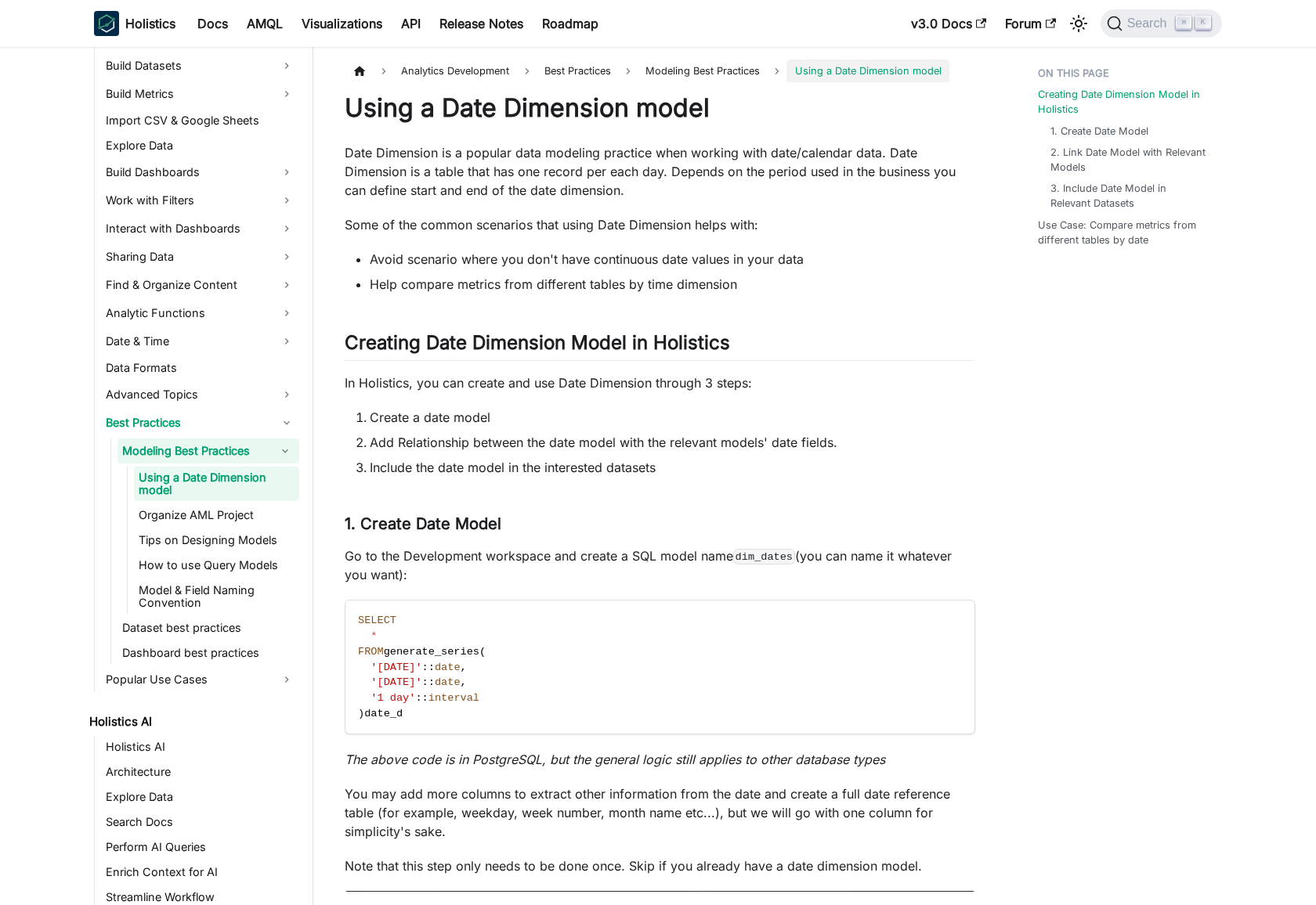
click at [246, 443] on link "Modeling Best Practices" at bounding box center [194, 451] width 153 height 25
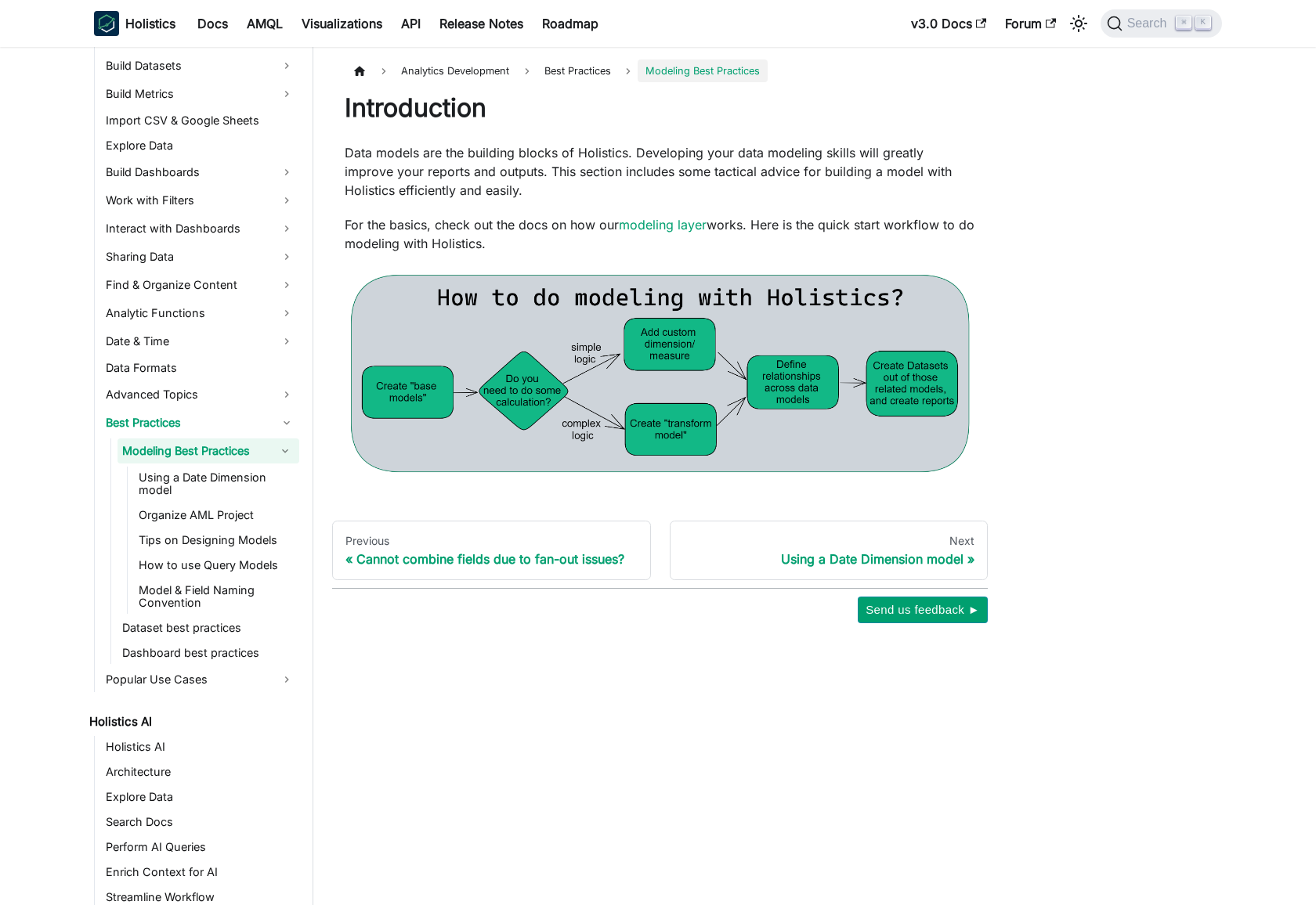
click at [621, 389] on img at bounding box center [659, 373] width 631 height 210
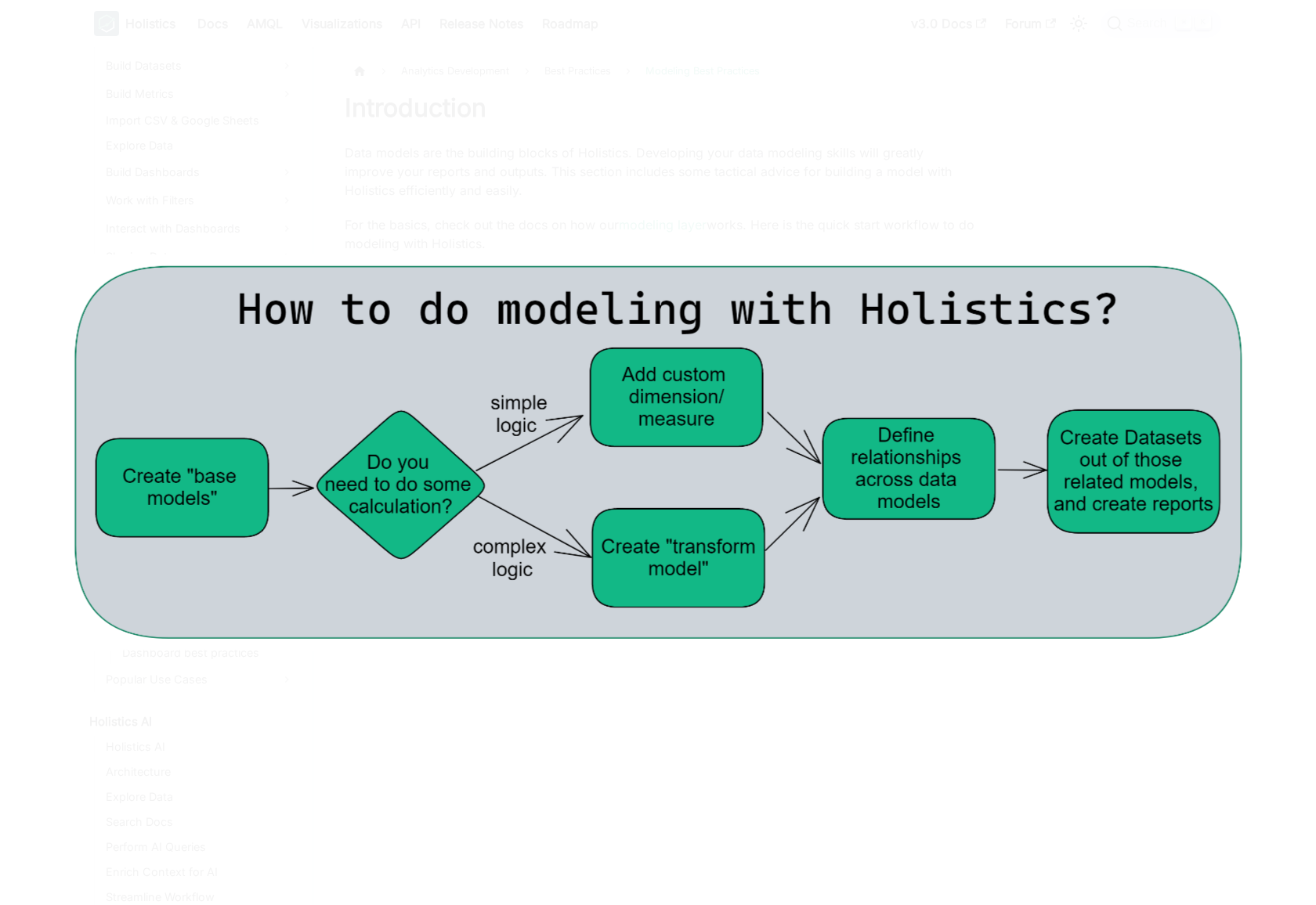
click at [618, 438] on img at bounding box center [658, 452] width 1190 height 396
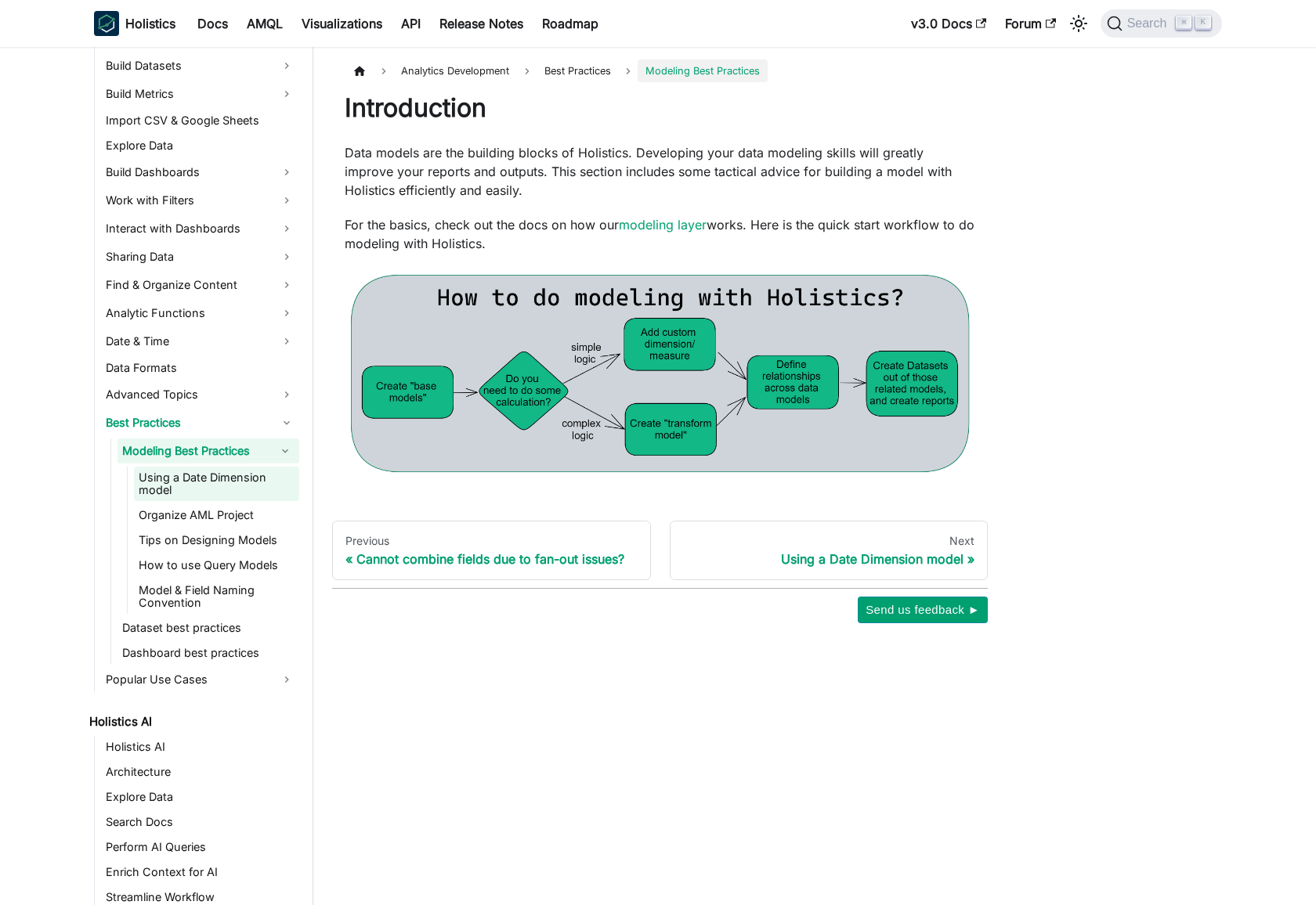
click at [205, 492] on link "Using a Date Dimension model" at bounding box center [216, 483] width 165 height 35
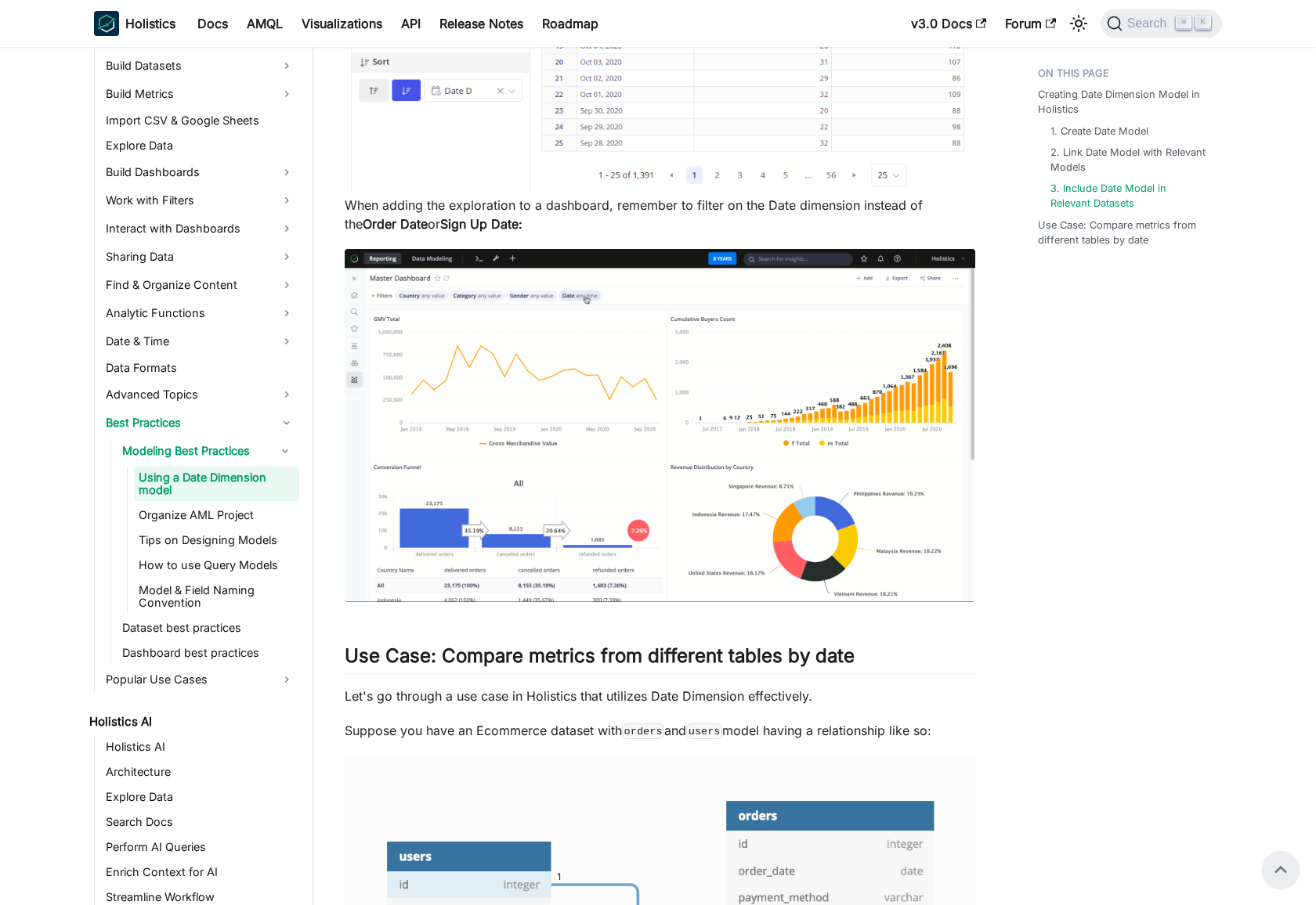
scroll to position [3691, 0]
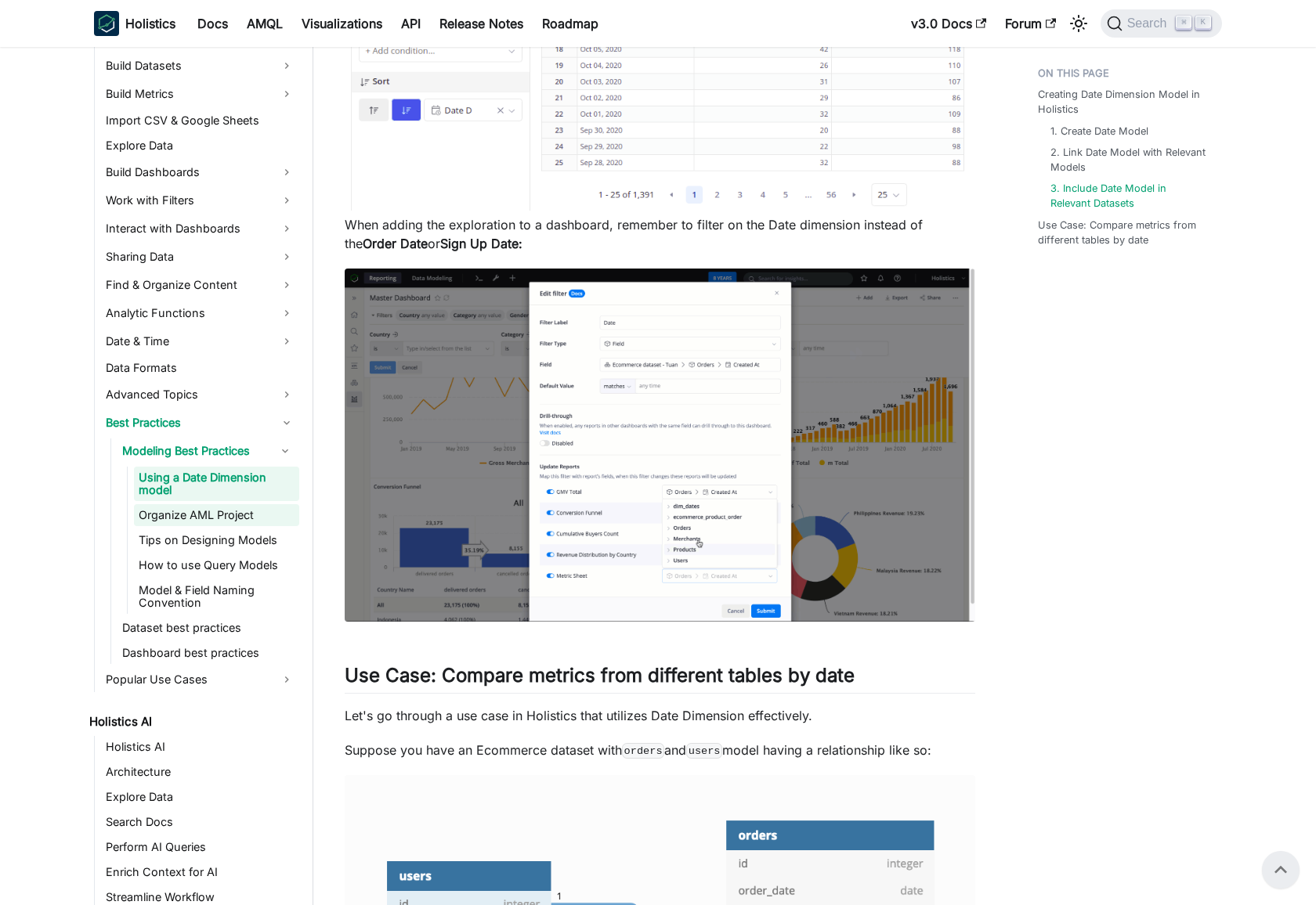
click at [208, 516] on link "Organize AML Project" at bounding box center [216, 515] width 165 height 22
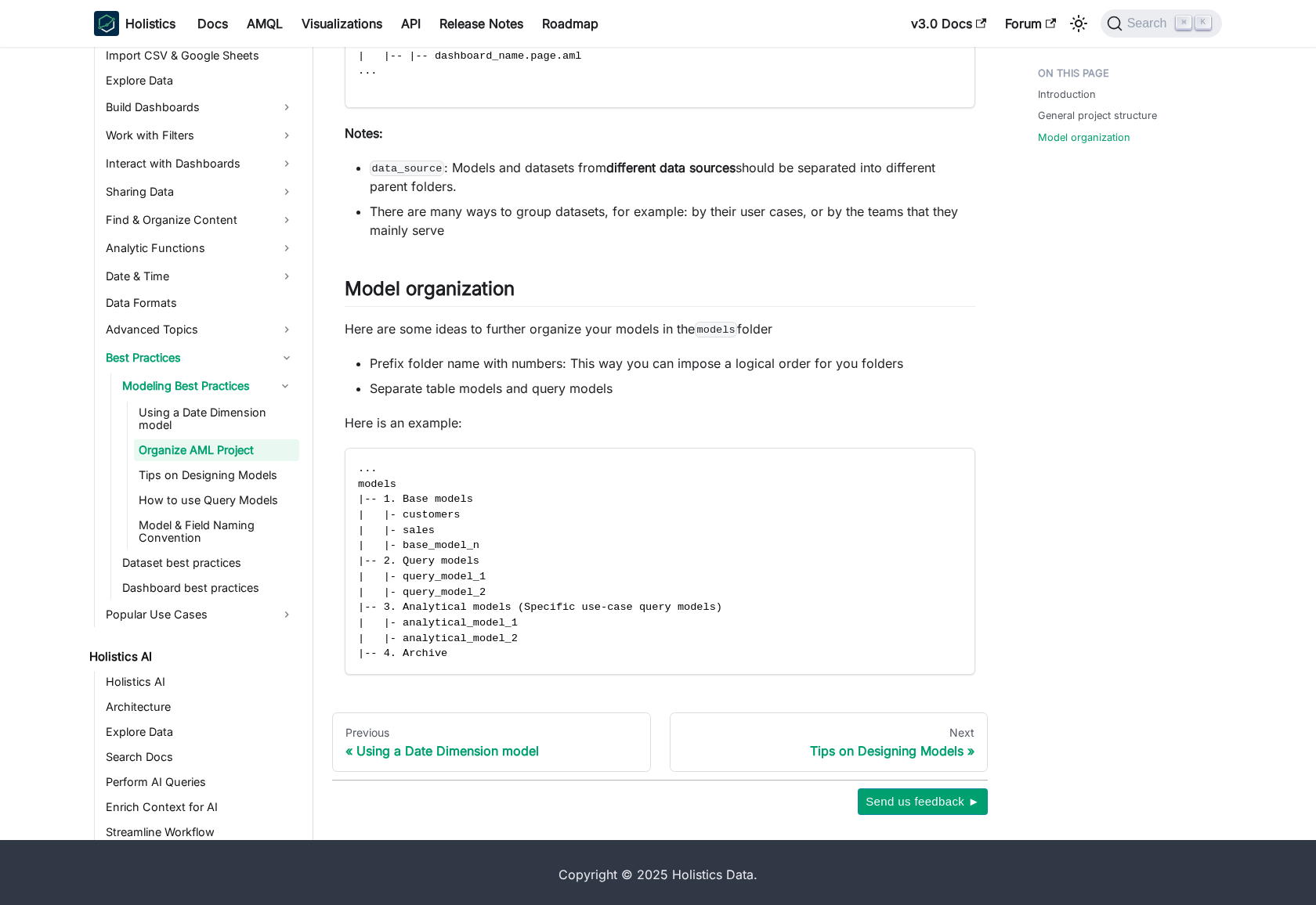
scroll to position [516, 0]
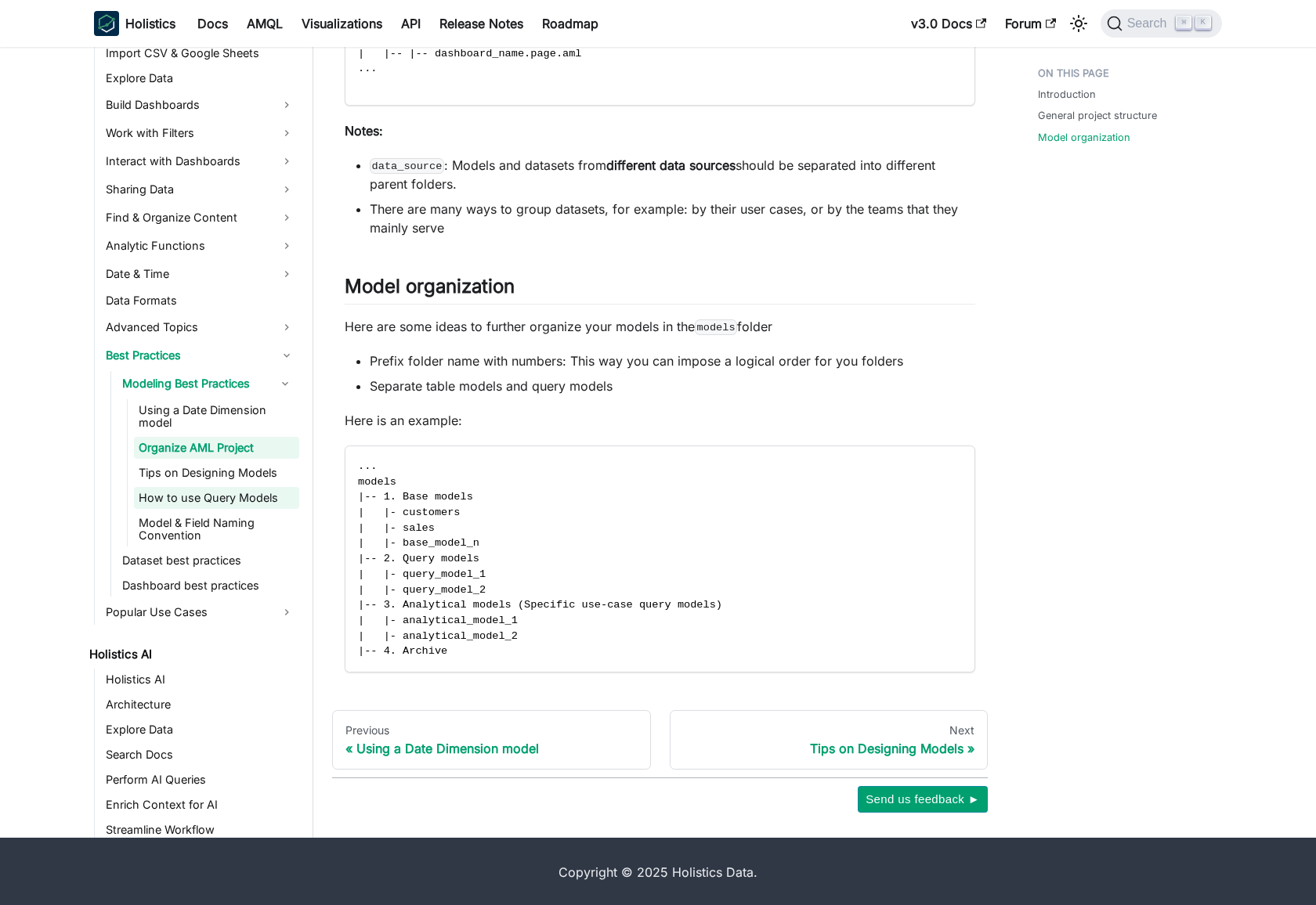
click at [221, 487] on link "How to use Query Models" at bounding box center [216, 498] width 165 height 22
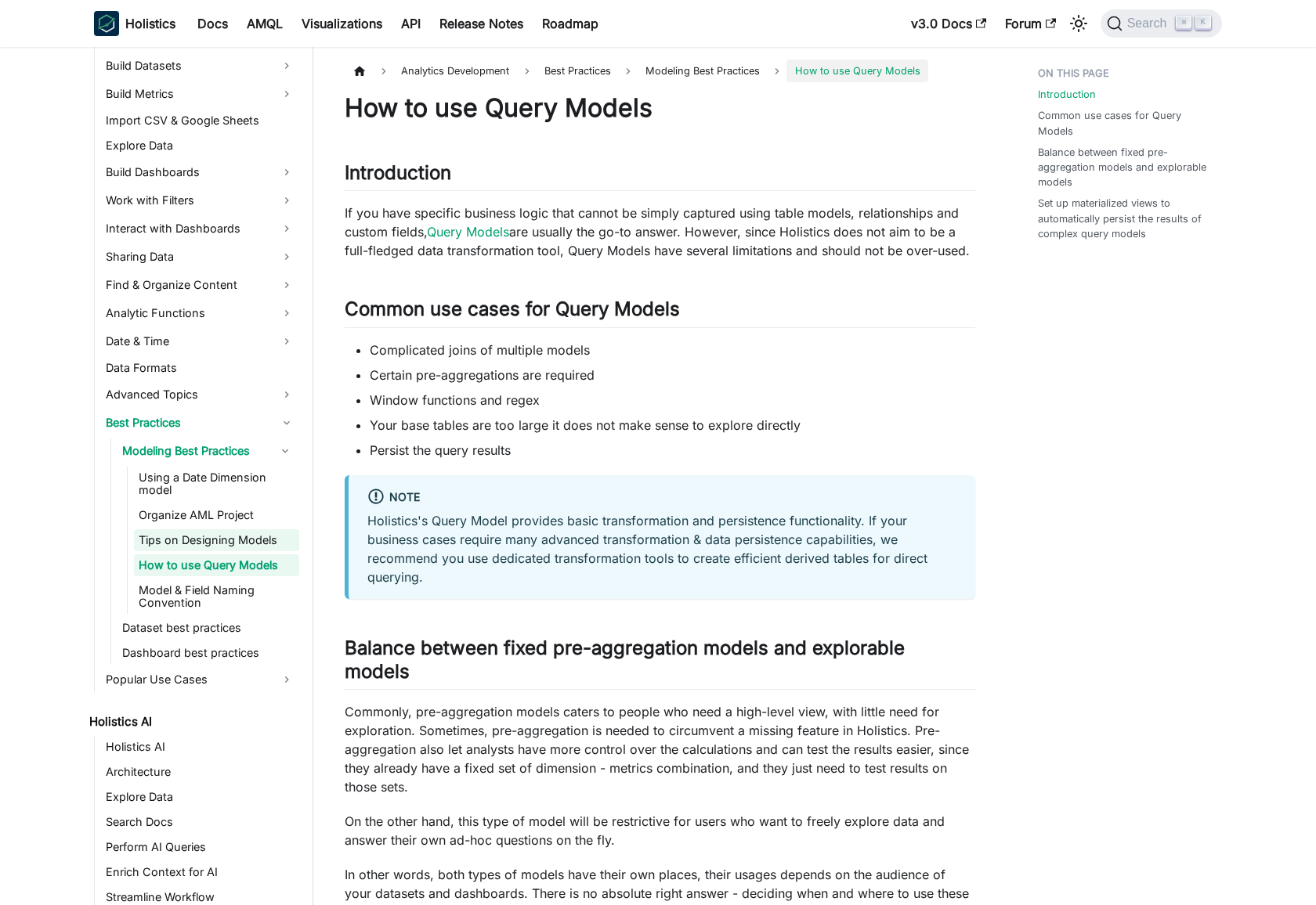
click at [228, 537] on link "Tips on Designing Models" at bounding box center [216, 541] width 165 height 22
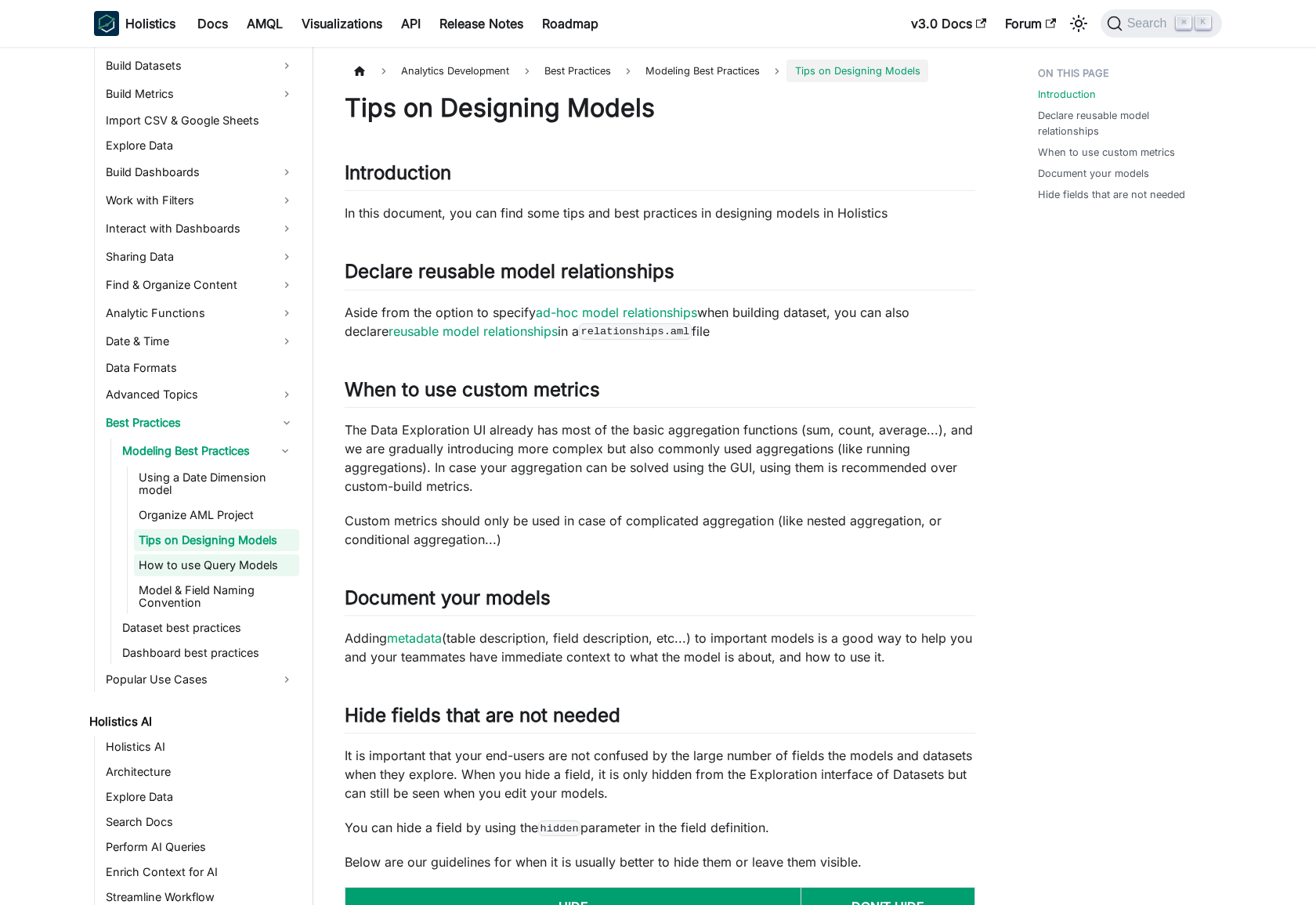
click at [219, 560] on link "How to use Query Models" at bounding box center [216, 565] width 165 height 22
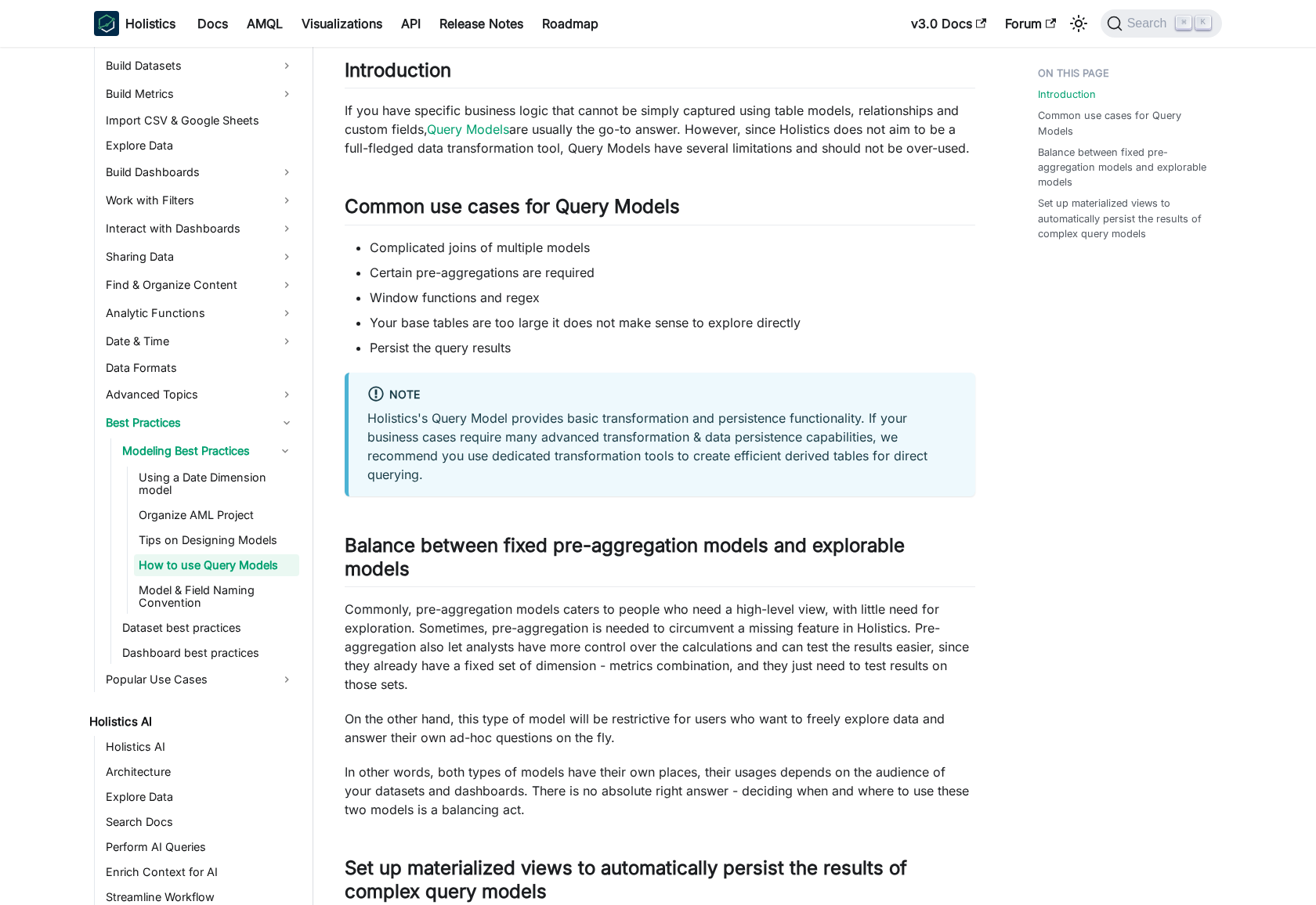
scroll to position [478, 0]
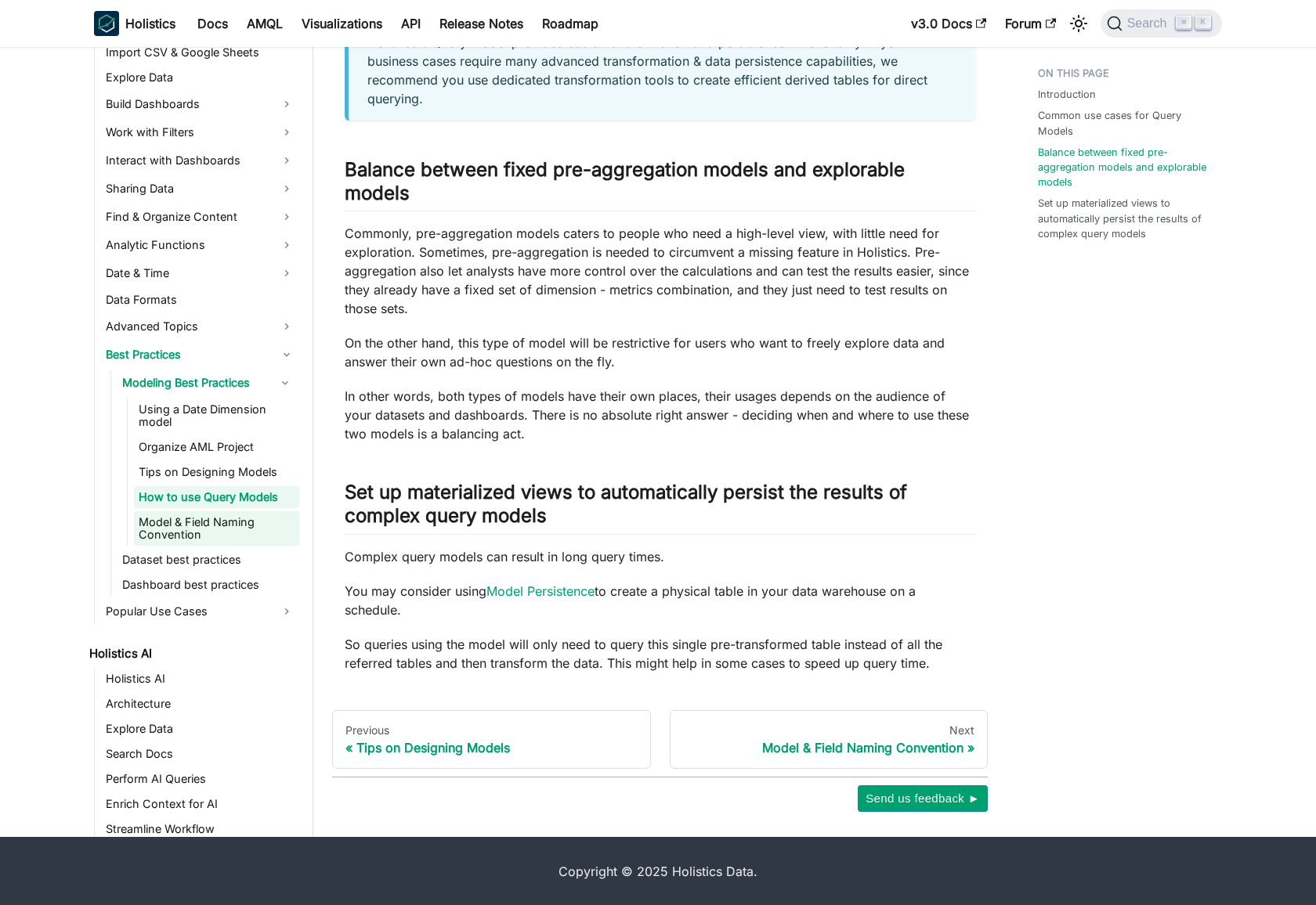
click at [214, 531] on link "Model & Field Naming Convention" at bounding box center [216, 529] width 165 height 35
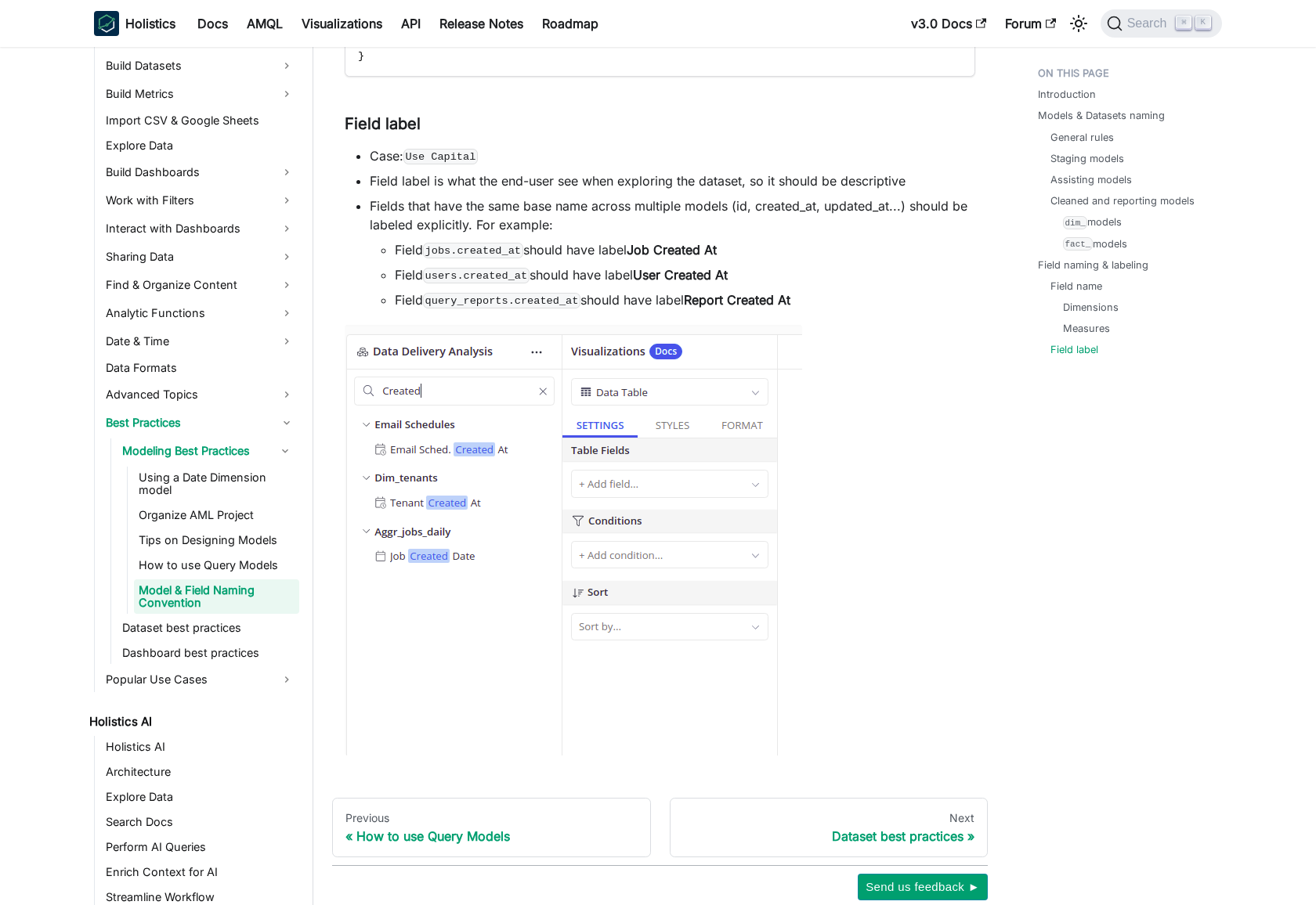
scroll to position [3821, 0]
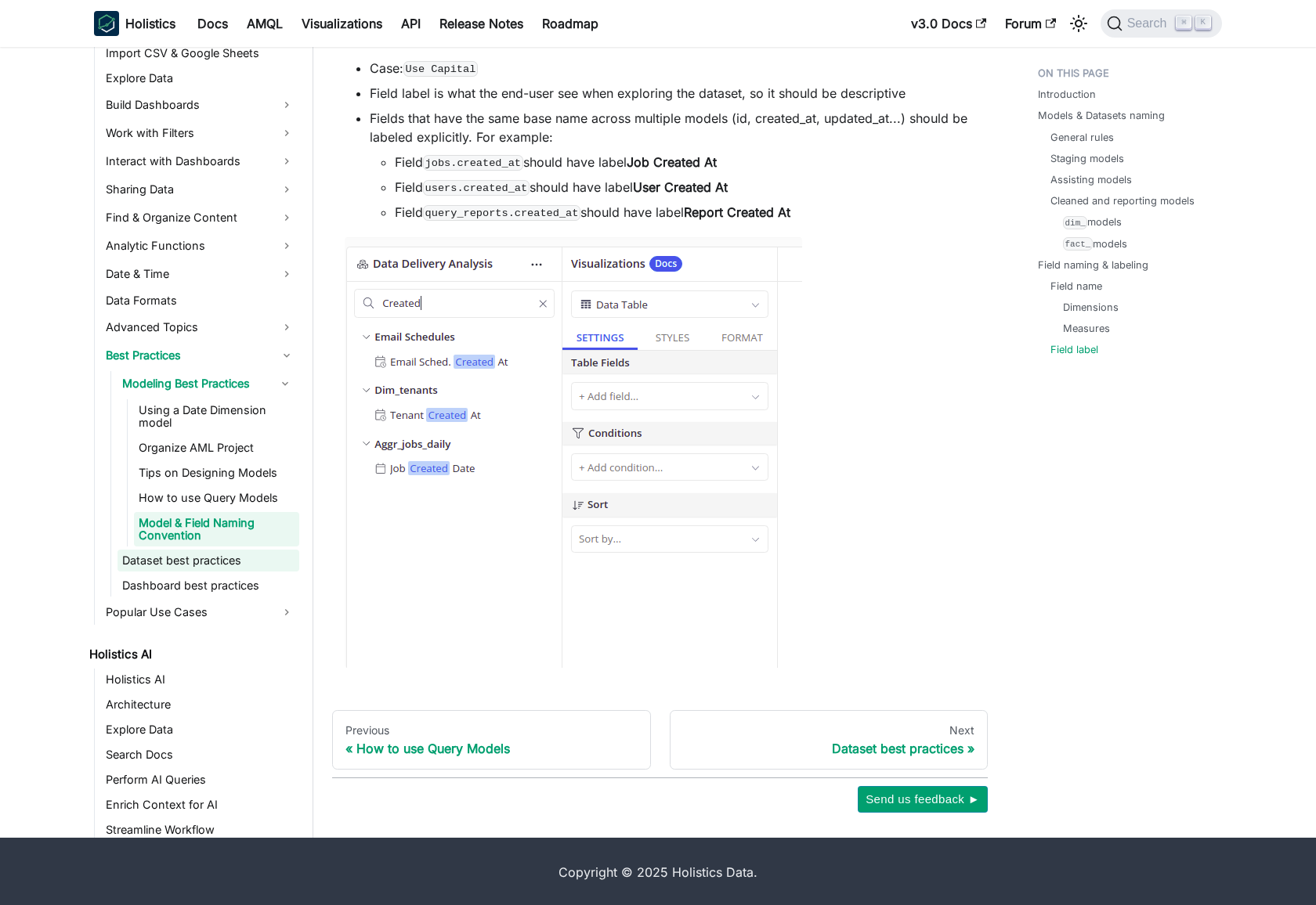
click at [205, 564] on link "Dataset best practices" at bounding box center [209, 560] width 182 height 22
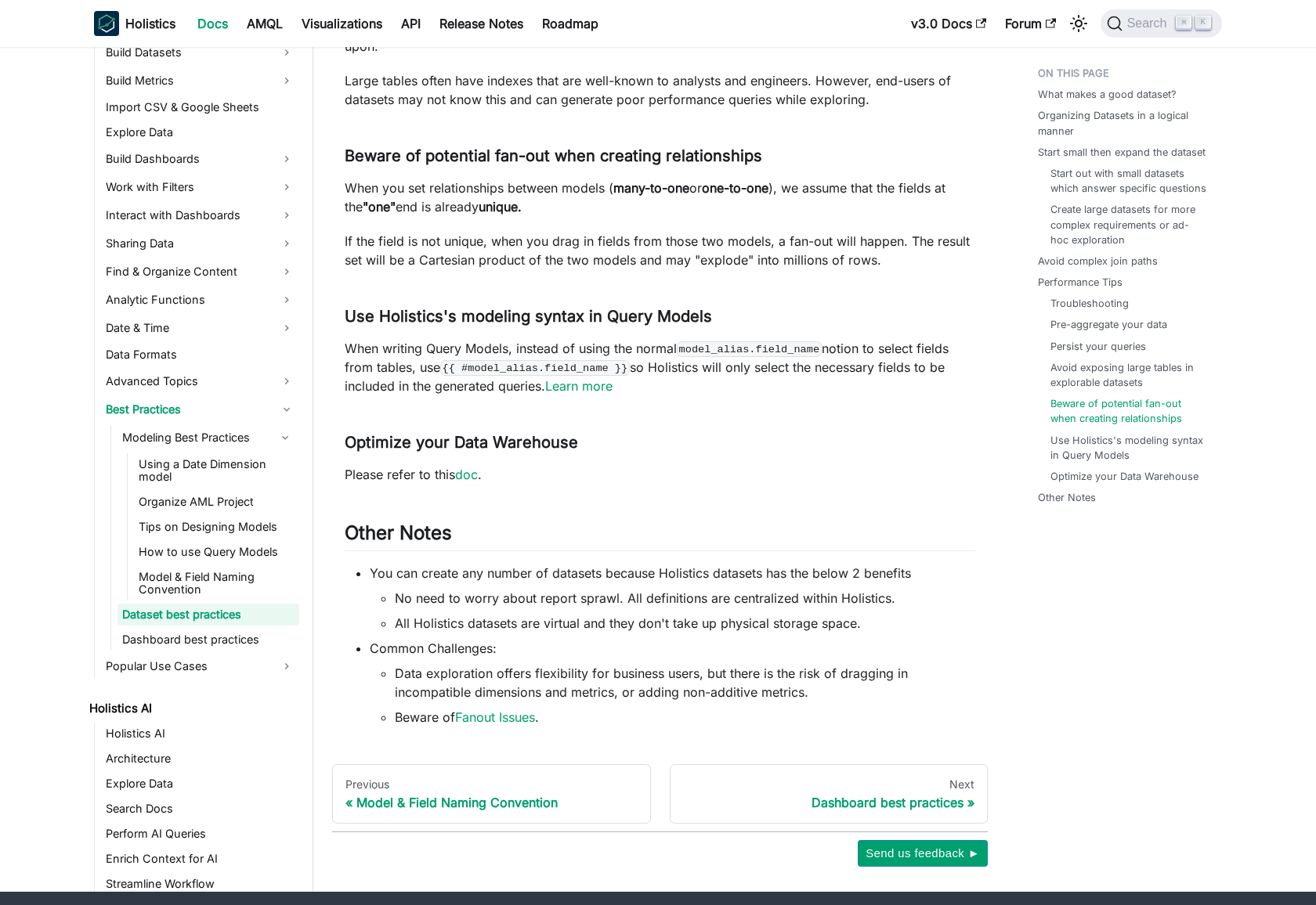
scroll to position [3214, 0]
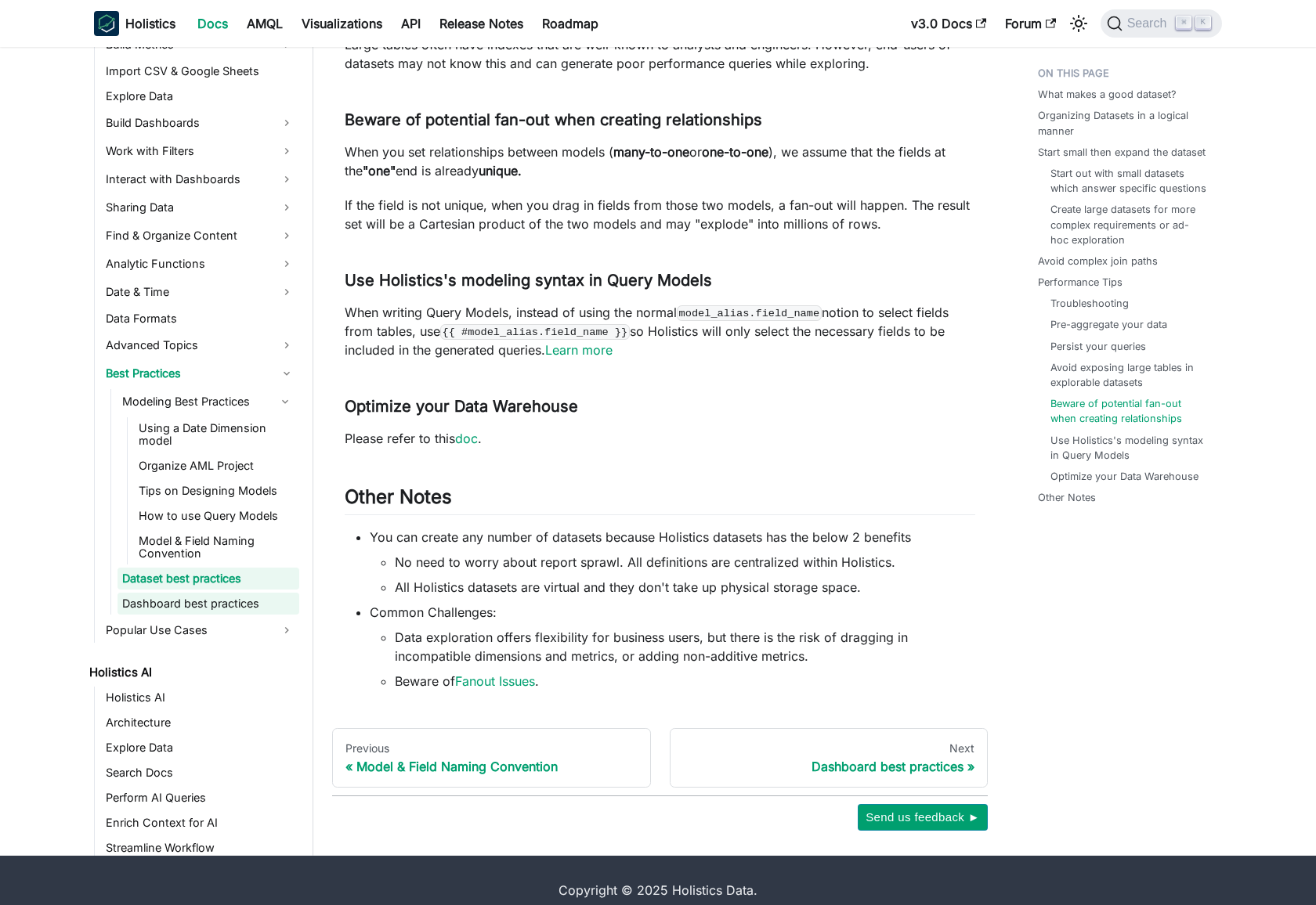
click at [209, 593] on link "Dashboard best practices" at bounding box center [209, 604] width 182 height 22
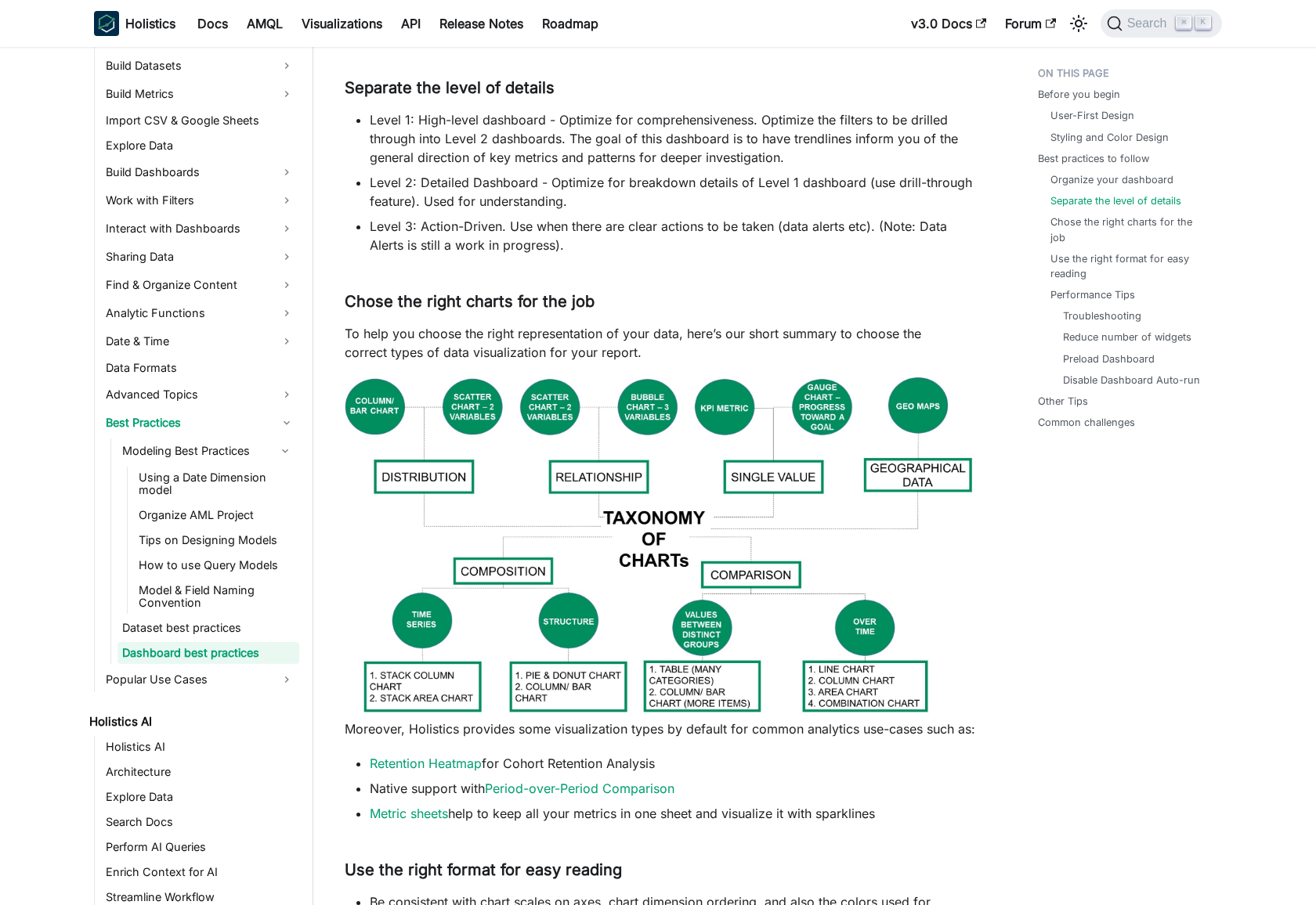
scroll to position [752, 0]
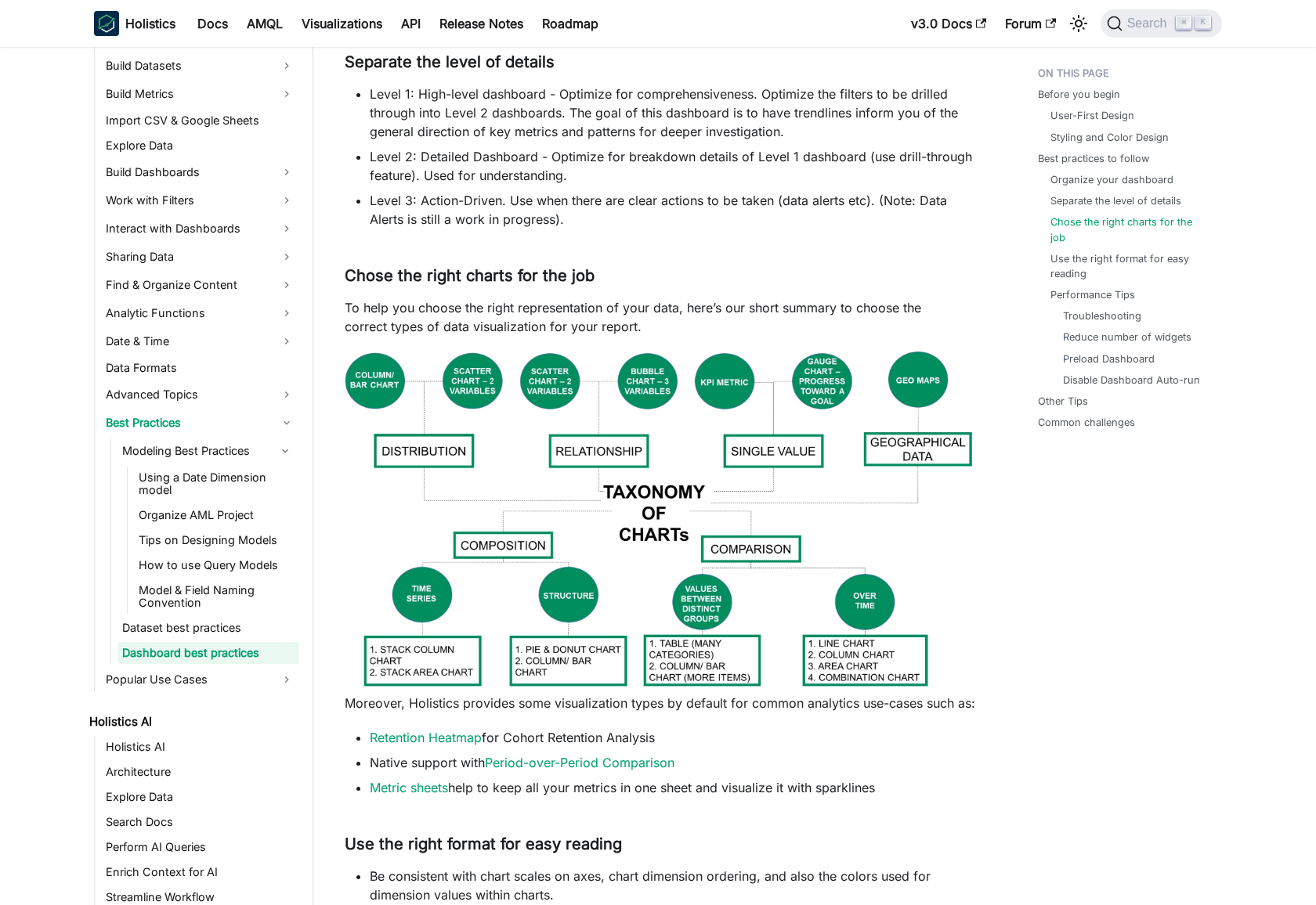
click at [432, 493] on img at bounding box center [659, 521] width 631 height 339
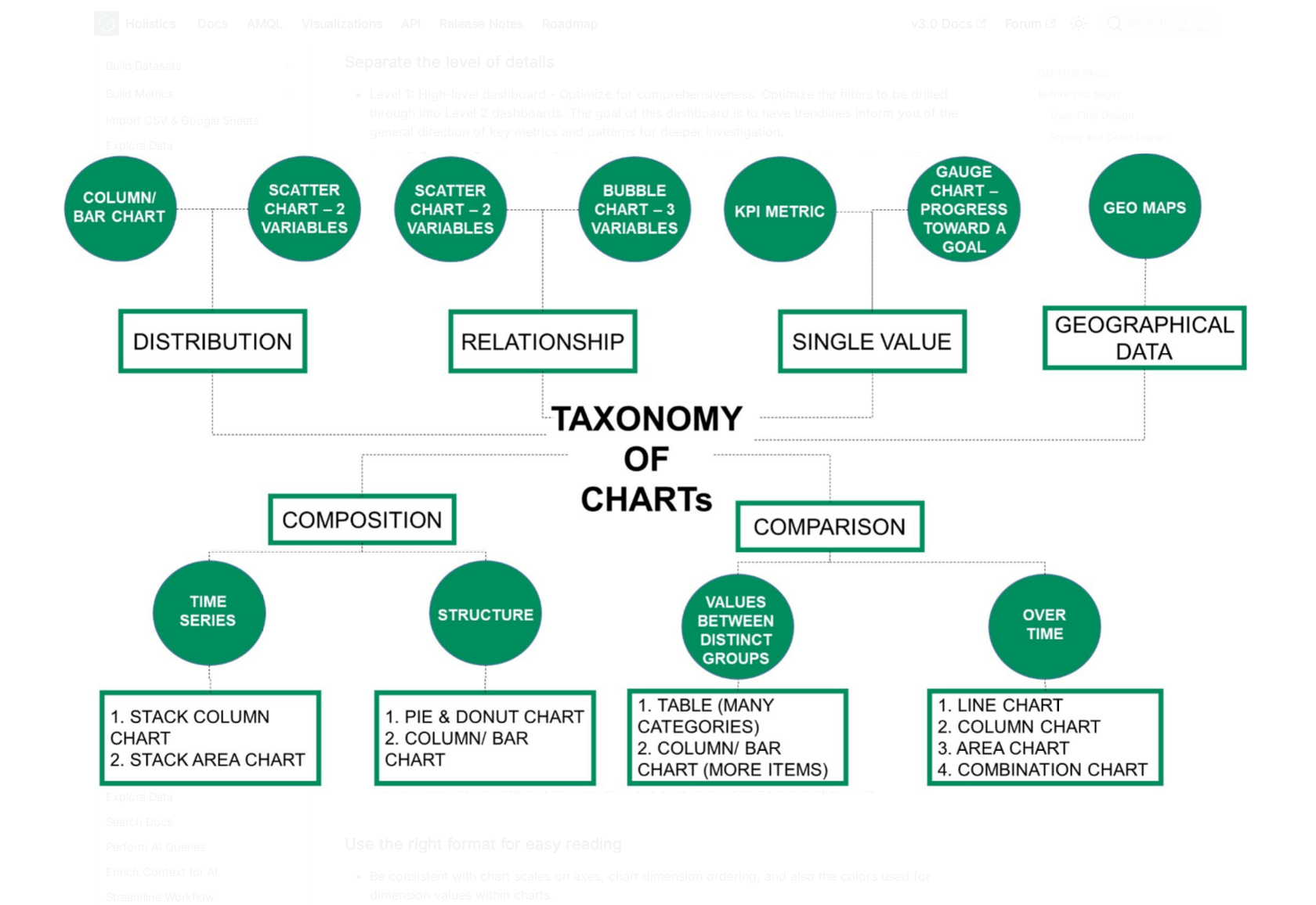
click at [432, 493] on img at bounding box center [658, 471] width 1190 height 638
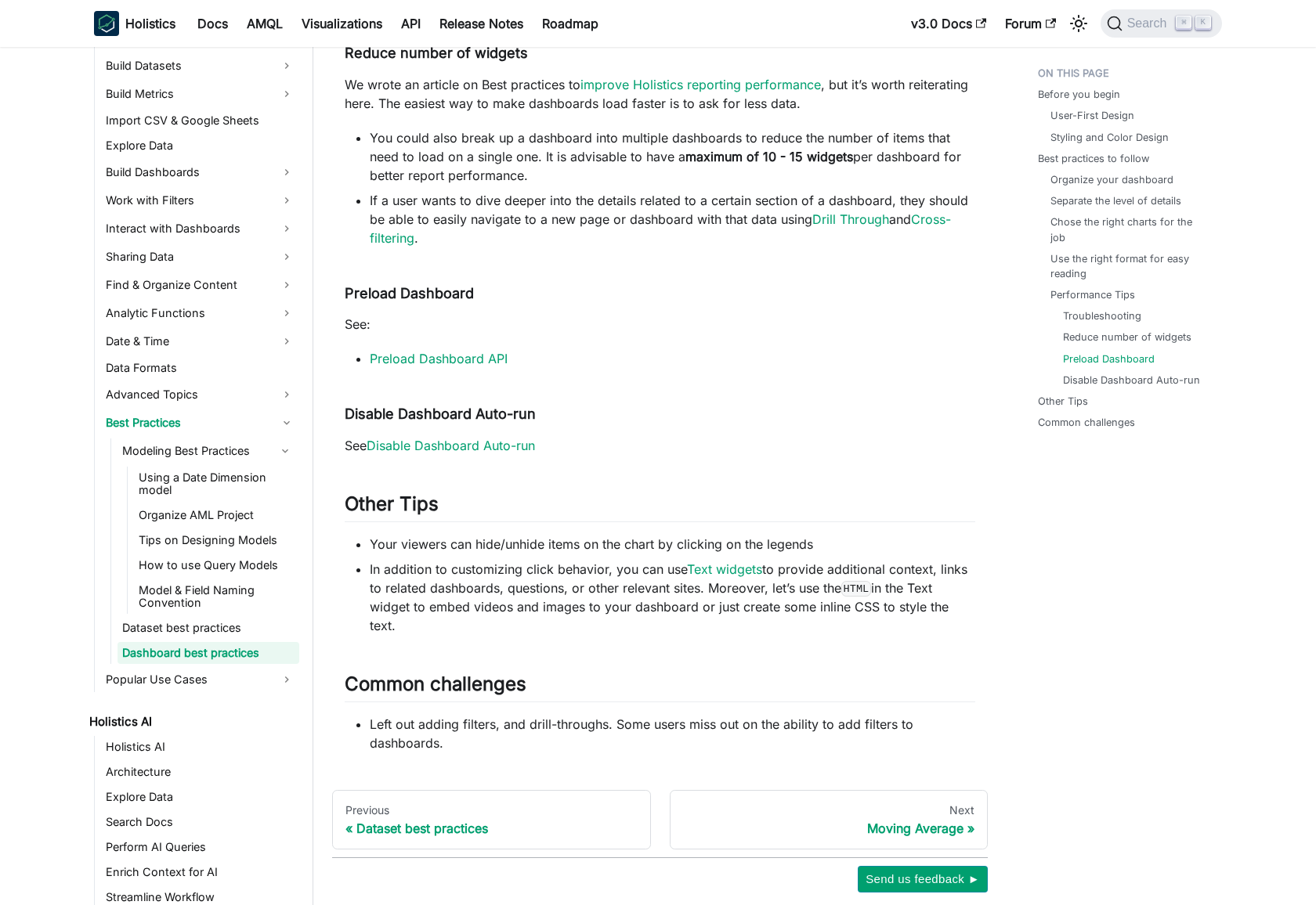
scroll to position [2117, 0]
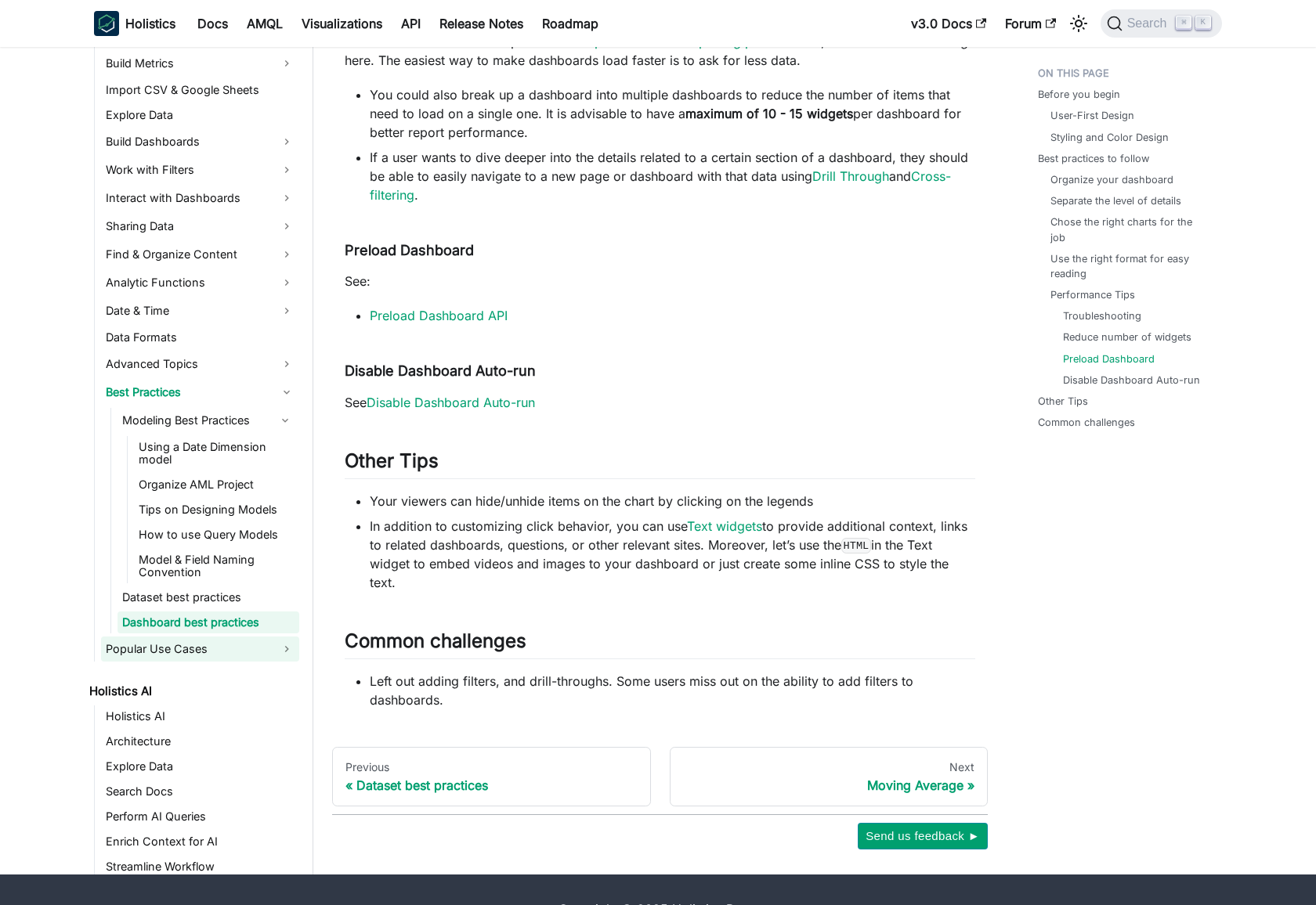
click at [244, 637] on link "Popular Use Cases" at bounding box center [200, 649] width 198 height 25
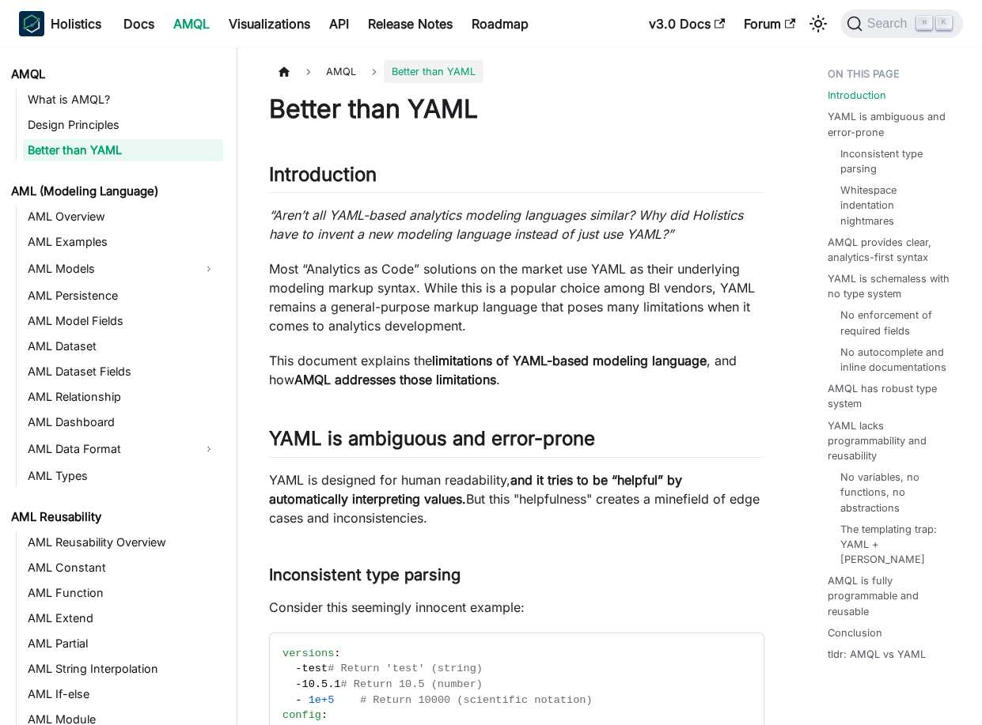
click at [403, 230] on em "“Aren’t all YAML-based analytics modeling languages similar? Why did Holistics …" at bounding box center [506, 224] width 474 height 35
click at [293, 268] on p "Most “Analytics as Code” solutions on the market use YAML as their underlying m…" at bounding box center [516, 297] width 495 height 76
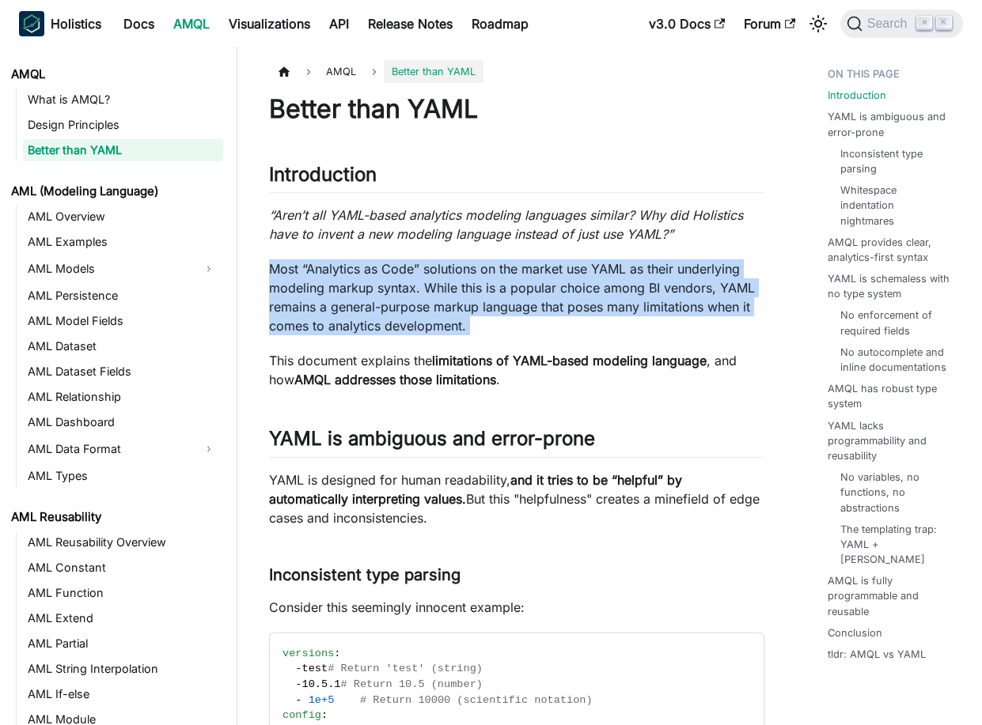
drag, startPoint x: 293, startPoint y: 268, endPoint x: 512, endPoint y: 331, distance: 227.9
click at [512, 331] on p "Most “Analytics as Code” solutions on the market use YAML as their underlying m…" at bounding box center [516, 297] width 495 height 76
click at [582, 327] on p "Most “Analytics as Code” solutions on the market use YAML as their underlying m…" at bounding box center [516, 297] width 495 height 76
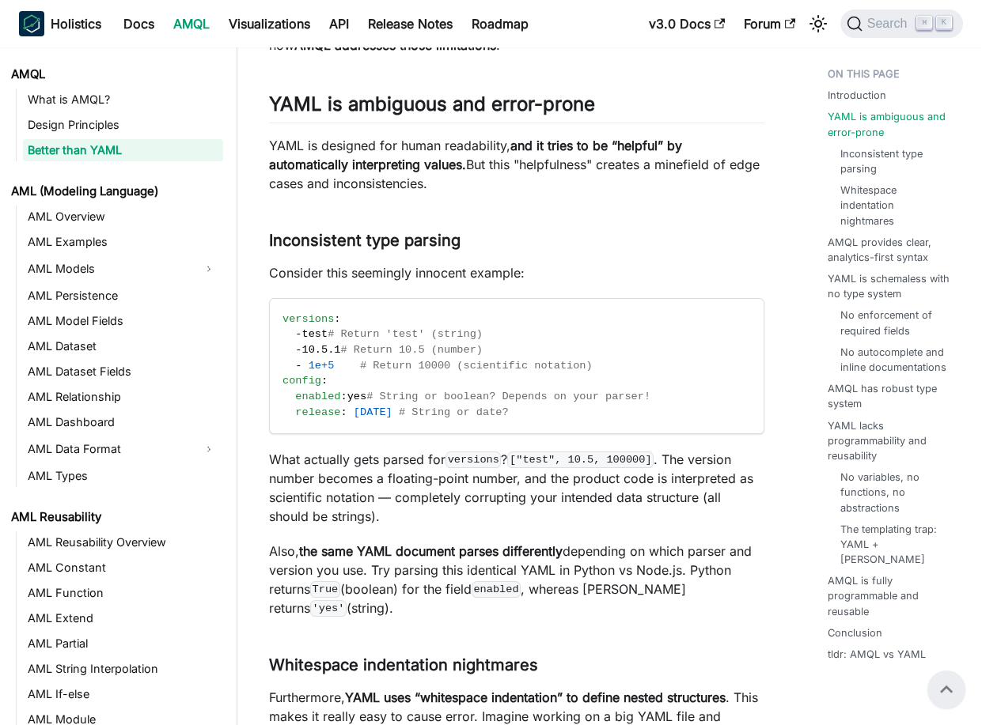
scroll to position [324, 0]
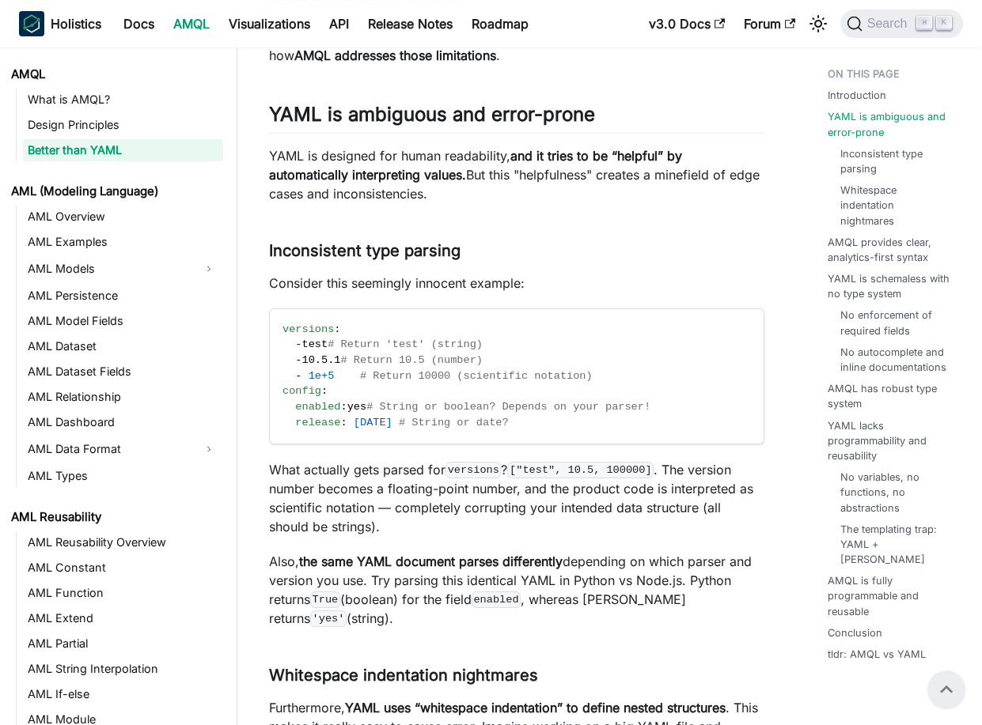
click at [620, 274] on p "Consider this seemingly innocent example:" at bounding box center [516, 283] width 495 height 19
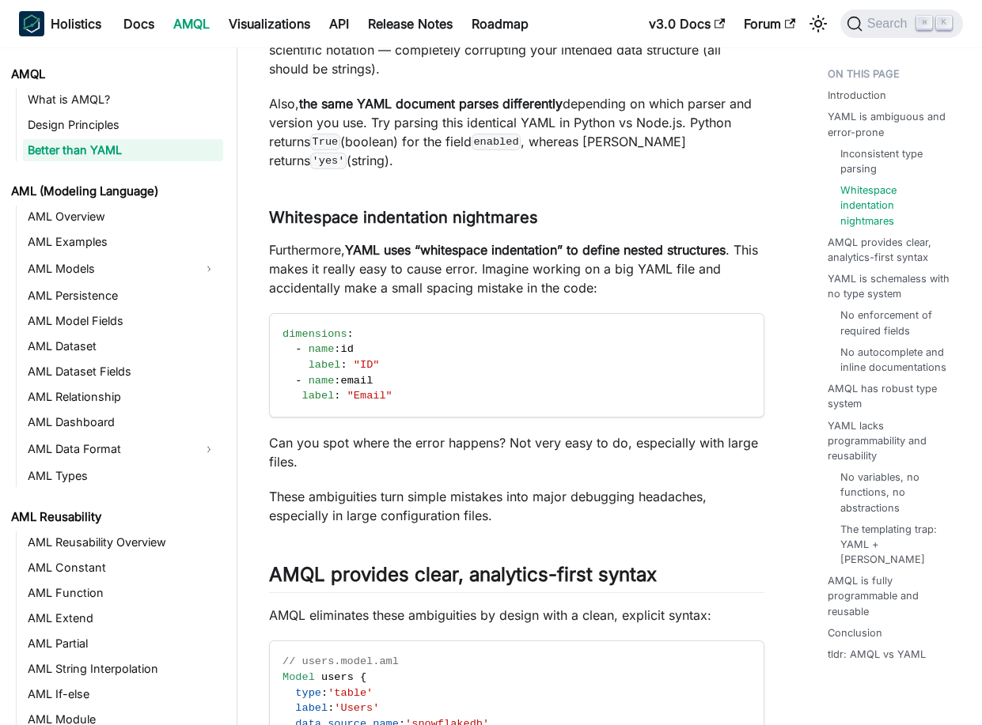
scroll to position [785, 0]
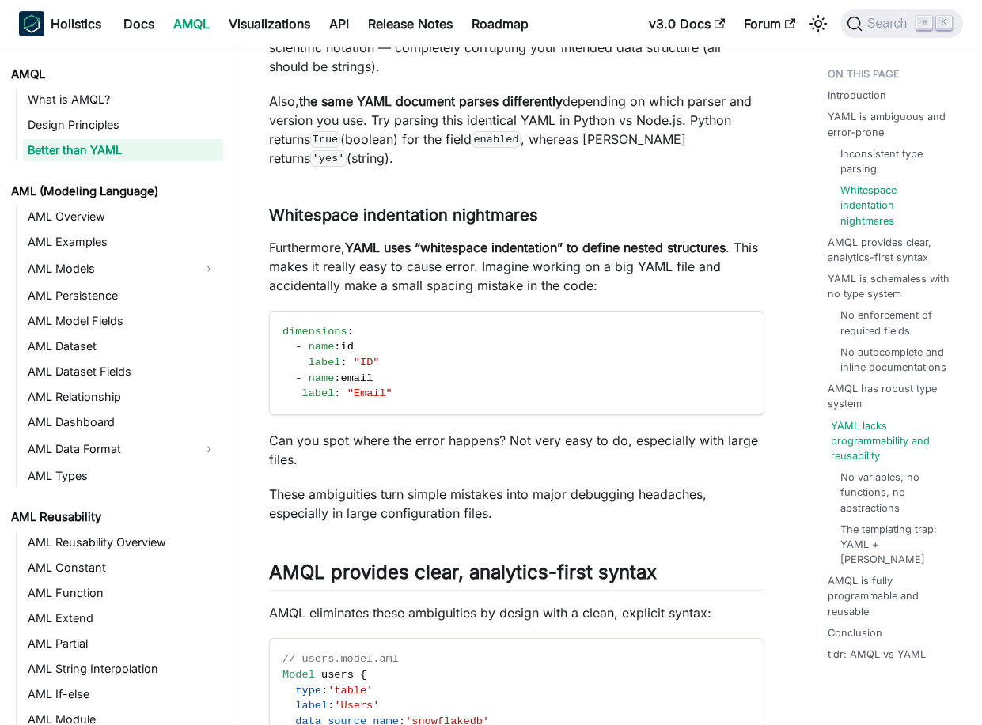
click at [855, 418] on link "YAML lacks programmability and reusability" at bounding box center [895, 441] width 129 height 46
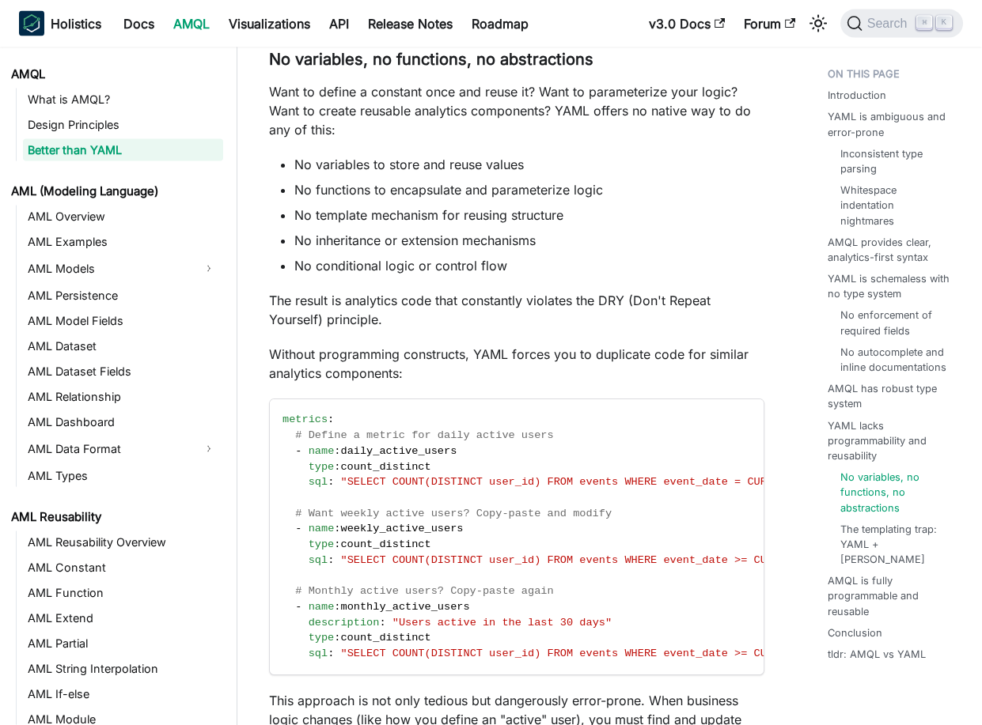
scroll to position [5561, 0]
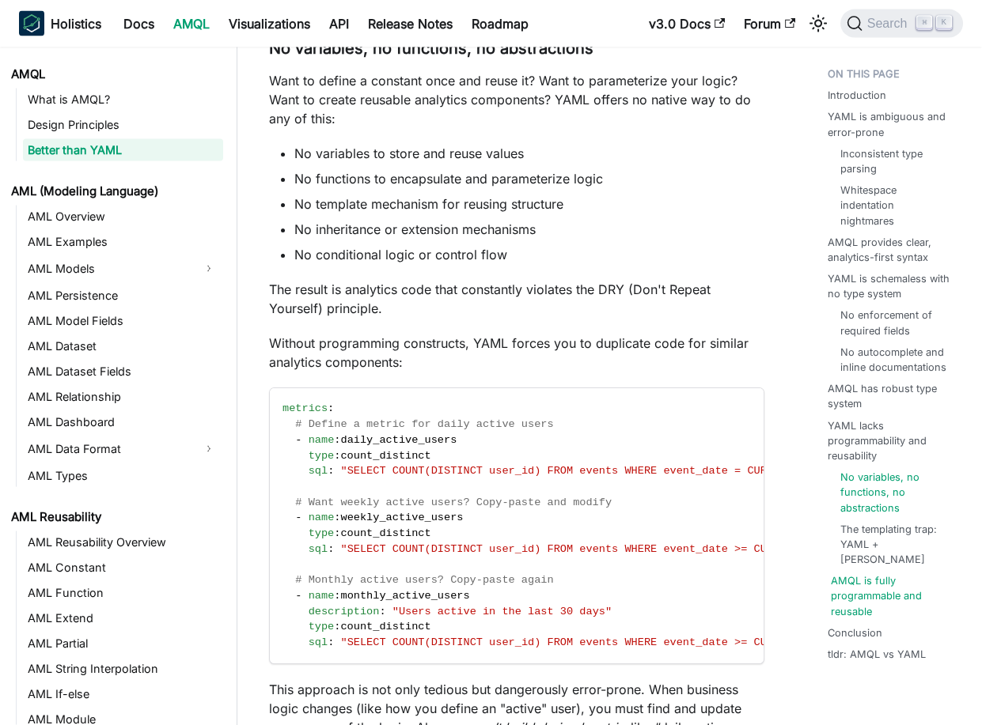
click at [853, 574] on link "AMQL is fully programmable and reusable" at bounding box center [895, 597] width 129 height 46
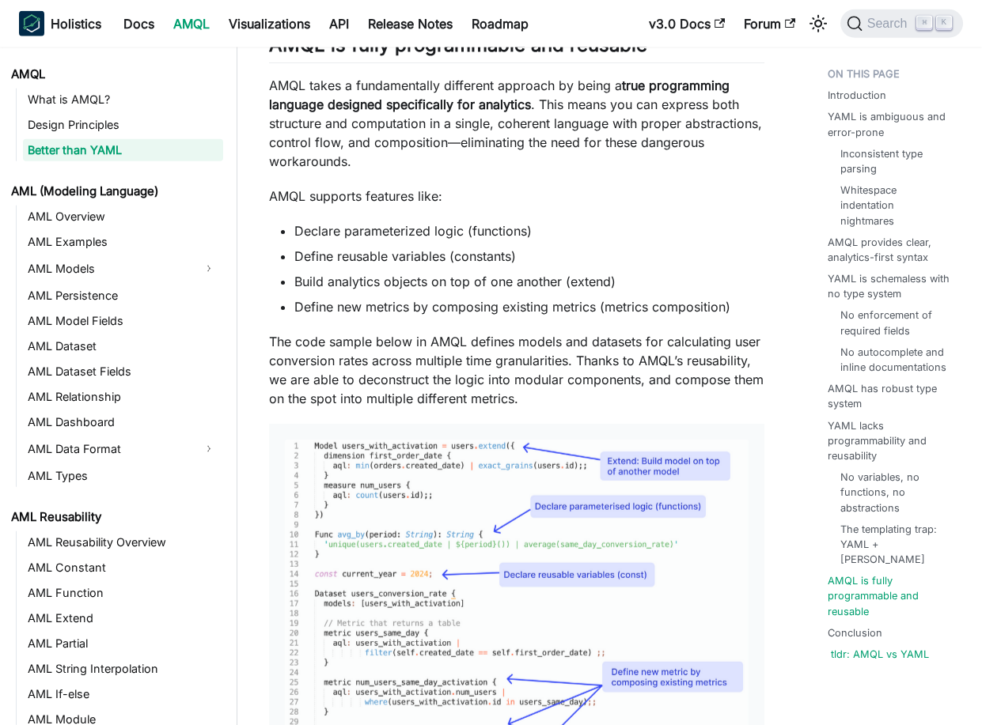
click at [854, 647] on link "tldr: AMQL vs YAML" at bounding box center [880, 654] width 98 height 15
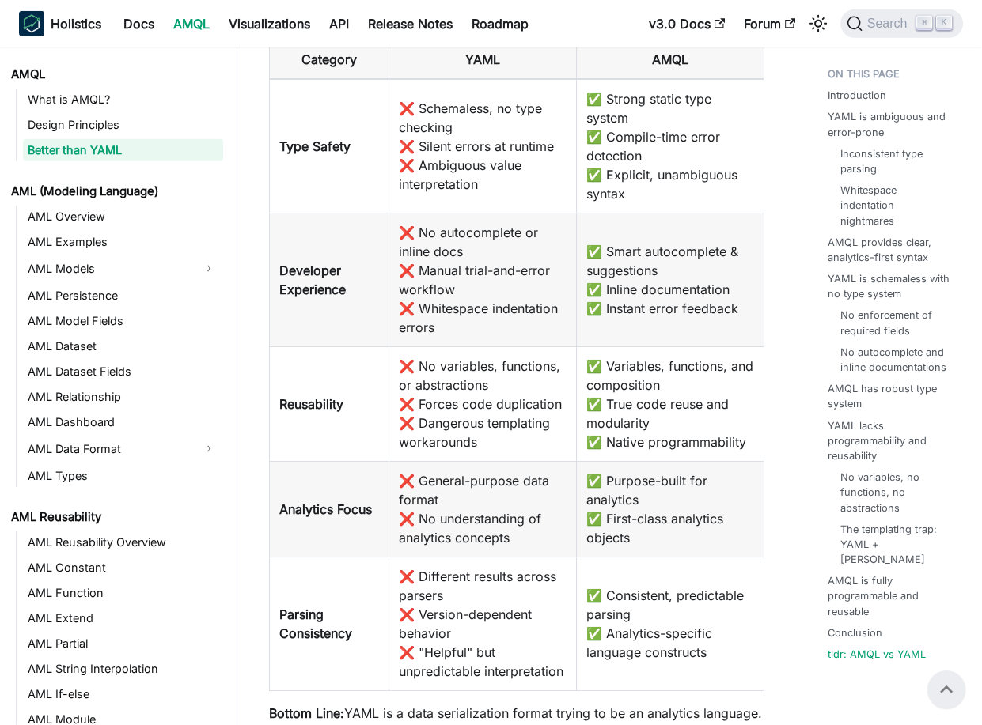
scroll to position [8573, 0]
